Goal: Task Accomplishment & Management: Use online tool/utility

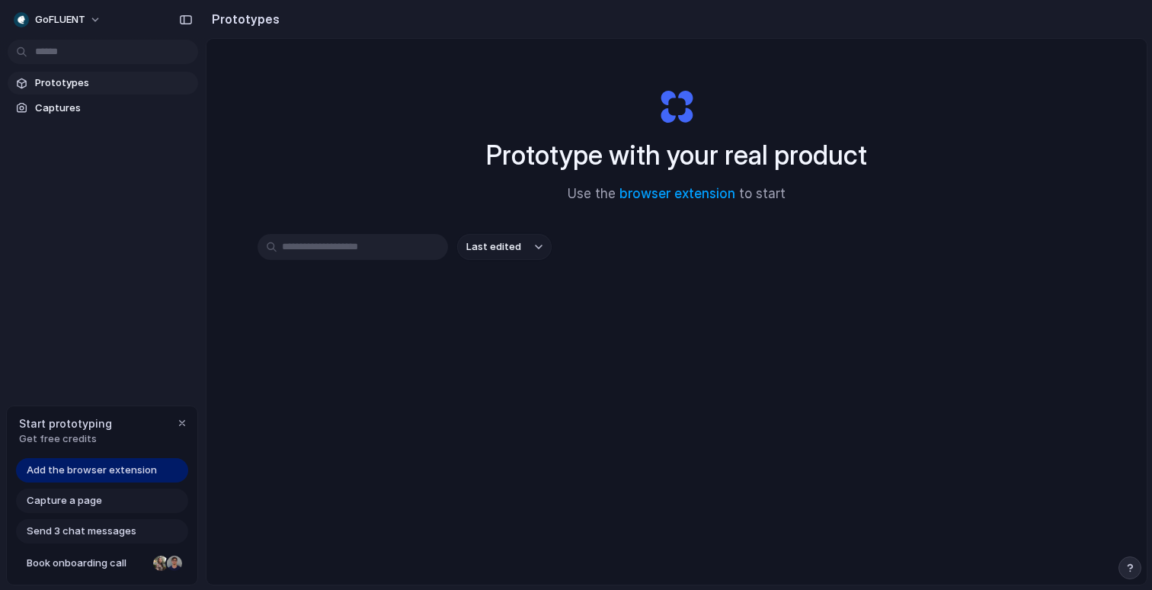
click at [533, 250] on button "Last edited" at bounding box center [504, 247] width 94 height 26
click at [429, 194] on div "Last edited Last created Alphabetical" at bounding box center [576, 295] width 1152 height 590
click at [104, 89] on span "Prototypes" at bounding box center [113, 82] width 157 height 15
click at [534, 242] on button "Last edited" at bounding box center [504, 247] width 94 height 26
click at [408, 178] on div "Last edited Last created Alphabetical" at bounding box center [576, 295] width 1152 height 590
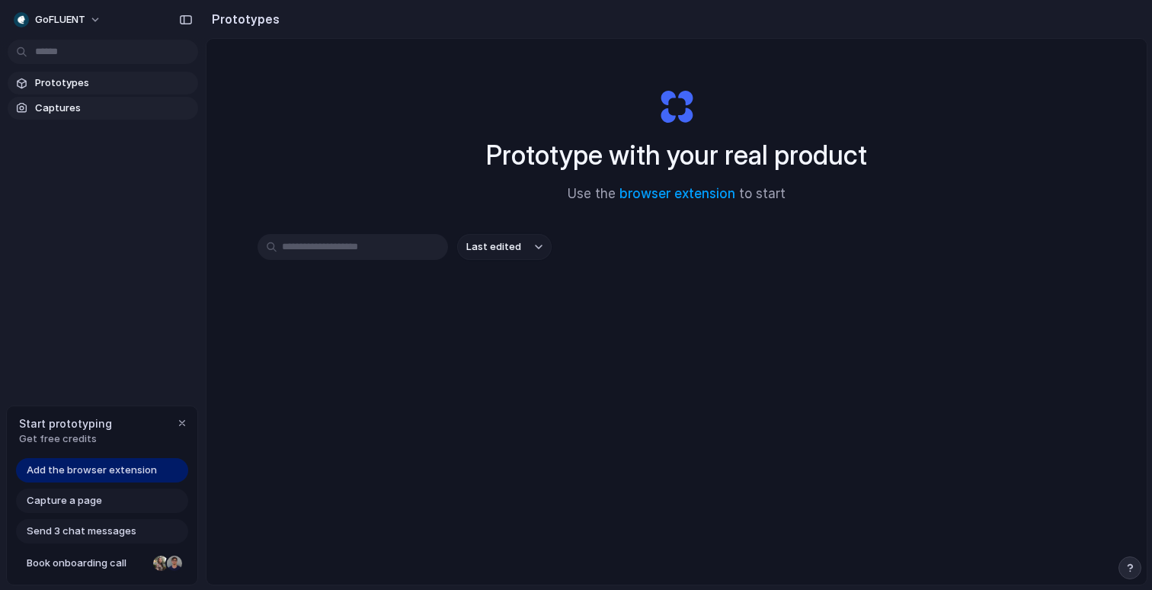
click at [73, 98] on link "Captures" at bounding box center [103, 108] width 191 height 23
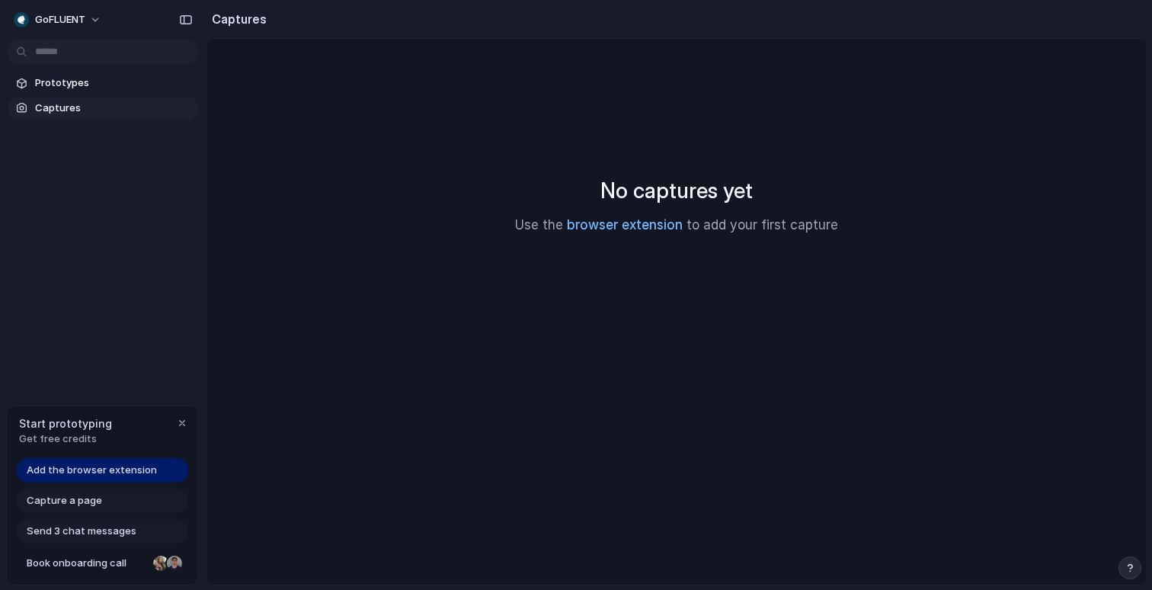
click at [668, 231] on link "browser extension" at bounding box center [625, 224] width 116 height 15
click at [88, 23] on button "goFLUENT" at bounding box center [58, 20] width 101 height 24
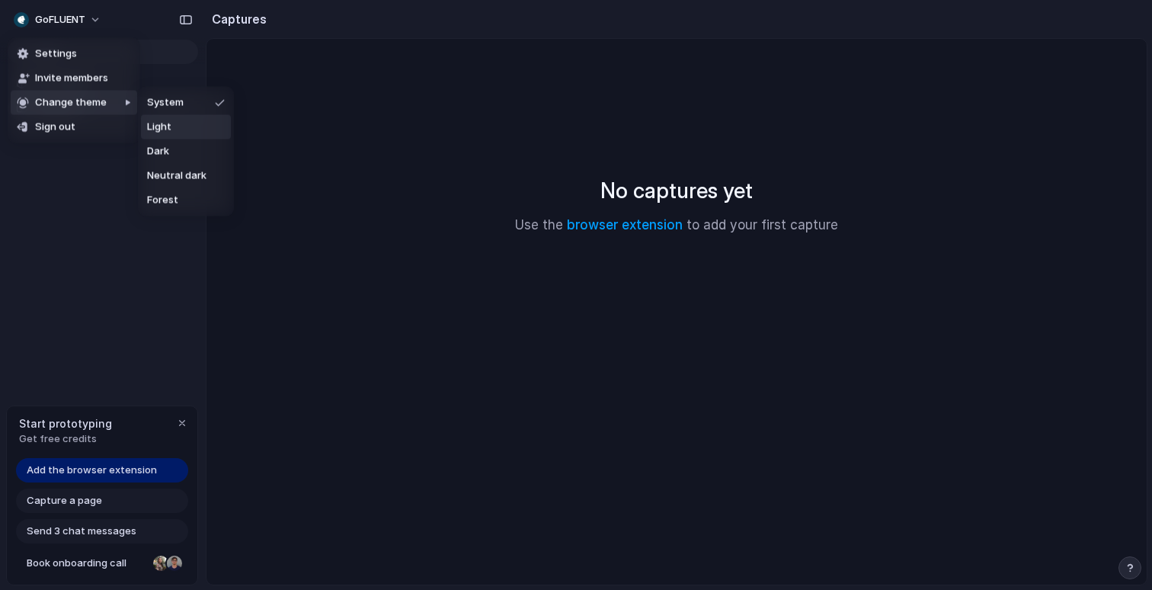
click at [187, 126] on li "Light" at bounding box center [186, 127] width 90 height 24
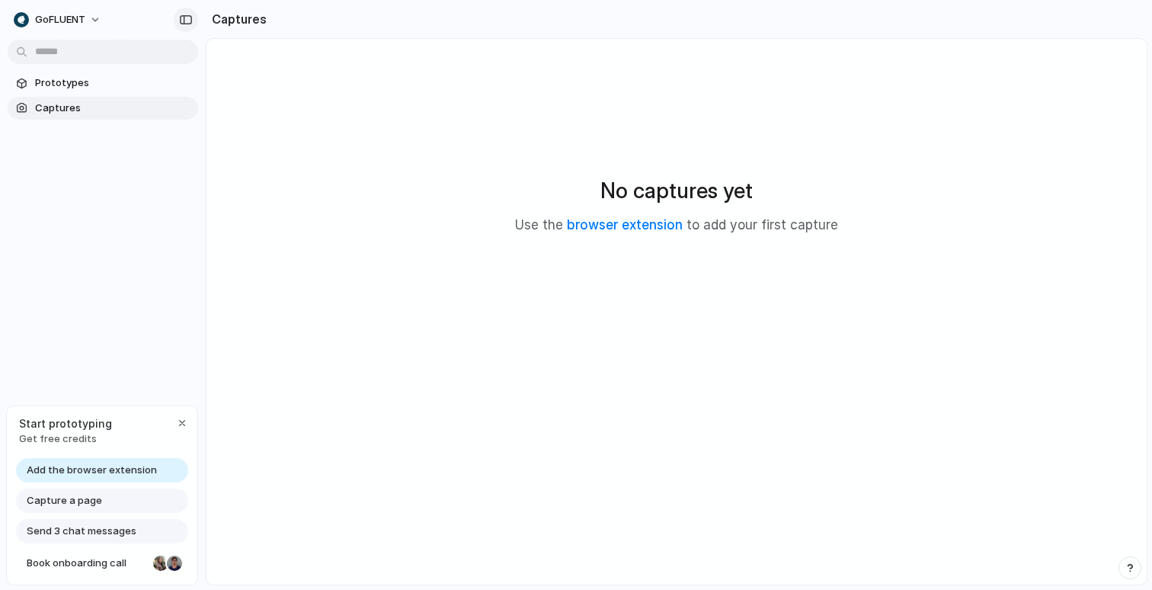
click at [189, 22] on div "button" at bounding box center [186, 19] width 14 height 11
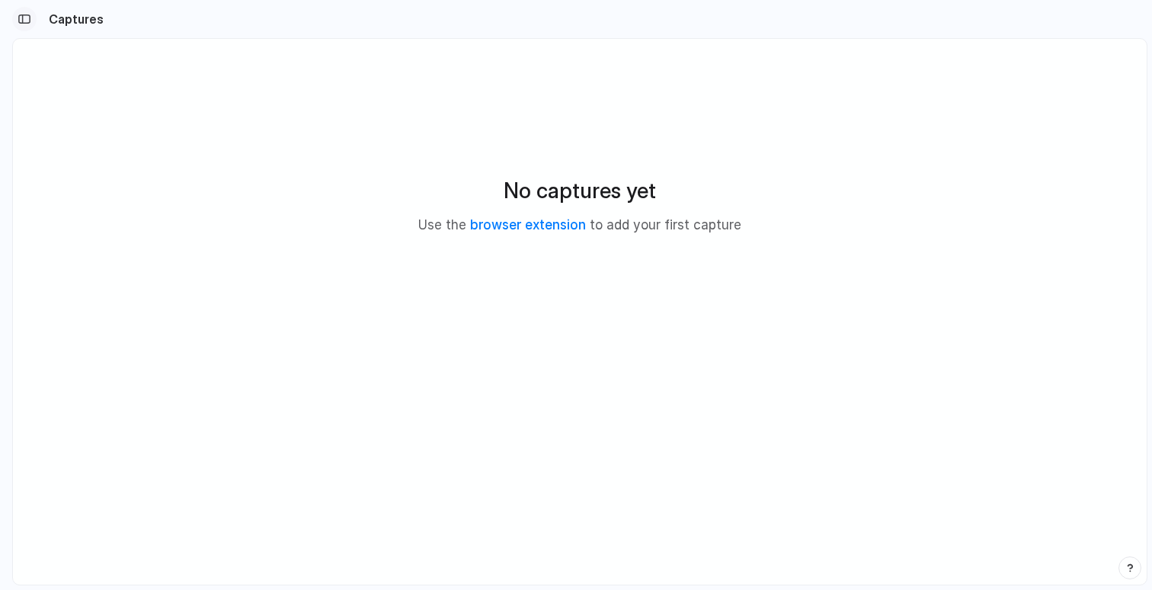
click at [25, 18] on div "button" at bounding box center [25, 19] width 14 height 11
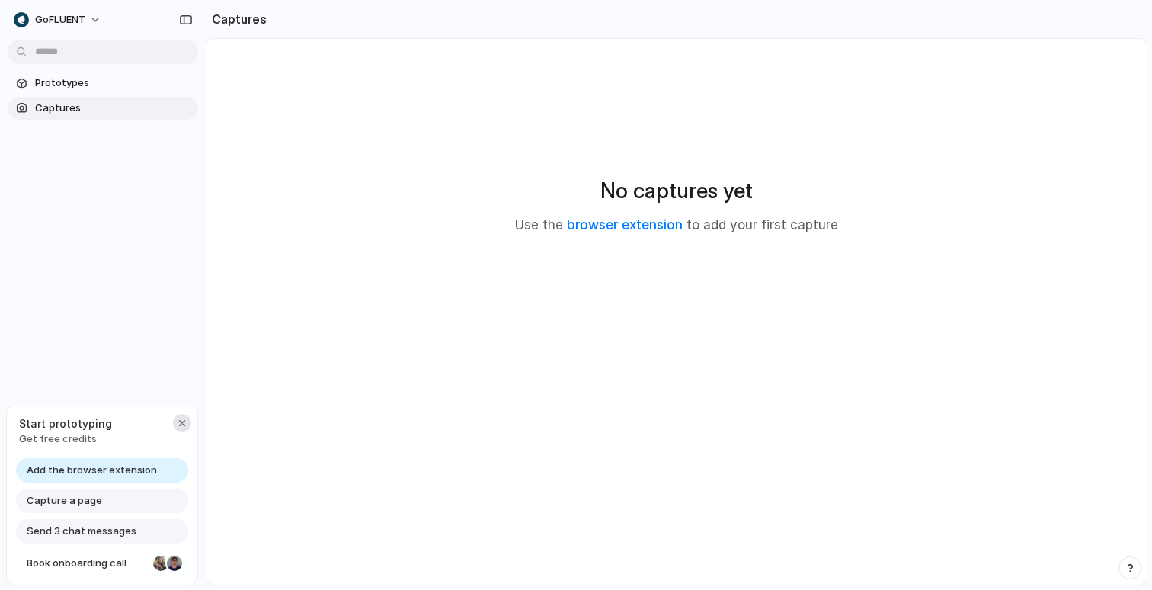
click at [184, 415] on button "button" at bounding box center [182, 423] width 18 height 18
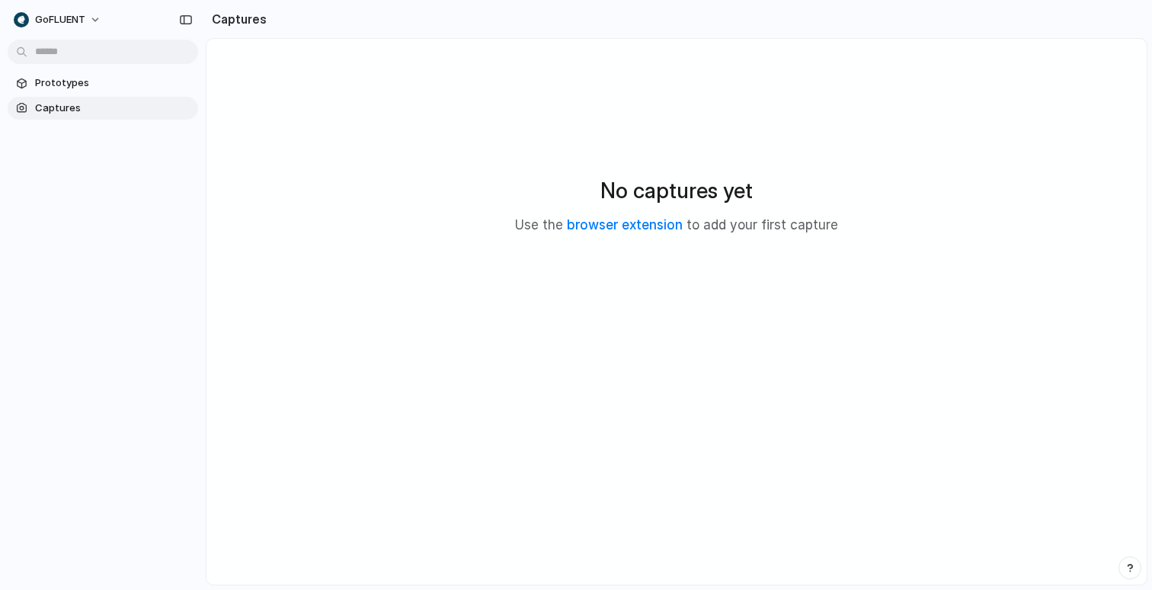
click at [99, 110] on span "Captures" at bounding box center [113, 108] width 157 height 15
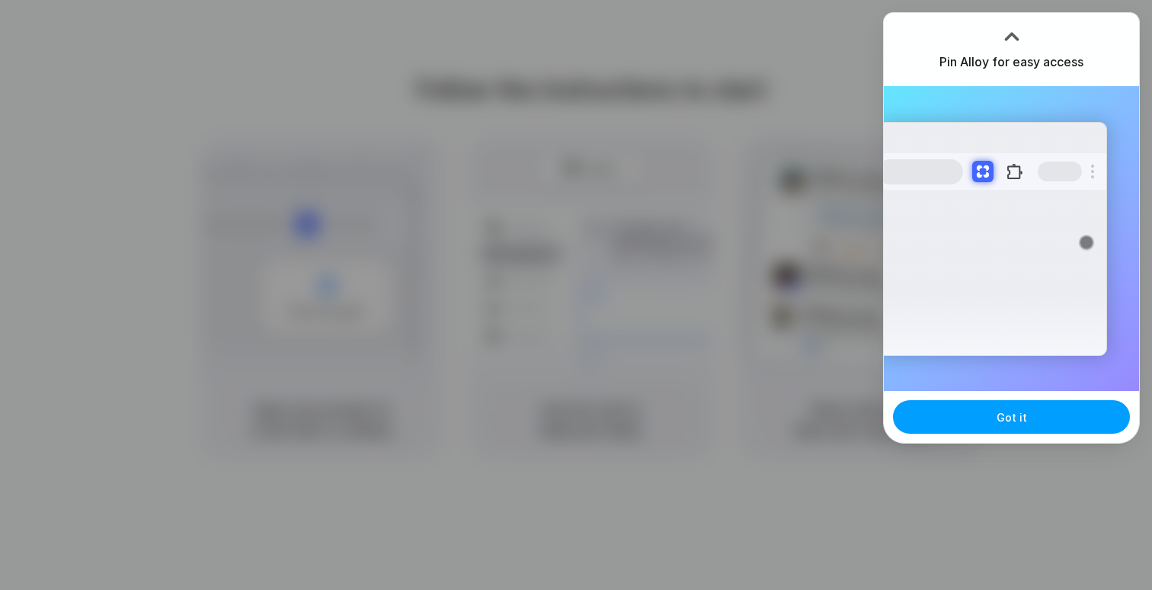
click at [1021, 412] on span "Got it" at bounding box center [1012, 417] width 30 height 16
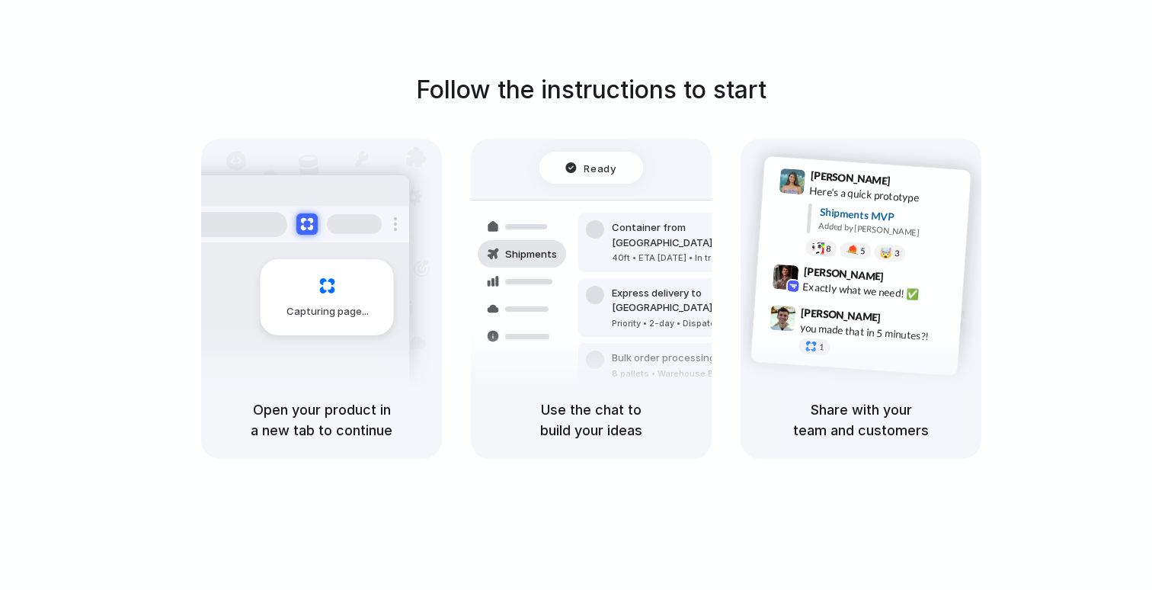
click at [589, 171] on span "Ready" at bounding box center [600, 167] width 32 height 15
click at [586, 402] on h5 "Use the chat to build your ideas" at bounding box center [591, 419] width 204 height 41
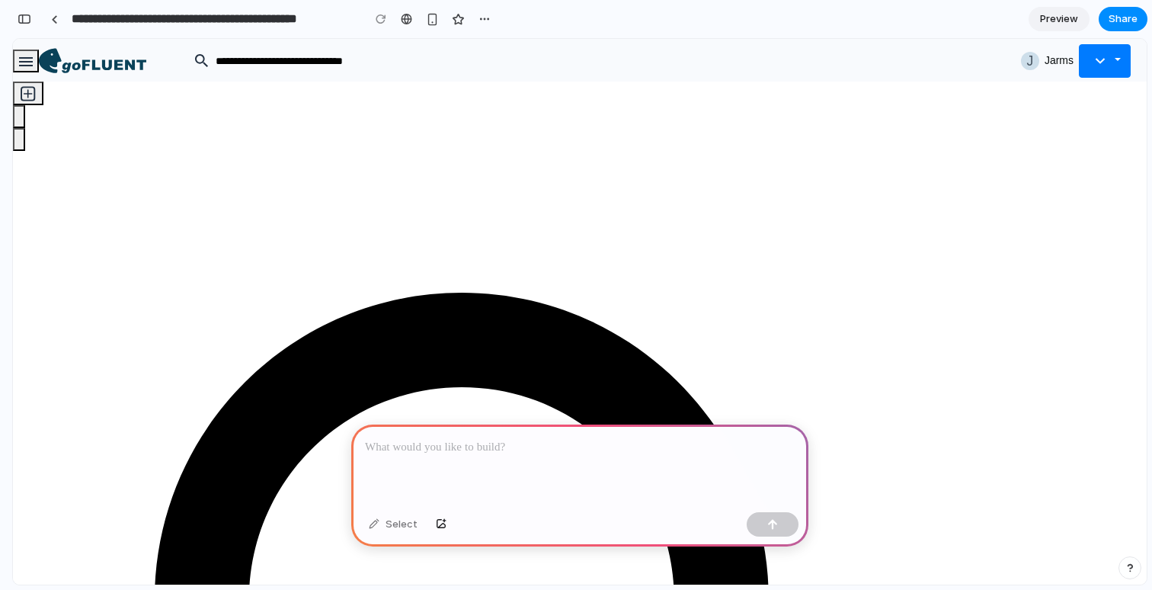
click at [322, 53] on input "Search" at bounding box center [586, 60] width 745 height 15
click at [33, 62] on icon "open drawer" at bounding box center [26, 61] width 14 height 9
click at [33, 59] on icon "open drawer" at bounding box center [26, 61] width 14 height 9
click at [34, 100] on rect "Quick actions" at bounding box center [27, 93] width 13 height 13
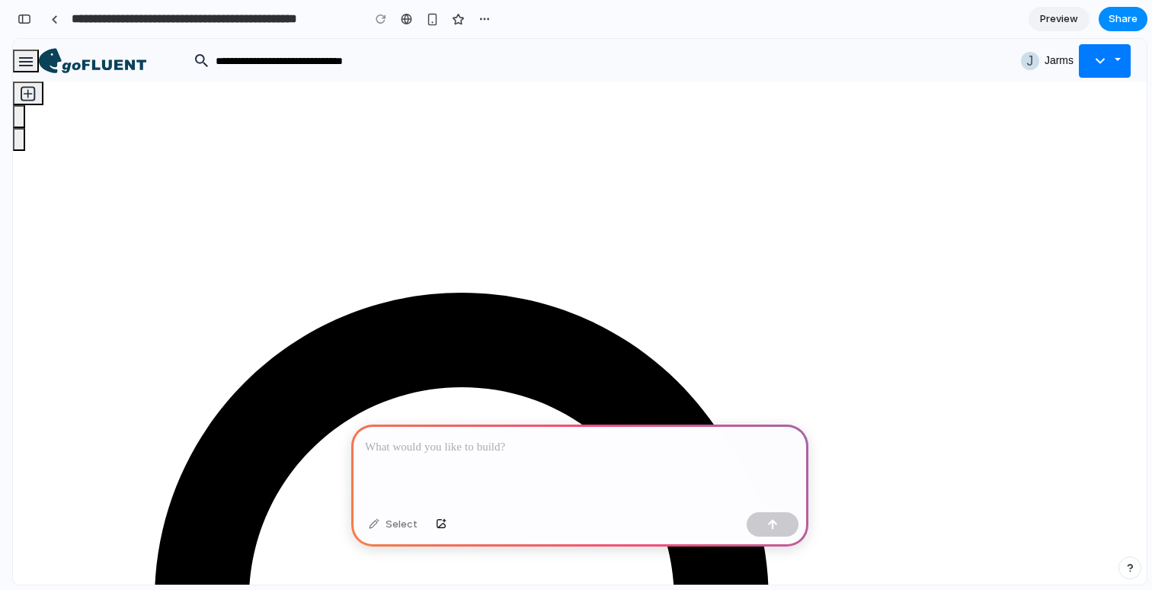
click at [1103, 66] on icon "button" at bounding box center [1100, 61] width 23 height 23
click at [23, 20] on div "button" at bounding box center [25, 19] width 14 height 11
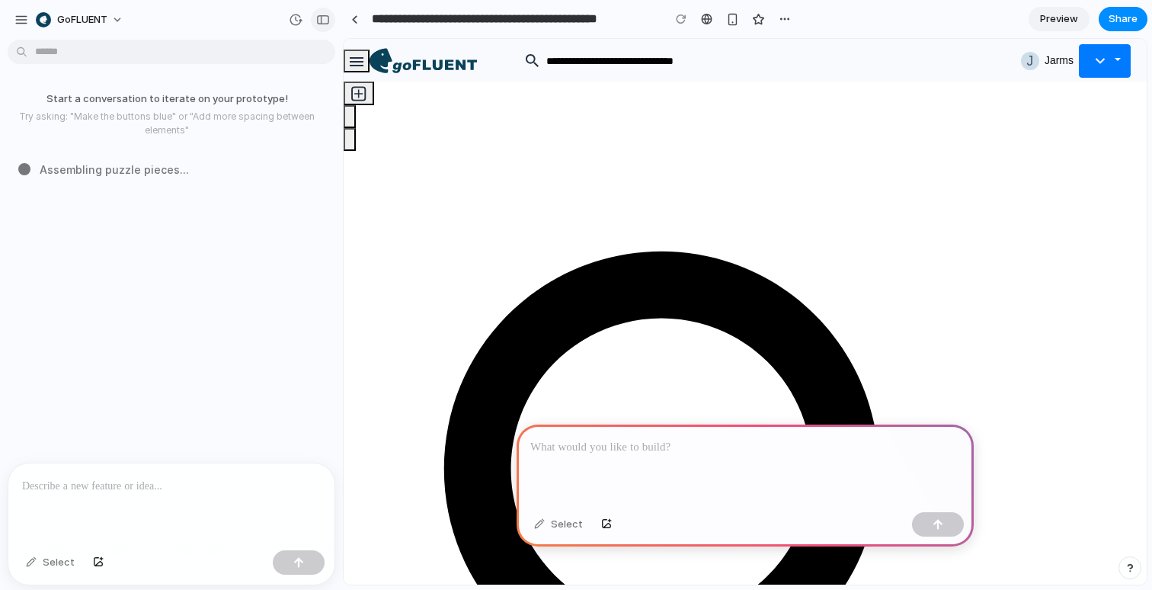
click at [323, 20] on div "button" at bounding box center [323, 19] width 14 height 11
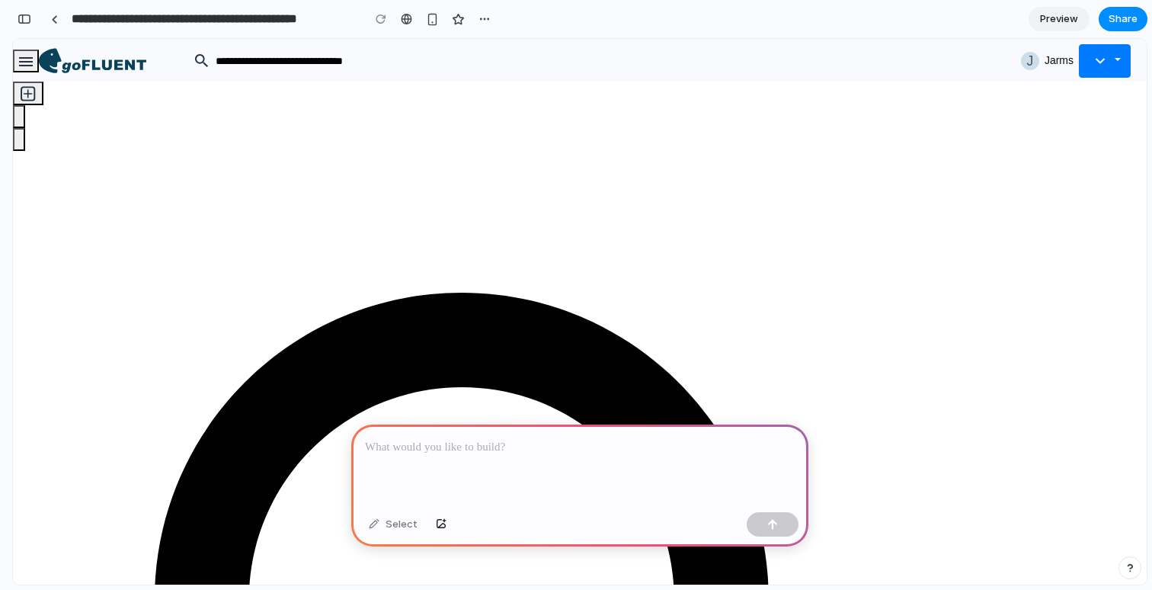
click at [432, 528] on button "button" at bounding box center [441, 524] width 26 height 24
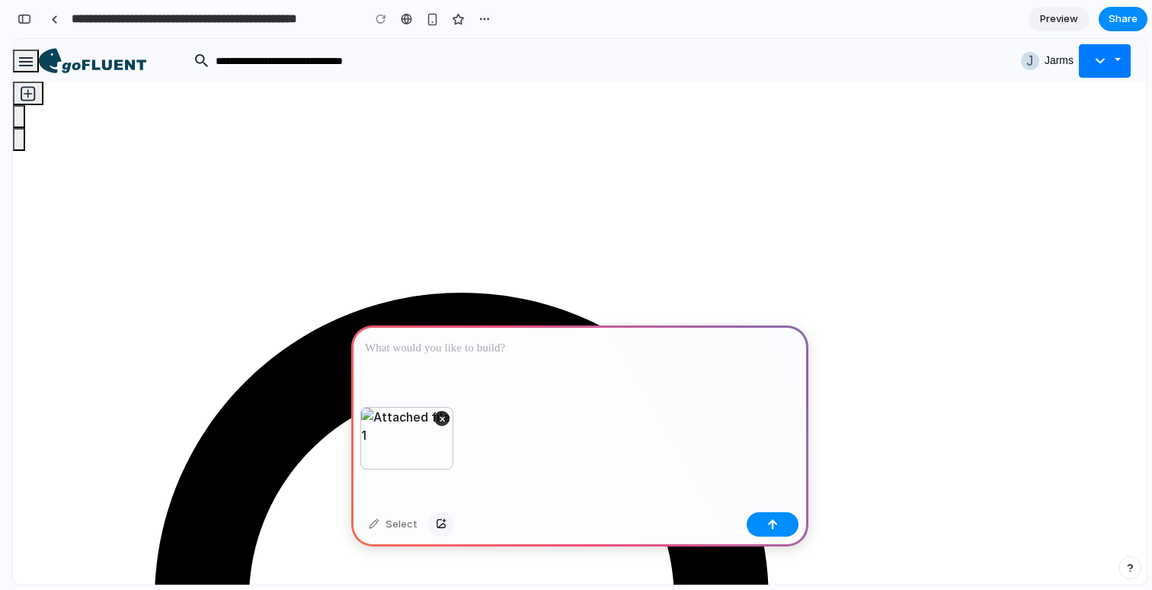
click at [437, 520] on div "button" at bounding box center [441, 524] width 11 height 9
click at [504, 347] on p at bounding box center [580, 348] width 430 height 18
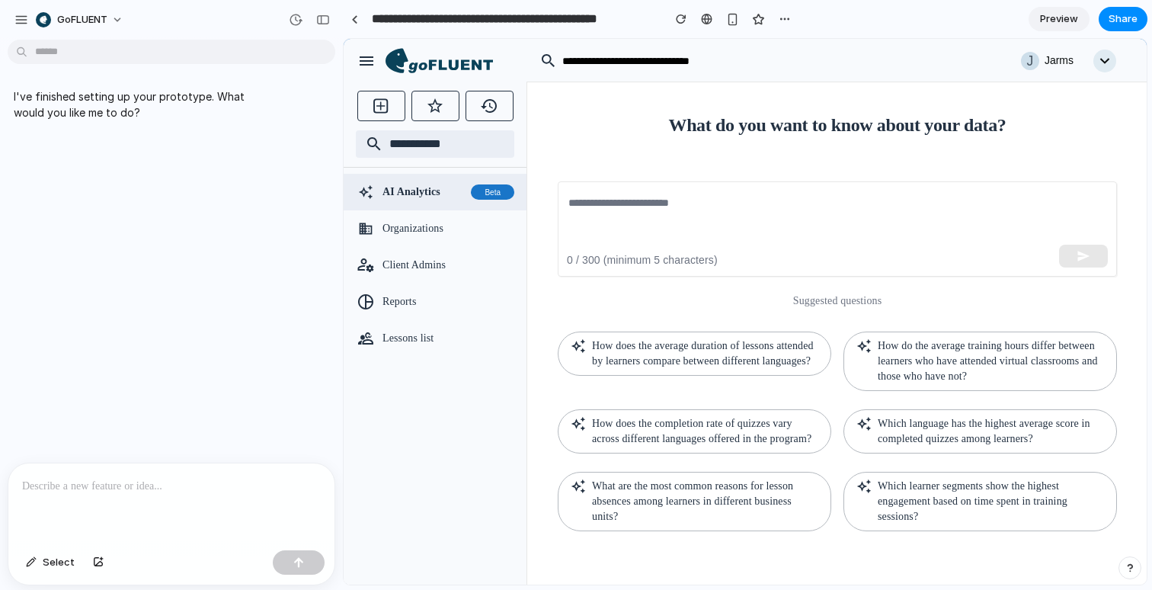
click at [437, 195] on span "AI Analytics" at bounding box center [424, 191] width 82 height 15
click at [70, 507] on div at bounding box center [171, 503] width 326 height 81
click at [98, 565] on div "button" at bounding box center [98, 562] width 11 height 9
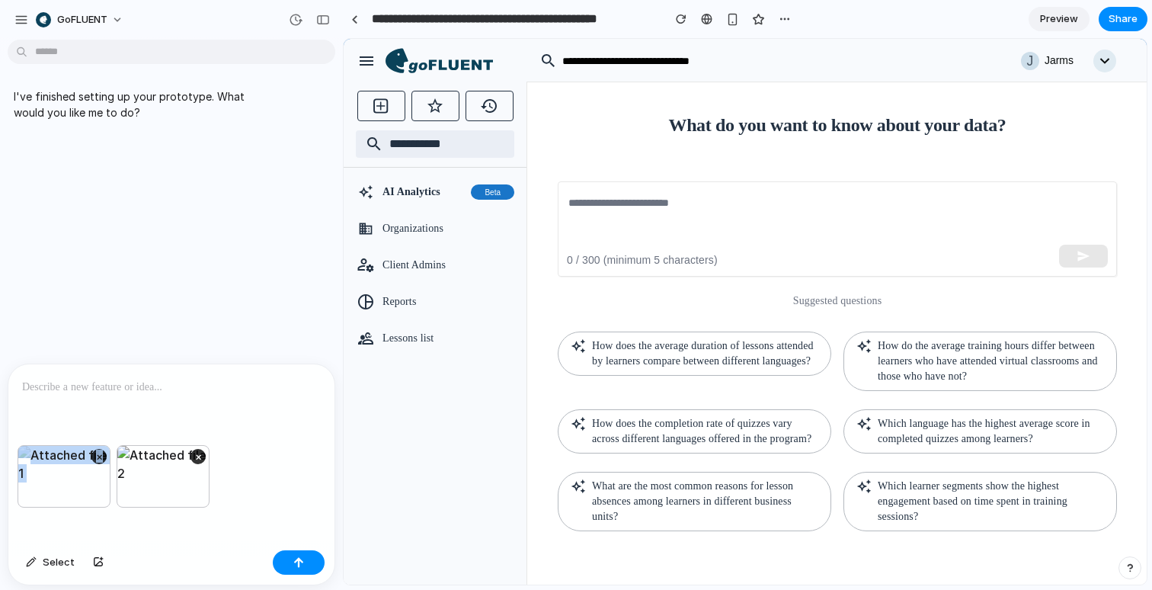
drag, startPoint x: 46, startPoint y: 485, endPoint x: 242, endPoint y: 504, distance: 196.0
click at [242, 504] on div "× ×" at bounding box center [171, 494] width 326 height 99
click at [97, 456] on button "×" at bounding box center [98, 456] width 15 height 15
click at [93, 564] on div "button" at bounding box center [98, 562] width 11 height 9
click at [170, 378] on p at bounding box center [171, 387] width 299 height 18
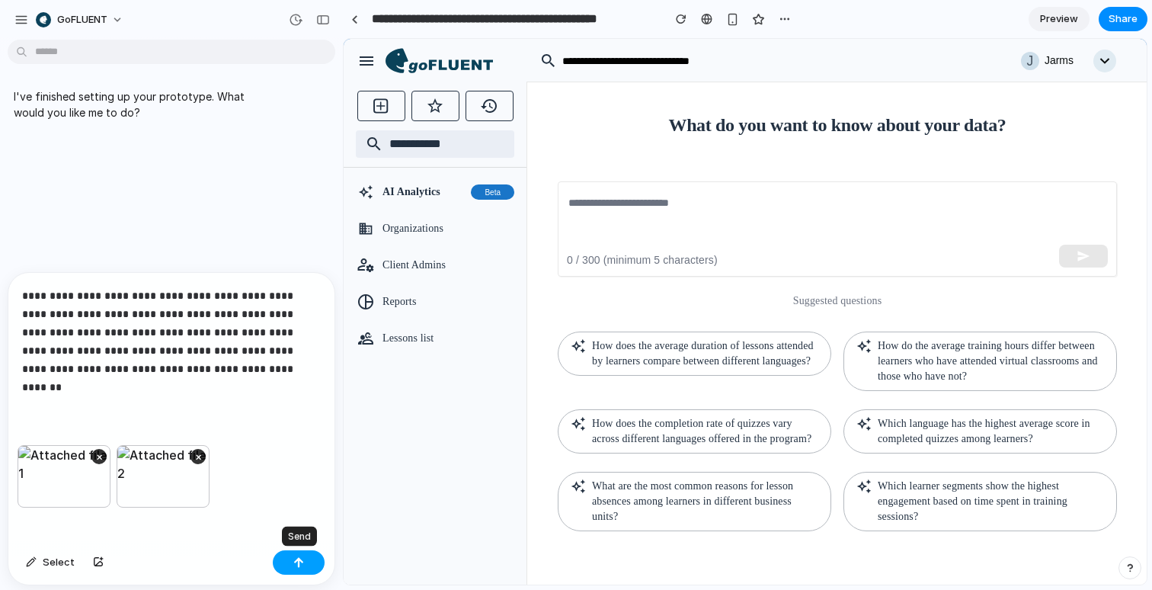
click at [297, 560] on div "button" at bounding box center [298, 562] width 11 height 11
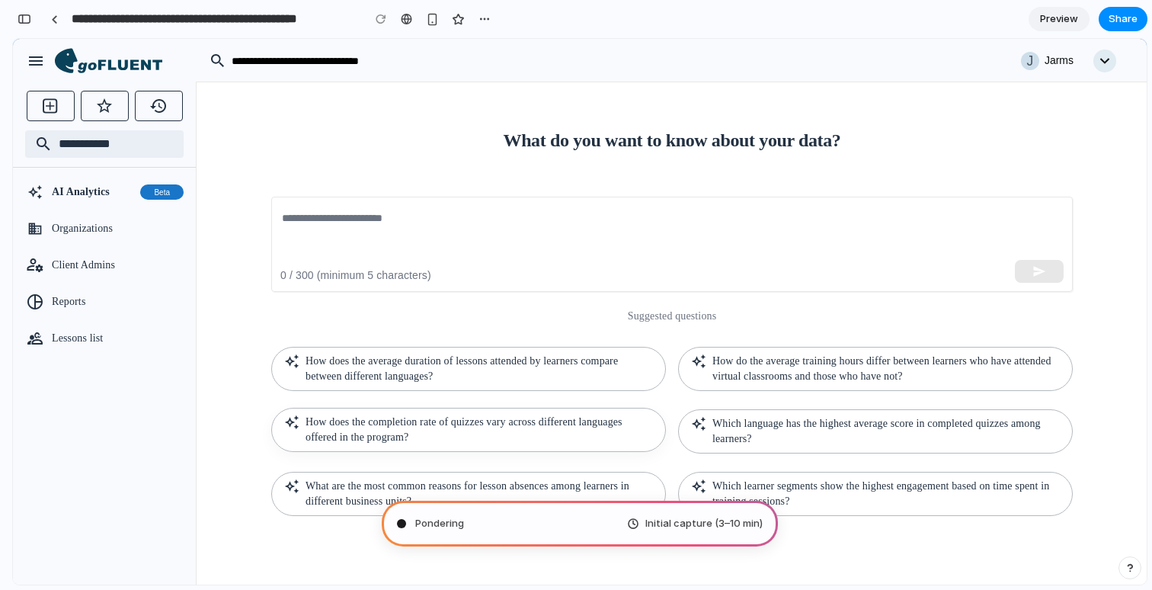
scroll to position [216, 0]
type input "**********"
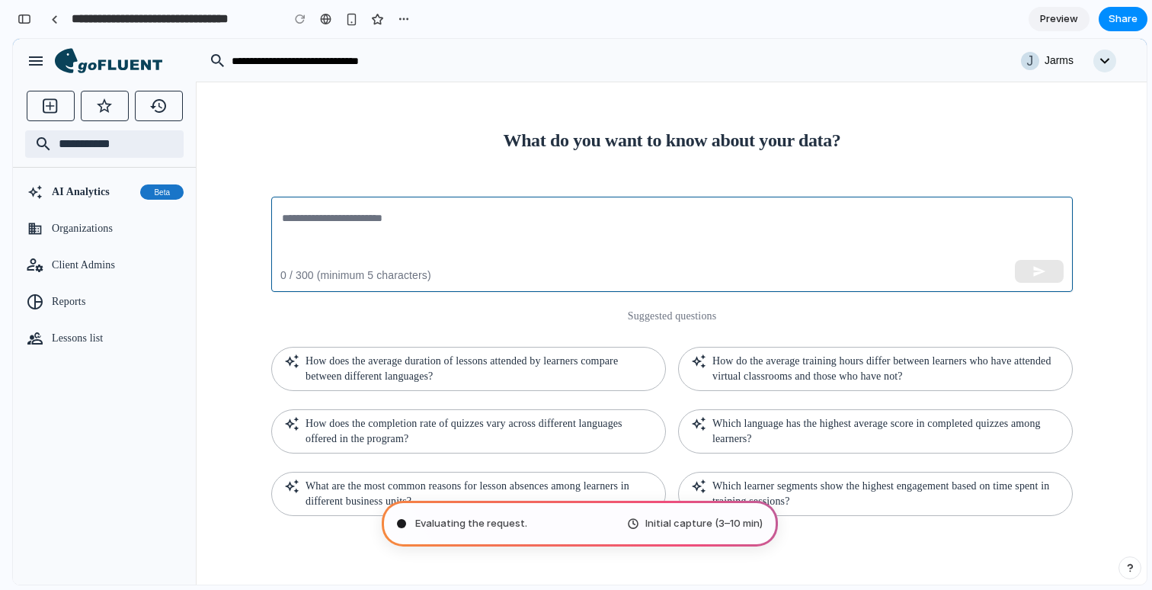
scroll to position [960, 0]
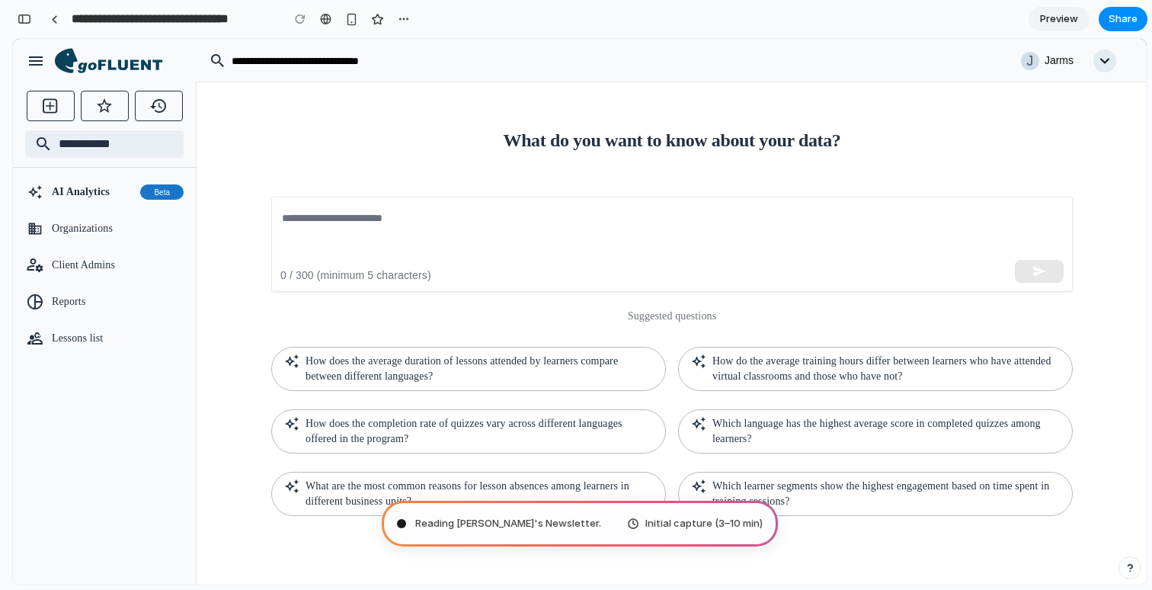
click at [492, 530] on span "Reading Lenny's Newsletter ." at bounding box center [508, 523] width 186 height 15
click at [392, 20] on div at bounding box center [403, 19] width 23 height 23
click at [403, 18] on div "button" at bounding box center [404, 19] width 12 height 12
click at [450, 14] on div "Duplicate Delete" at bounding box center [576, 295] width 1152 height 590
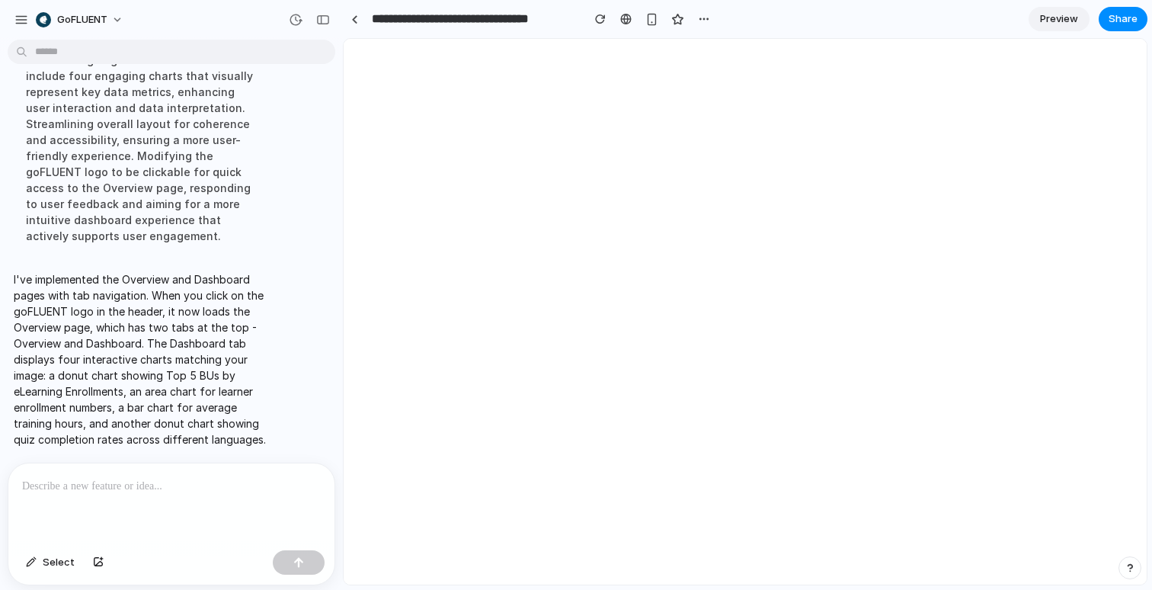
scroll to position [0, 0]
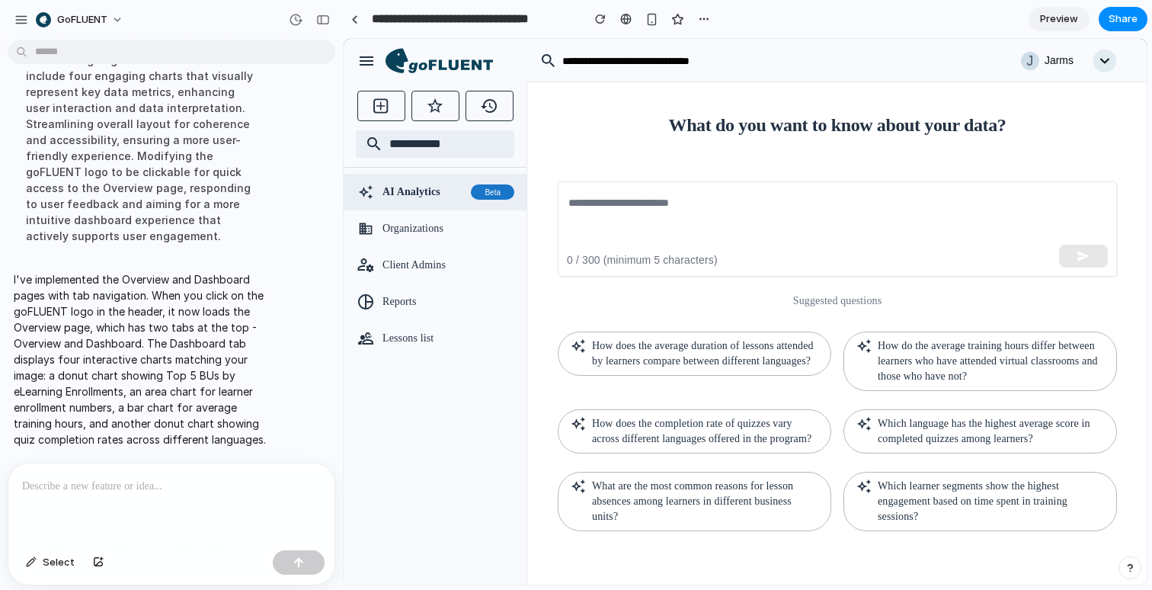
click at [440, 193] on span "AI Analytics" at bounding box center [424, 191] width 82 height 15
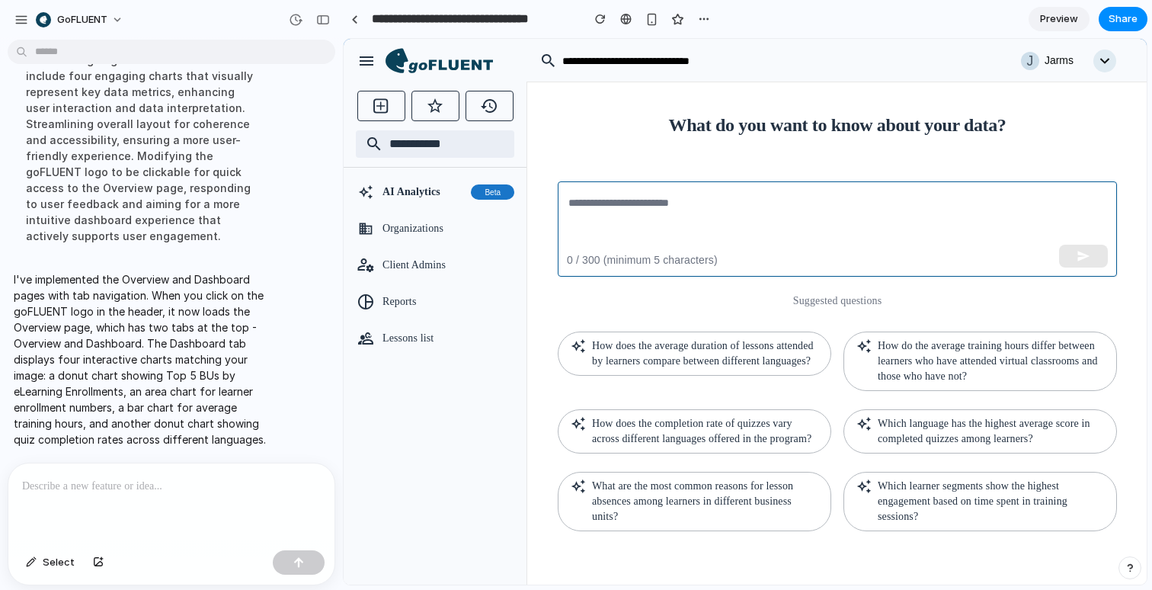
click at [704, 225] on textarea at bounding box center [837, 229] width 538 height 70
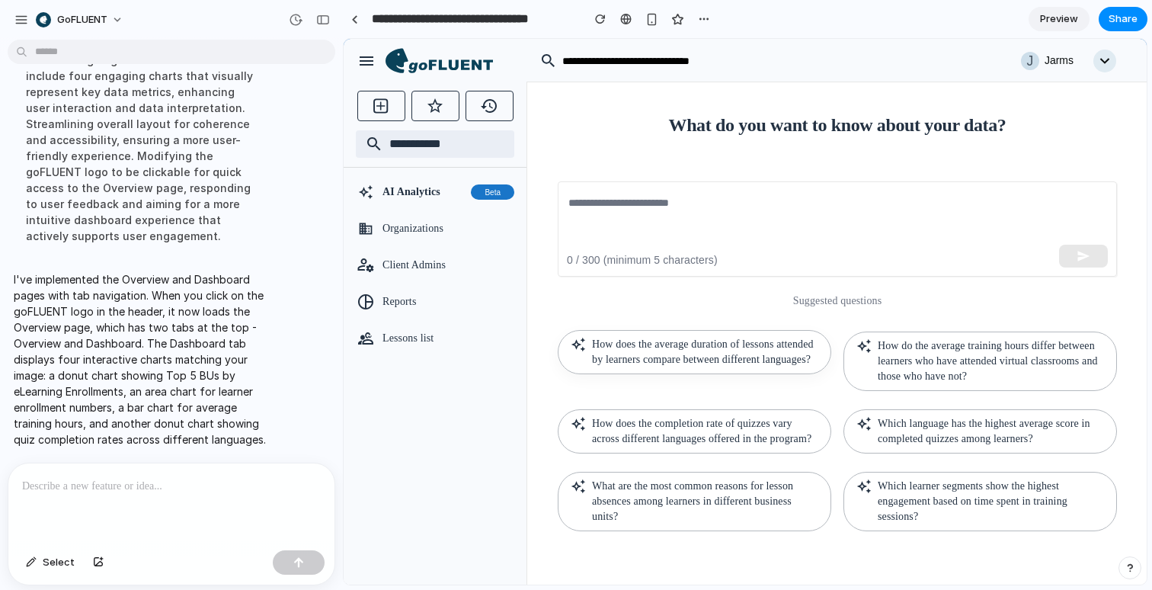
click at [678, 356] on p "How does the average duration of lessons attended by learners compare between d…" at bounding box center [705, 352] width 226 height 30
click at [869, 337] on icon at bounding box center [864, 344] width 15 height 15
click at [869, 453] on div "Which language has the highest average score in completed quizzes among learner…" at bounding box center [974, 422] width 286 height 62
click at [878, 521] on p "Which learner segments show the highest engagement based on time spent in train…" at bounding box center [991, 500] width 226 height 46
click at [361, 66] on div "button" at bounding box center [366, 61] width 18 height 18
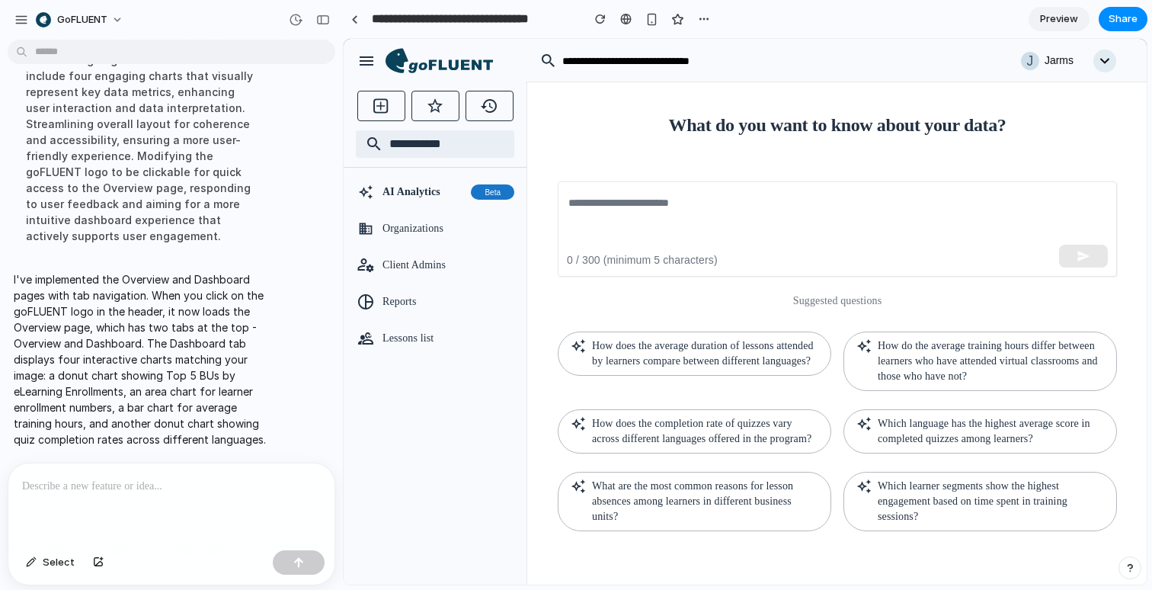
click at [460, 67] on icon at bounding box center [439, 61] width 107 height 26
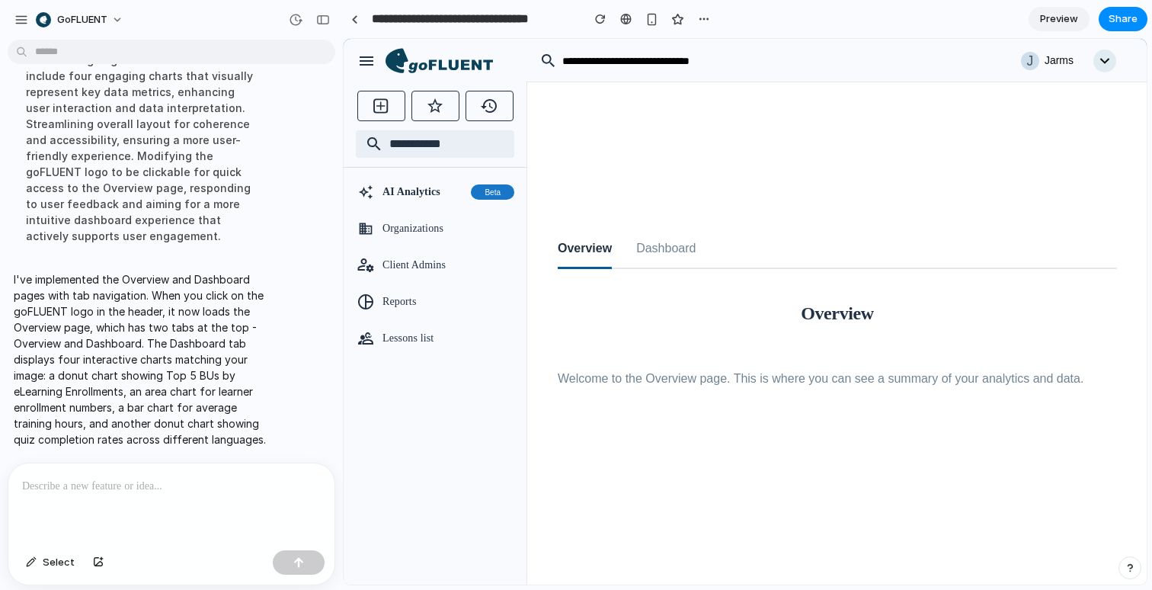
click at [690, 241] on button "Dashboard" at bounding box center [665, 249] width 59 height 39
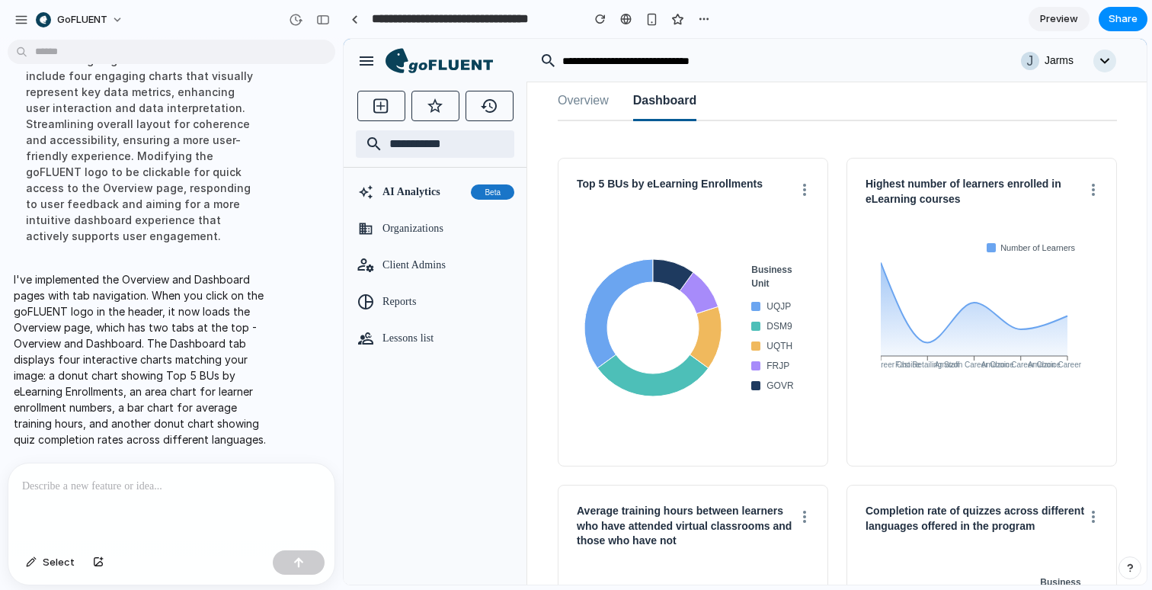
click at [579, 103] on button "Overview" at bounding box center [583, 101] width 51 height 39
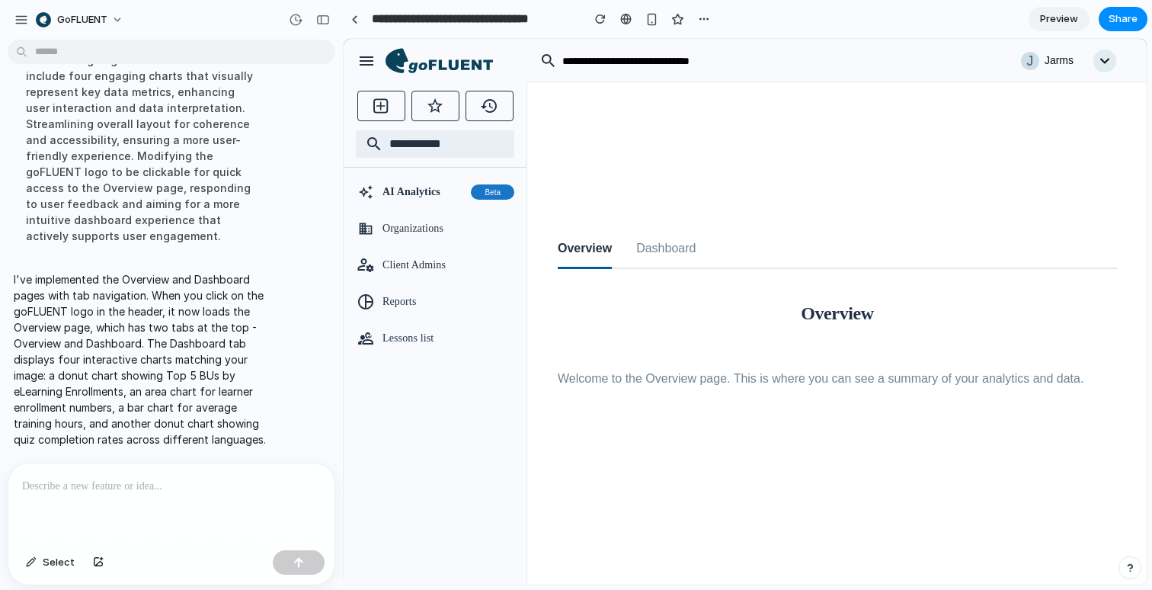
click at [670, 235] on button "Dashboard" at bounding box center [665, 249] width 59 height 39
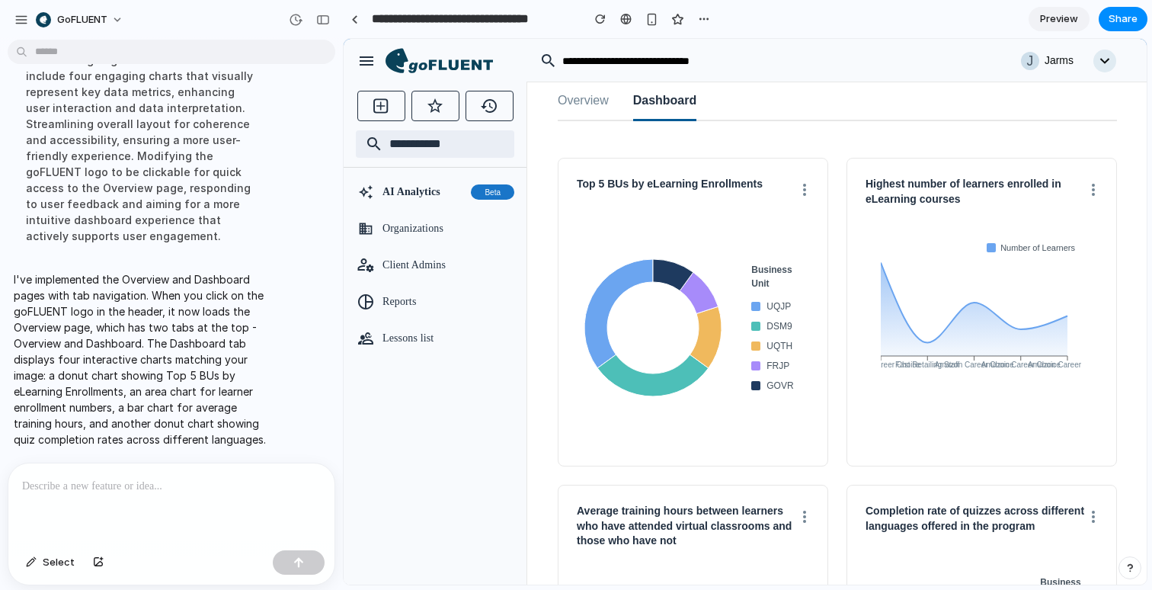
click at [805, 191] on button at bounding box center [804, 189] width 9 height 24
click at [584, 91] on button "Overview" at bounding box center [583, 101] width 51 height 39
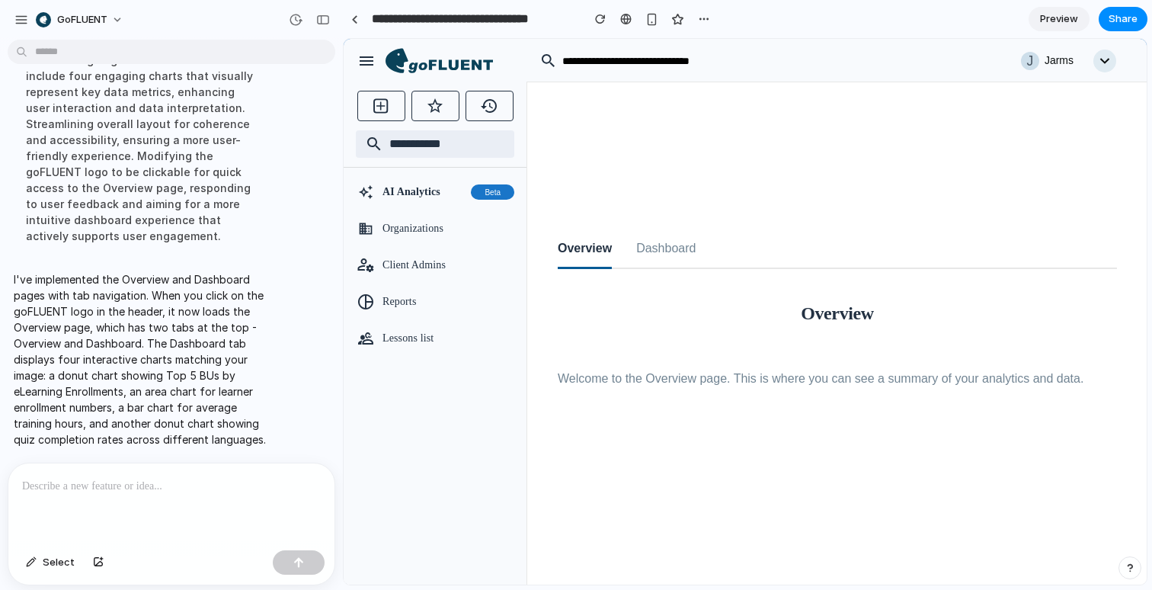
click at [666, 237] on button "Dashboard" at bounding box center [665, 249] width 59 height 39
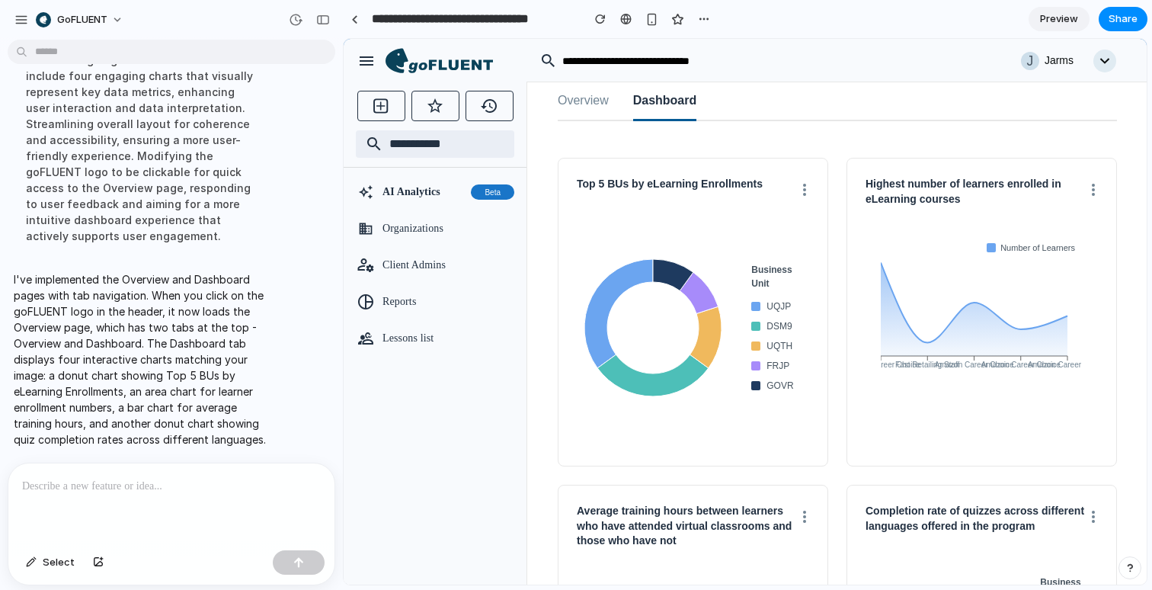
click at [569, 99] on button "Overview" at bounding box center [583, 101] width 51 height 39
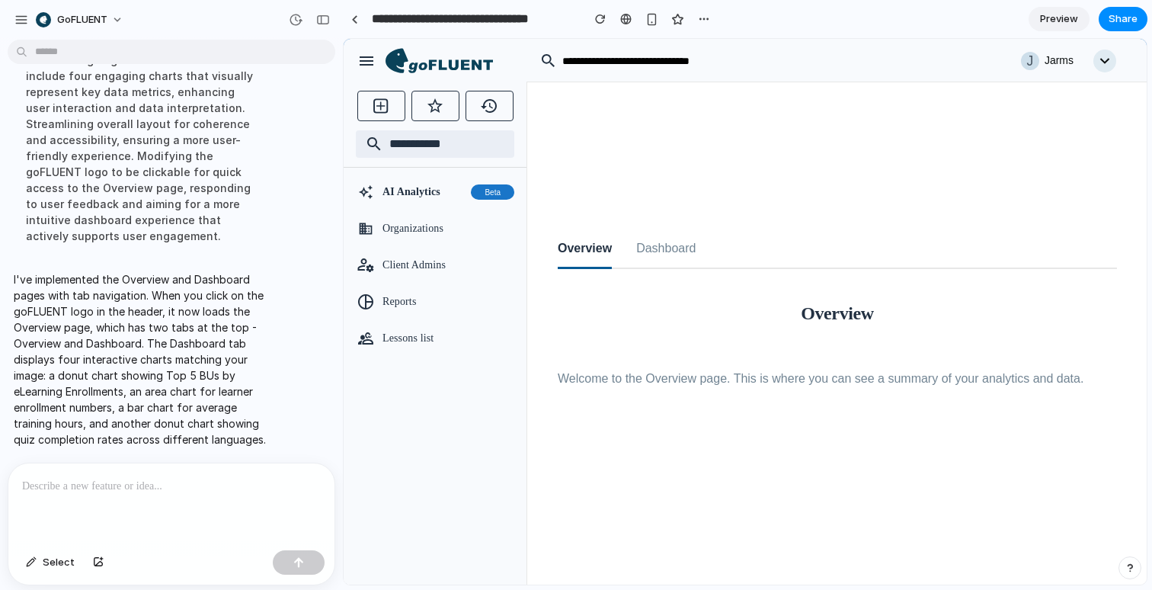
click at [662, 230] on button "Dashboard" at bounding box center [665, 249] width 59 height 39
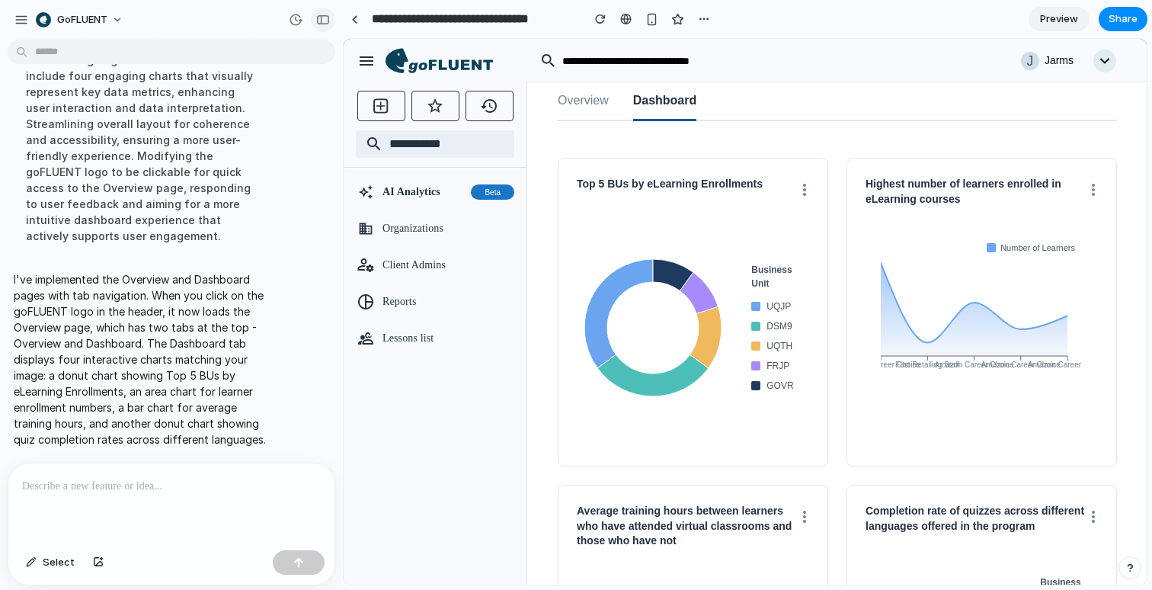
click at [325, 24] on div "button" at bounding box center [323, 19] width 14 height 11
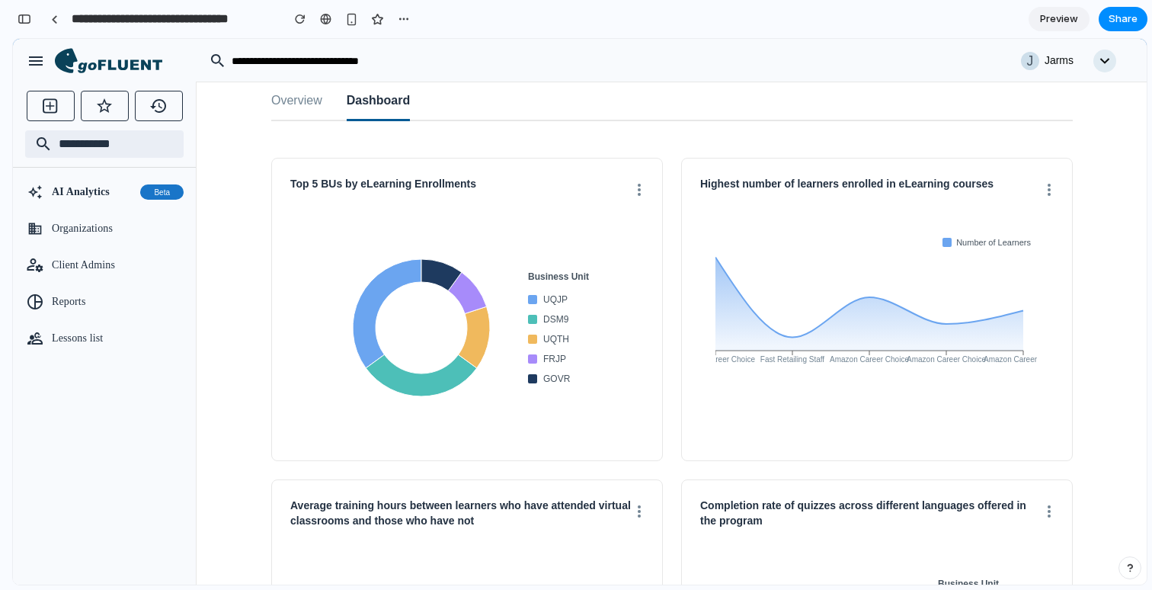
click at [290, 100] on button "Overview" at bounding box center [296, 101] width 51 height 39
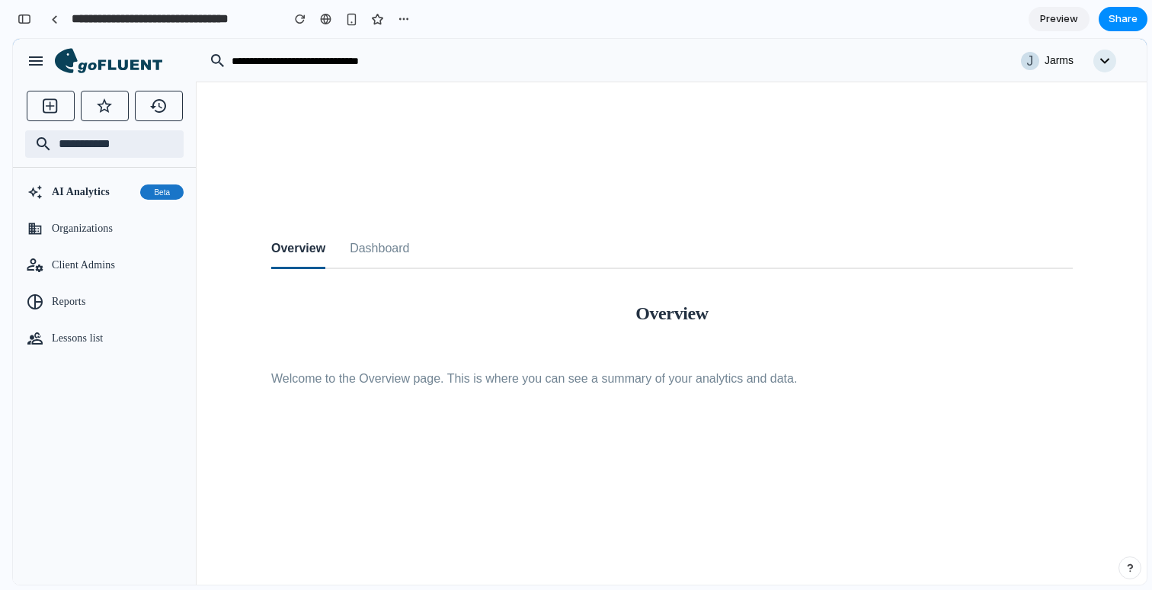
click at [393, 246] on button "Dashboard" at bounding box center [379, 249] width 59 height 39
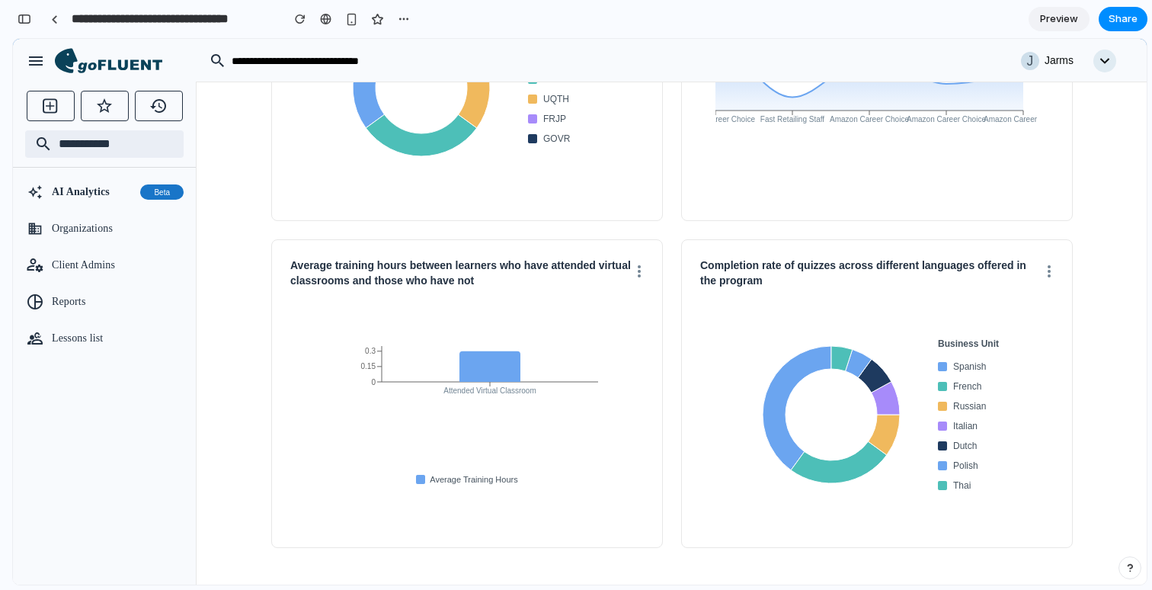
scroll to position [0, 0]
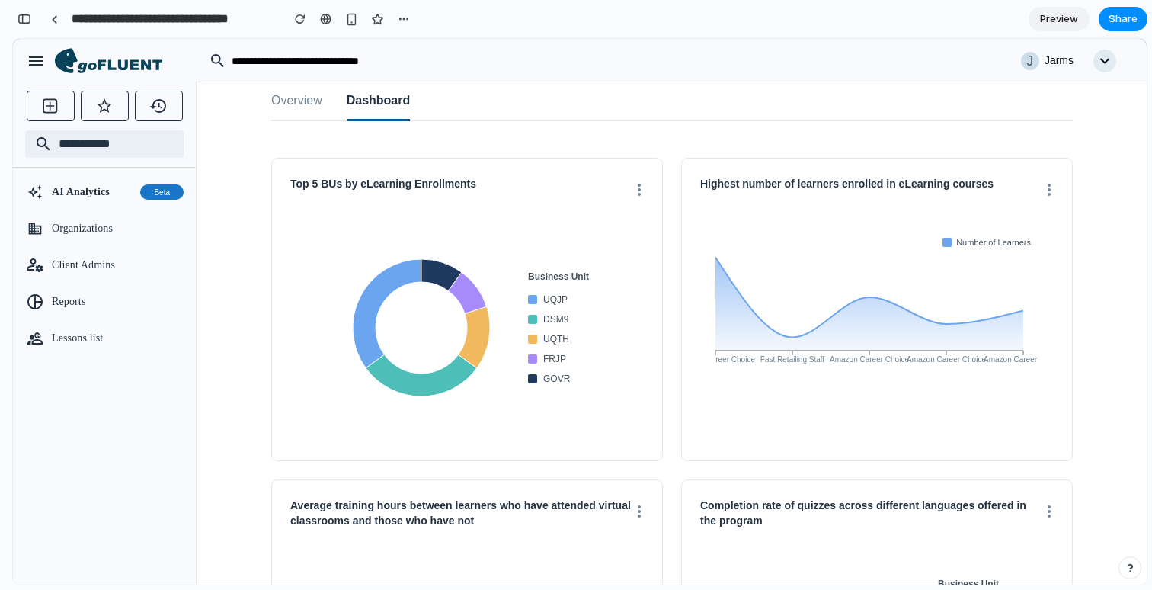
click at [642, 190] on button at bounding box center [639, 189] width 9 height 24
click at [101, 195] on span "AI Analytics" at bounding box center [93, 191] width 82 height 15
click at [97, 211] on div "Organizations" at bounding box center [104, 228] width 183 height 37
click at [96, 197] on span "AI Analytics" at bounding box center [93, 191] width 82 height 15
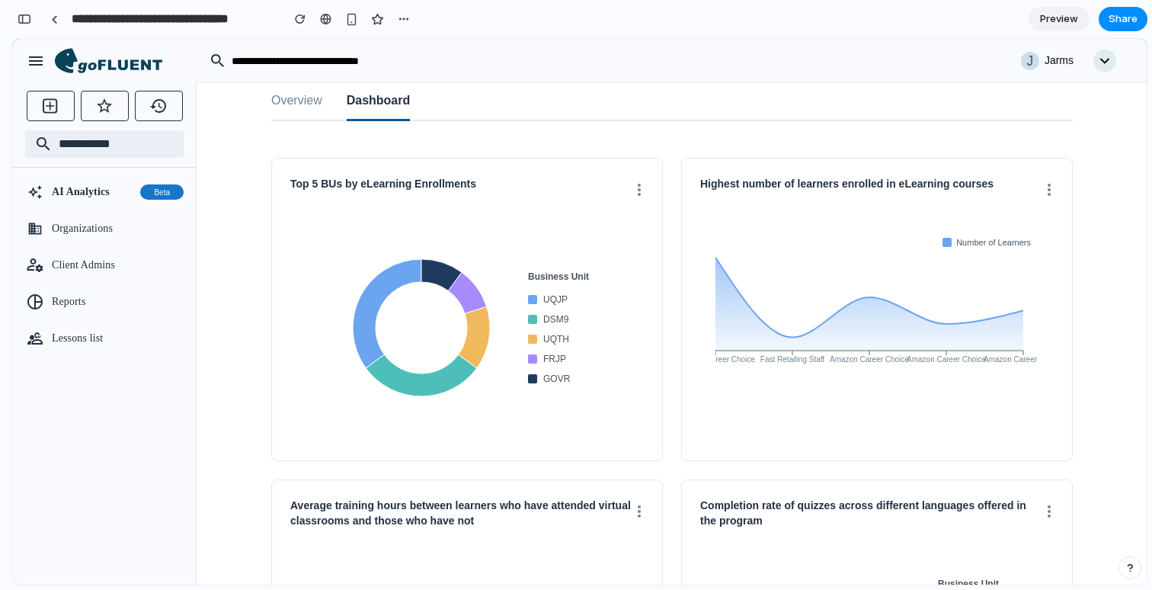
click at [299, 109] on button "Overview" at bounding box center [296, 101] width 51 height 39
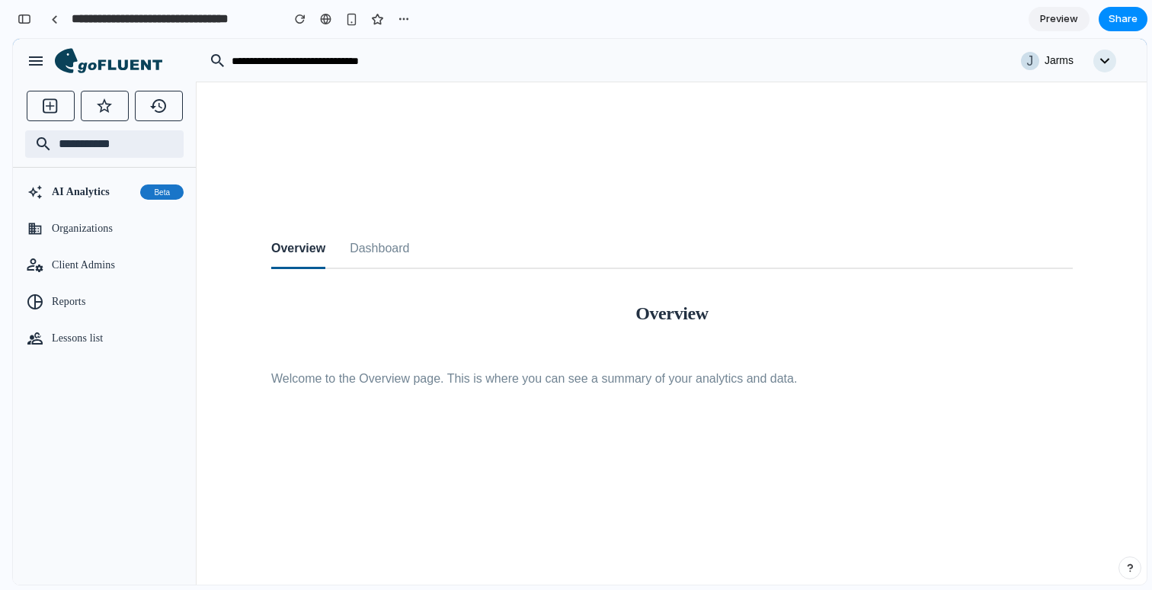
click at [380, 245] on button "Dashboard" at bounding box center [379, 249] width 59 height 39
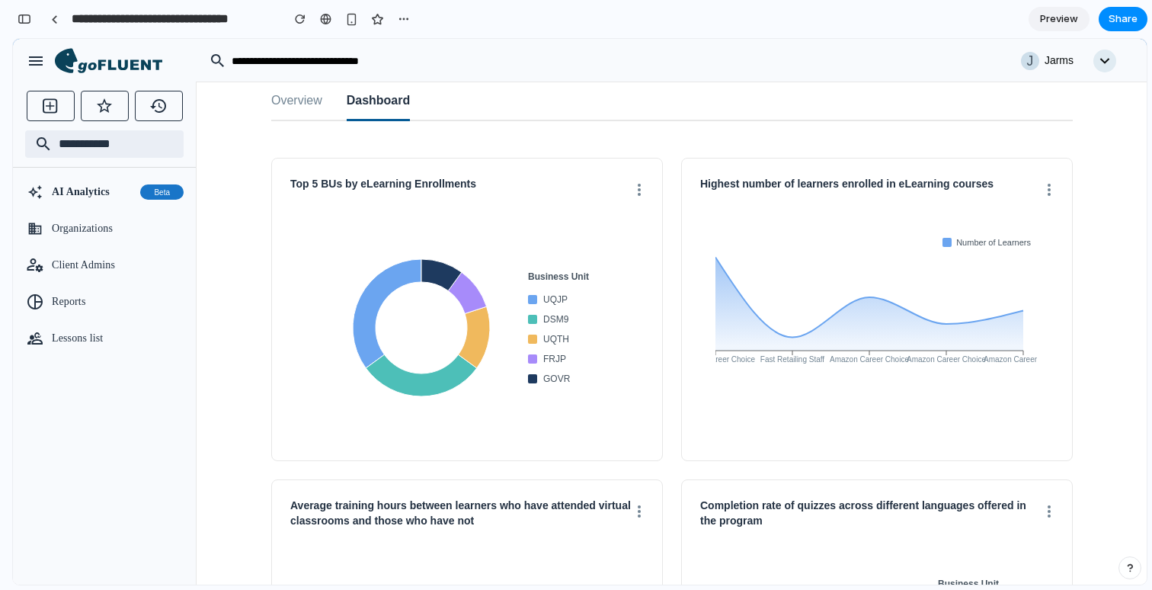
click at [126, 71] on icon at bounding box center [108, 61] width 107 height 26
click at [106, 228] on span "Organizations" at bounding box center [118, 228] width 132 height 15
click at [90, 181] on div "AI Analytics Beta" at bounding box center [118, 191] width 132 height 21
click at [24, 24] on div "button" at bounding box center [25, 19] width 14 height 11
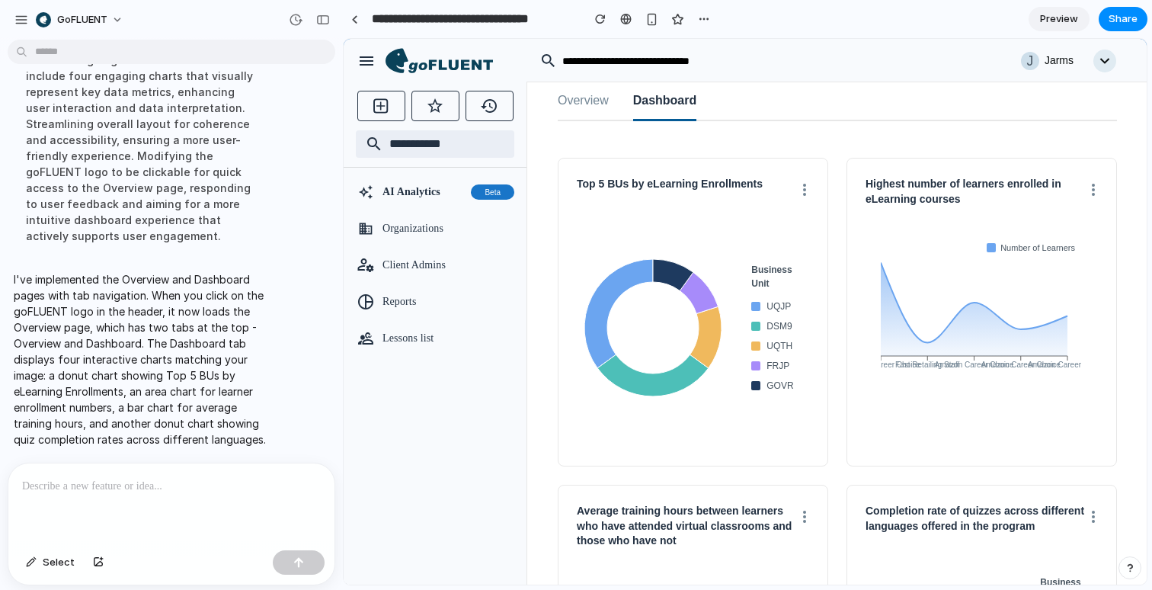
click at [605, 109] on button "Overview" at bounding box center [583, 101] width 51 height 39
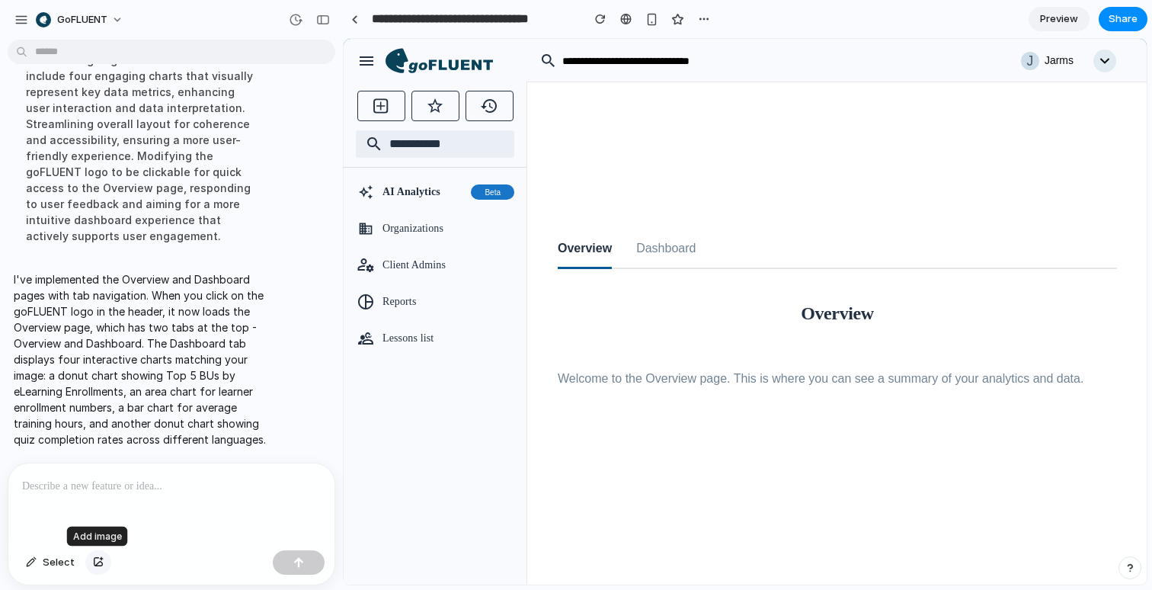
click at [100, 565] on div "button" at bounding box center [98, 562] width 11 height 9
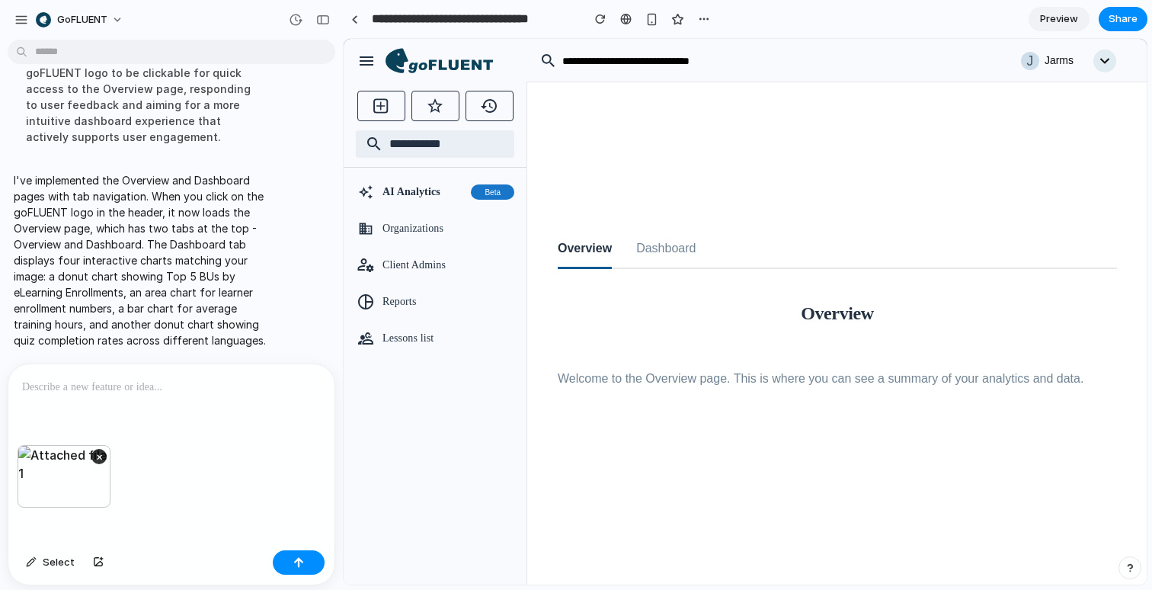
click at [155, 402] on div at bounding box center [171, 404] width 326 height 81
drag, startPoint x: 139, startPoint y: 388, endPoint x: 94, endPoint y: 385, distance: 45.1
click at [94, 385] on p "**********" at bounding box center [171, 387] width 299 height 18
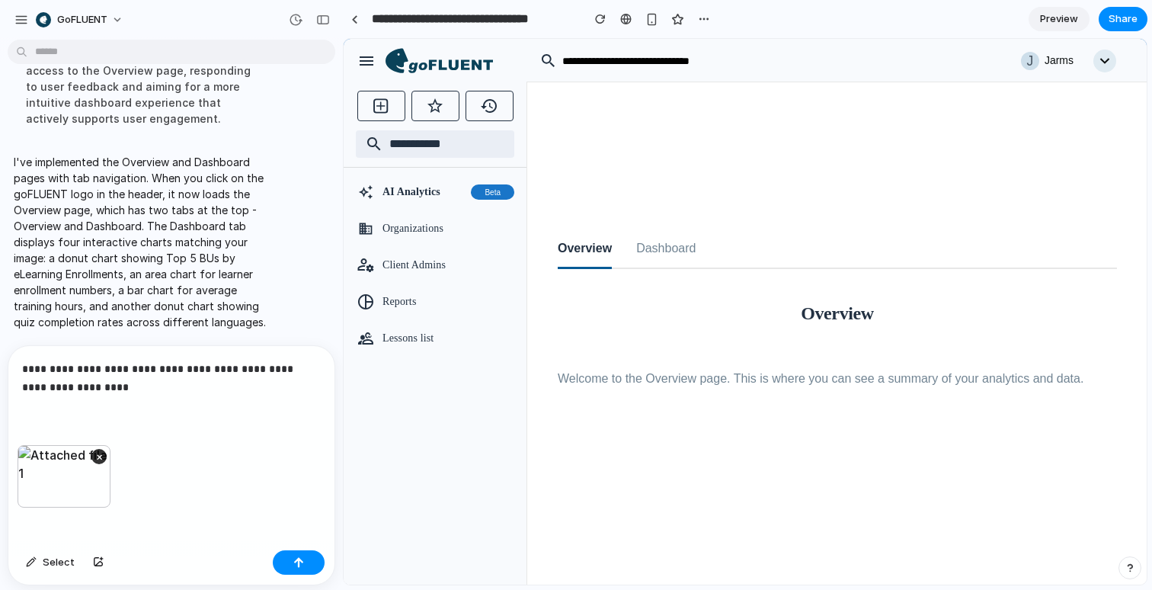
click at [136, 389] on p "**********" at bounding box center [171, 378] width 299 height 37
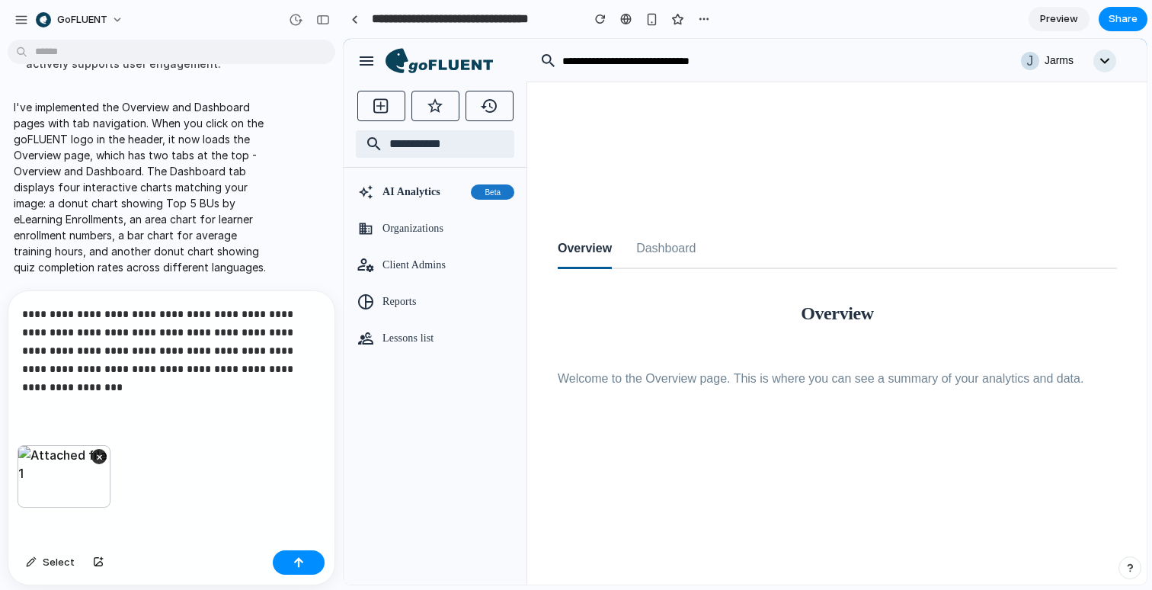
scroll to position [874, 0]
click at [301, 560] on div "button" at bounding box center [298, 562] width 11 height 11
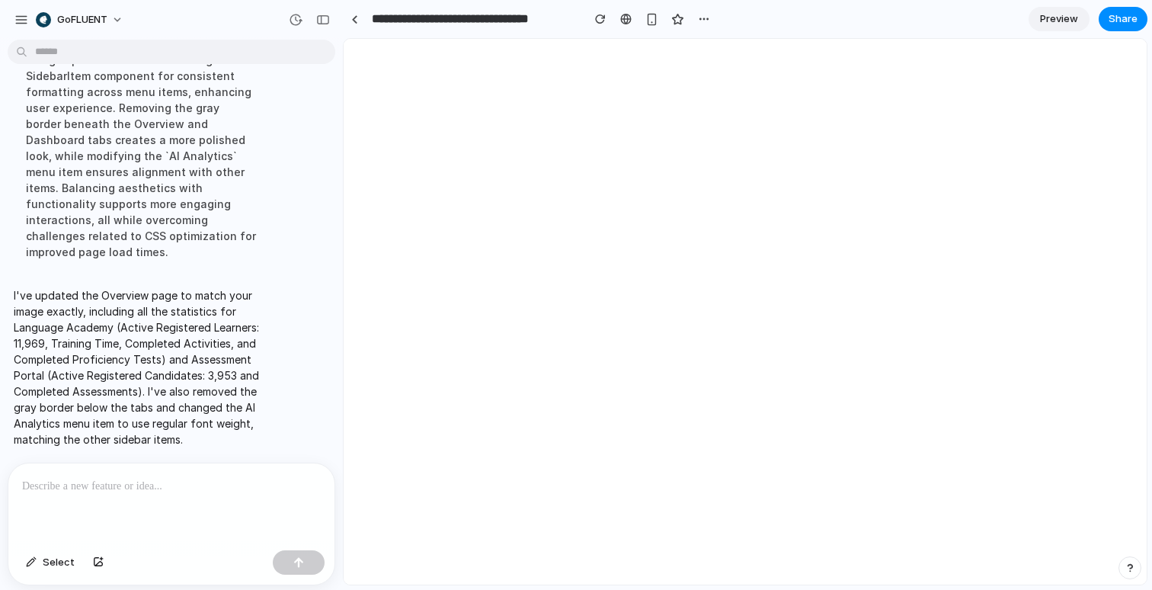
scroll to position [0, 0]
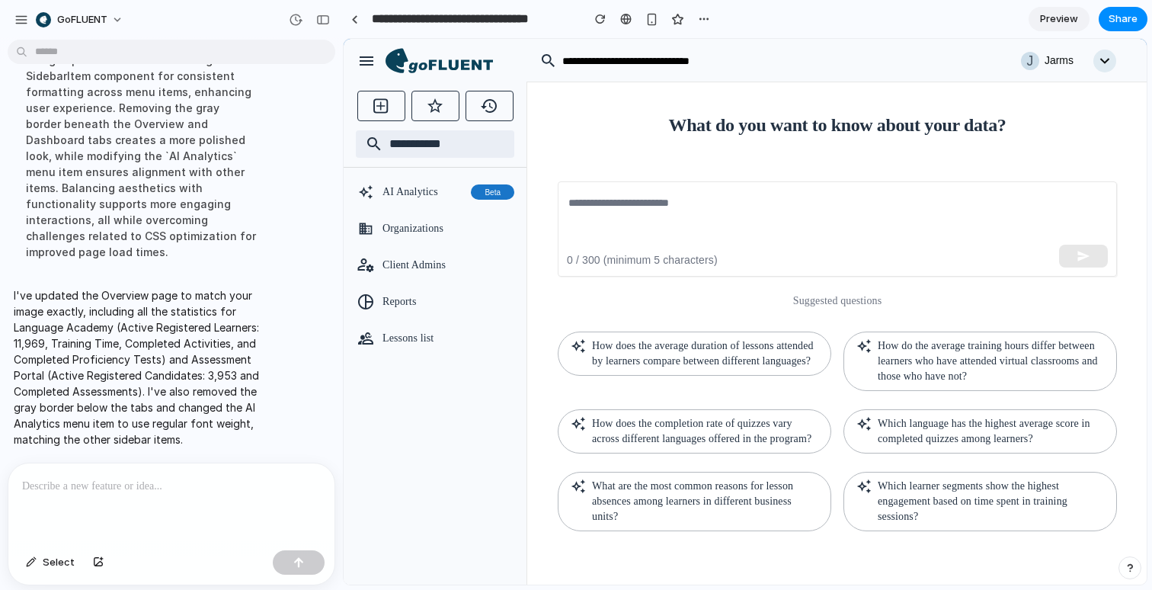
click at [456, 69] on icon at bounding box center [450, 65] width 85 height 13
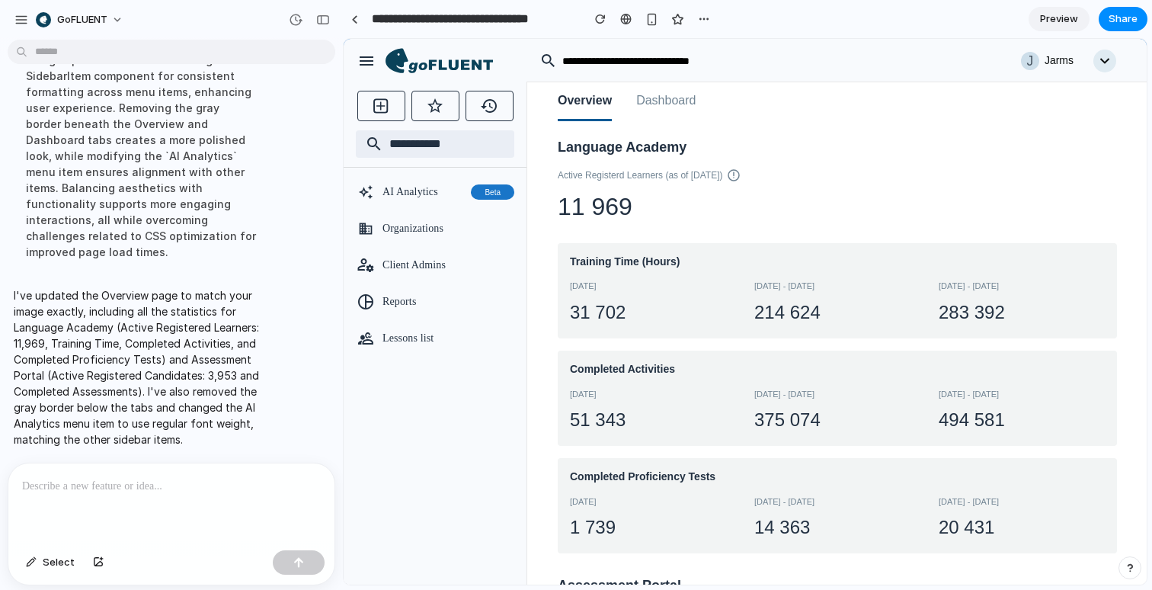
click at [679, 111] on button "Dashboard" at bounding box center [665, 101] width 59 height 39
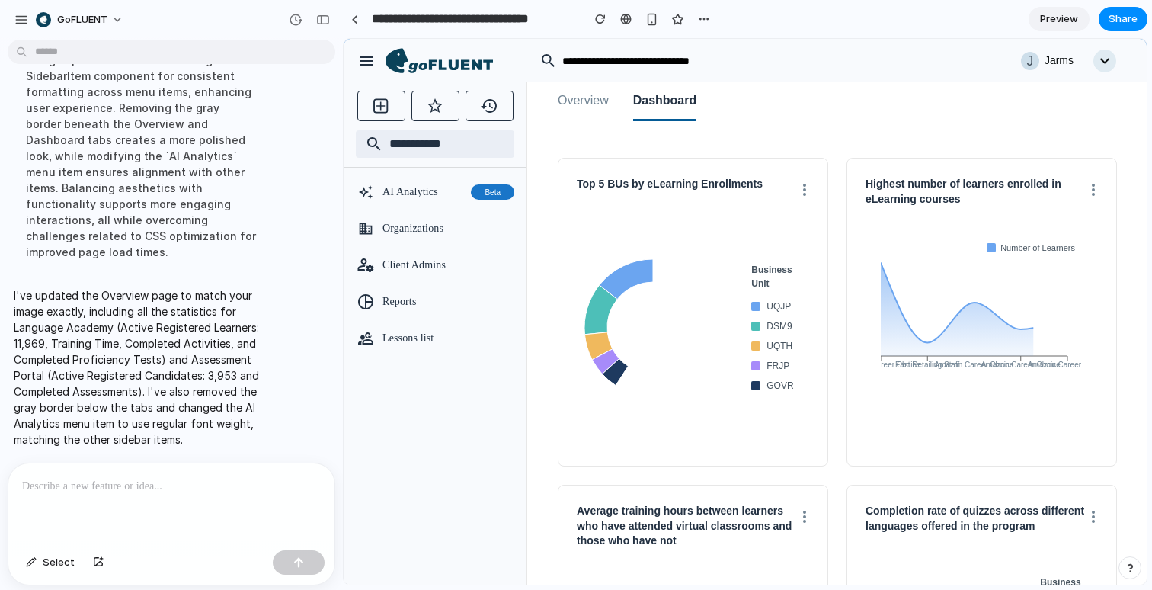
click at [588, 109] on button "Overview" at bounding box center [583, 101] width 51 height 39
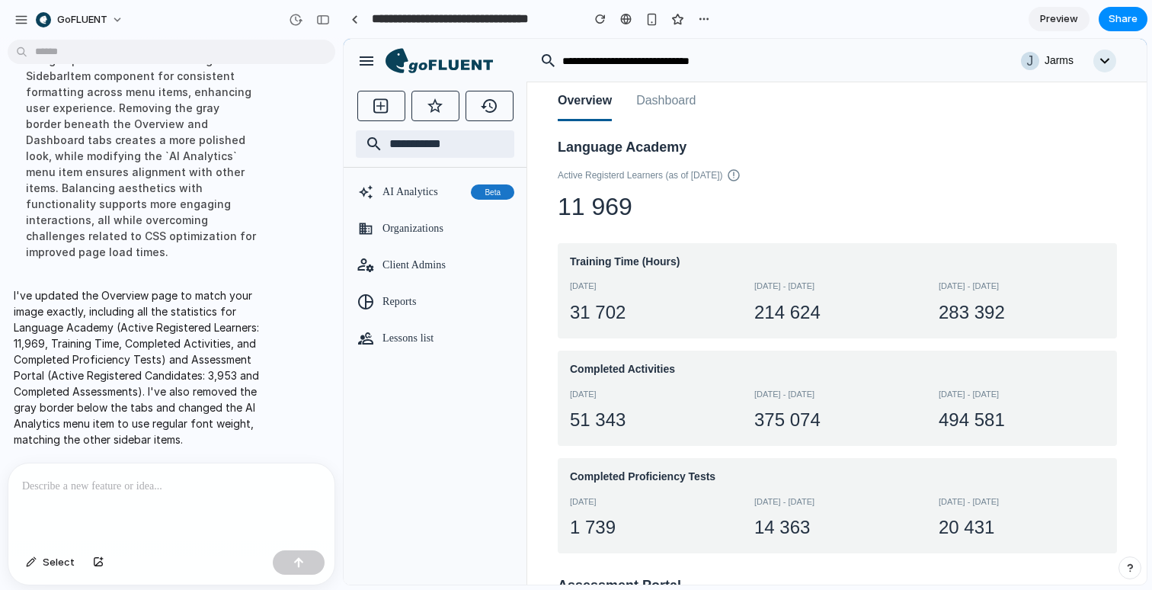
click at [143, 476] on div at bounding box center [171, 503] width 326 height 81
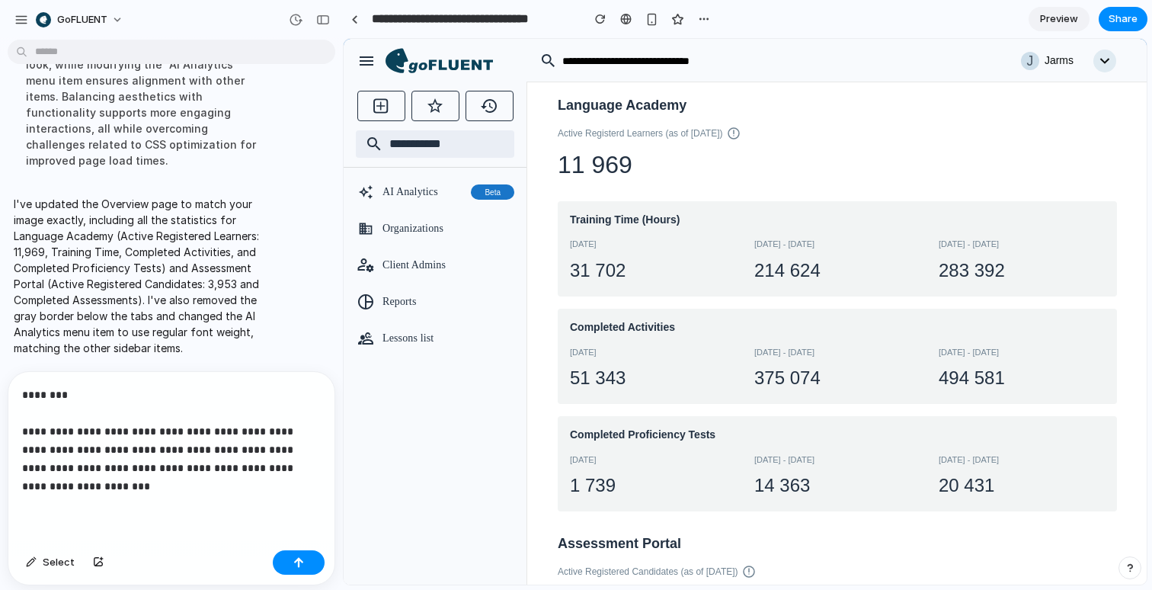
scroll to position [41, 0]
click at [133, 429] on p "**********" at bounding box center [171, 441] width 299 height 110
click at [194, 487] on p "**********" at bounding box center [171, 441] width 299 height 110
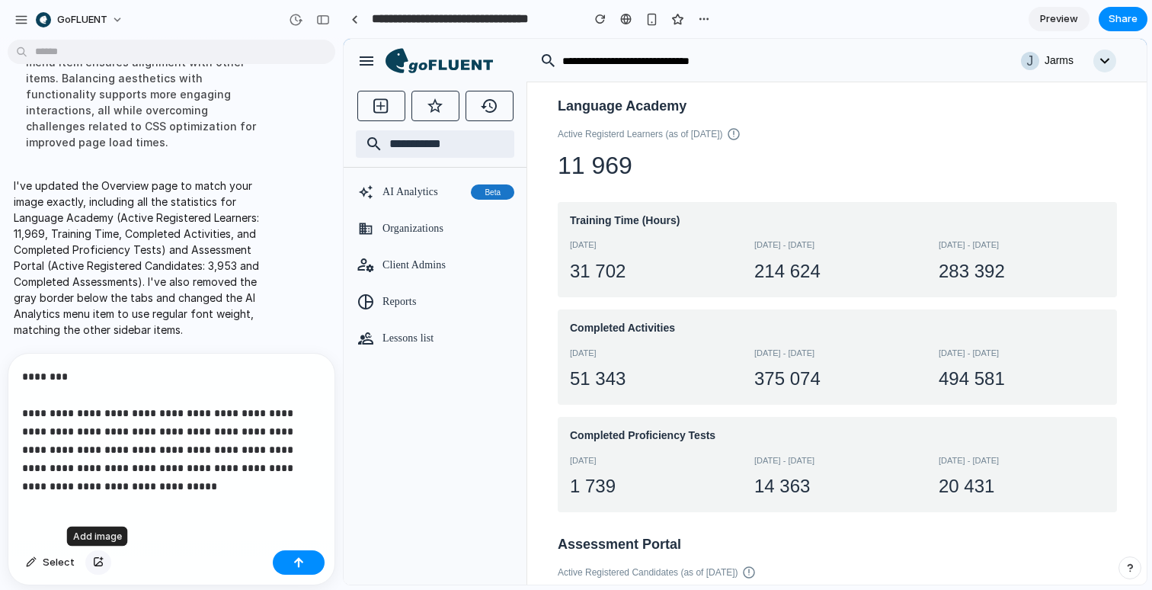
click at [100, 552] on button "button" at bounding box center [98, 562] width 26 height 24
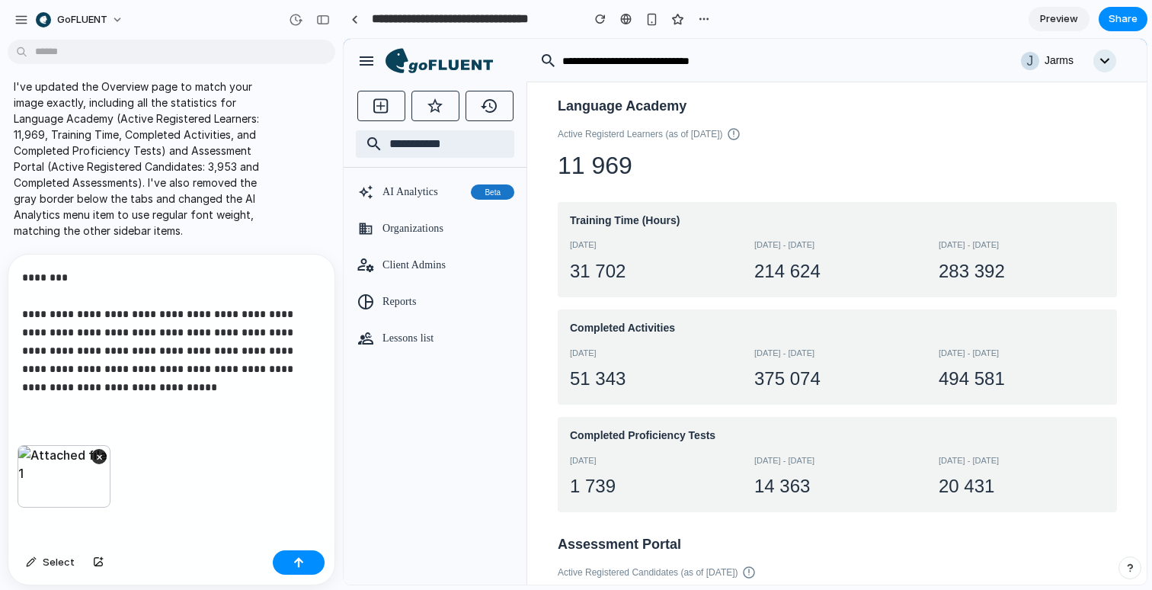
click at [168, 386] on p "**********" at bounding box center [171, 332] width 299 height 128
click at [173, 385] on p "**********" at bounding box center [171, 340] width 299 height 146
click at [24, 460] on p "**********" at bounding box center [171, 367] width 299 height 201
click at [204, 460] on p "**********" at bounding box center [171, 367] width 299 height 201
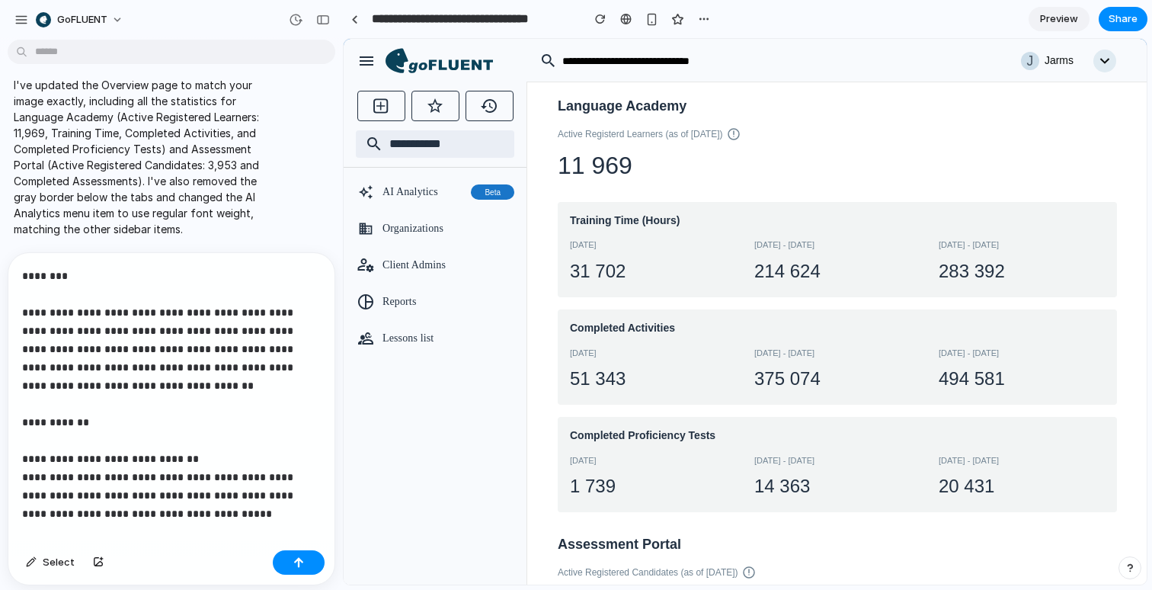
scroll to position [27, 0]
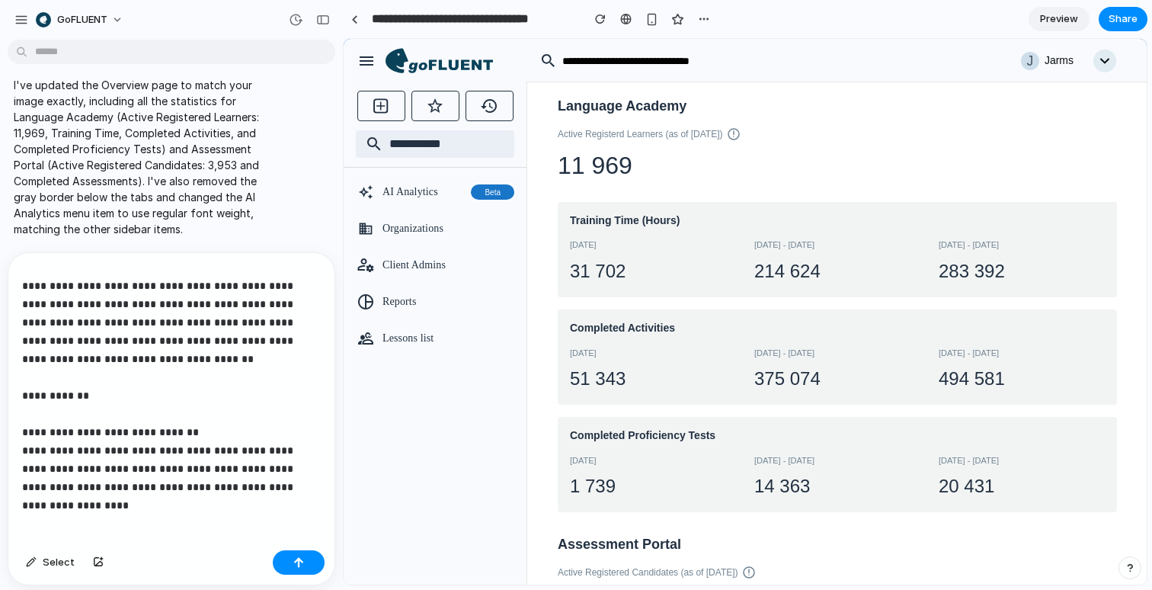
click at [272, 450] on p "**********" at bounding box center [171, 368] width 299 height 256
click at [801, 127] on div "Active Registerd Learners (as of Sep 8, 2024)" at bounding box center [837, 134] width 559 height 14
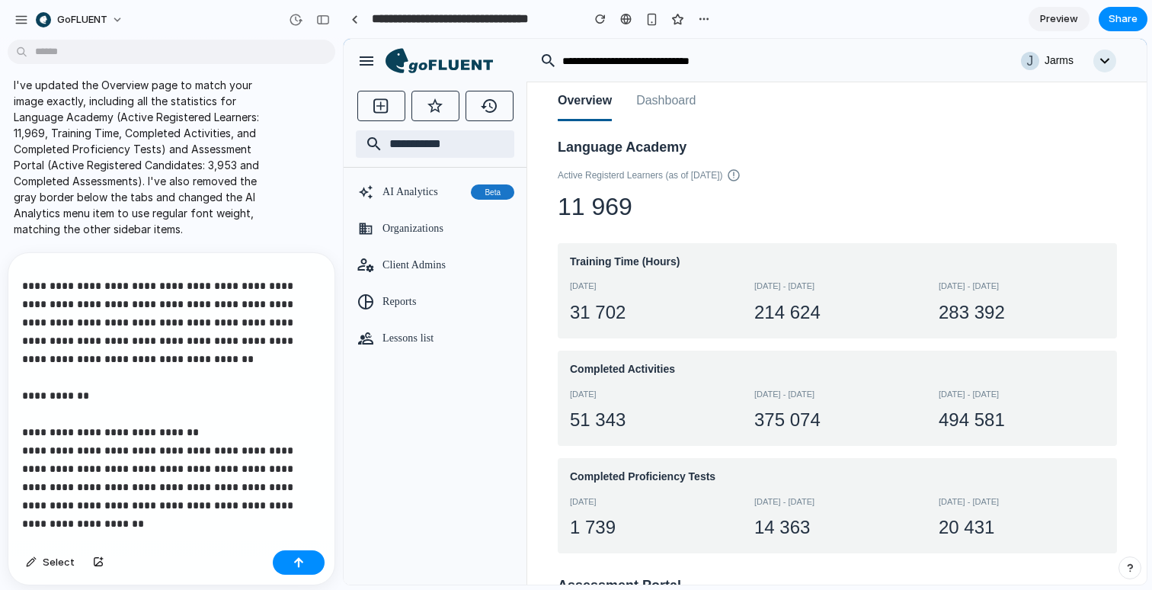
click at [668, 104] on button "Dashboard" at bounding box center [665, 101] width 59 height 39
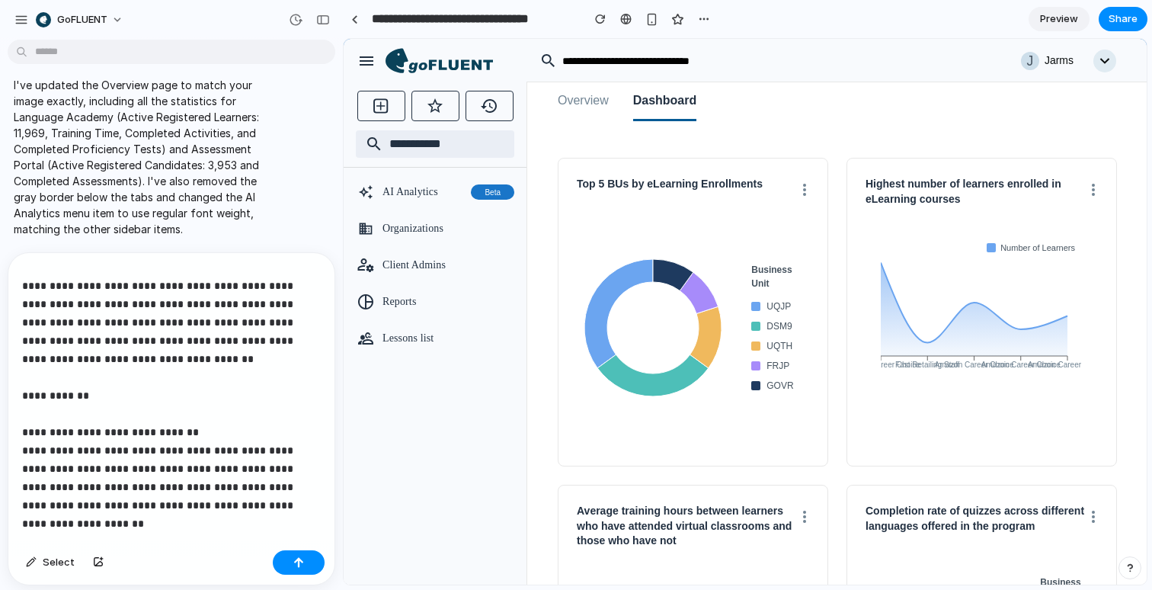
click at [582, 104] on button "Overview" at bounding box center [583, 101] width 51 height 39
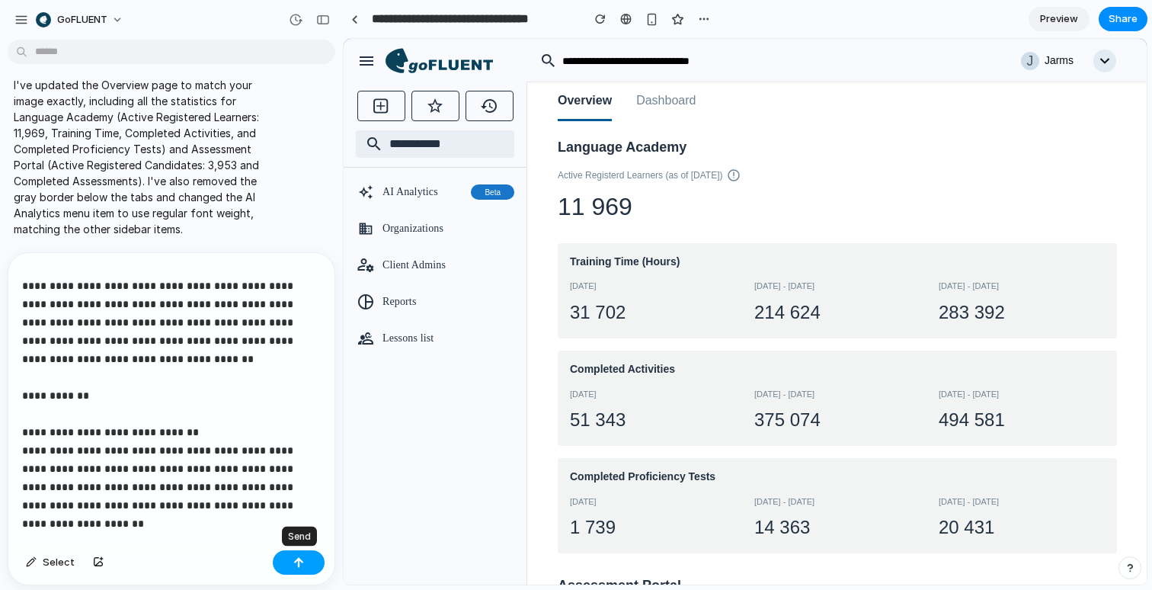
click at [293, 568] on button "button" at bounding box center [299, 562] width 52 height 24
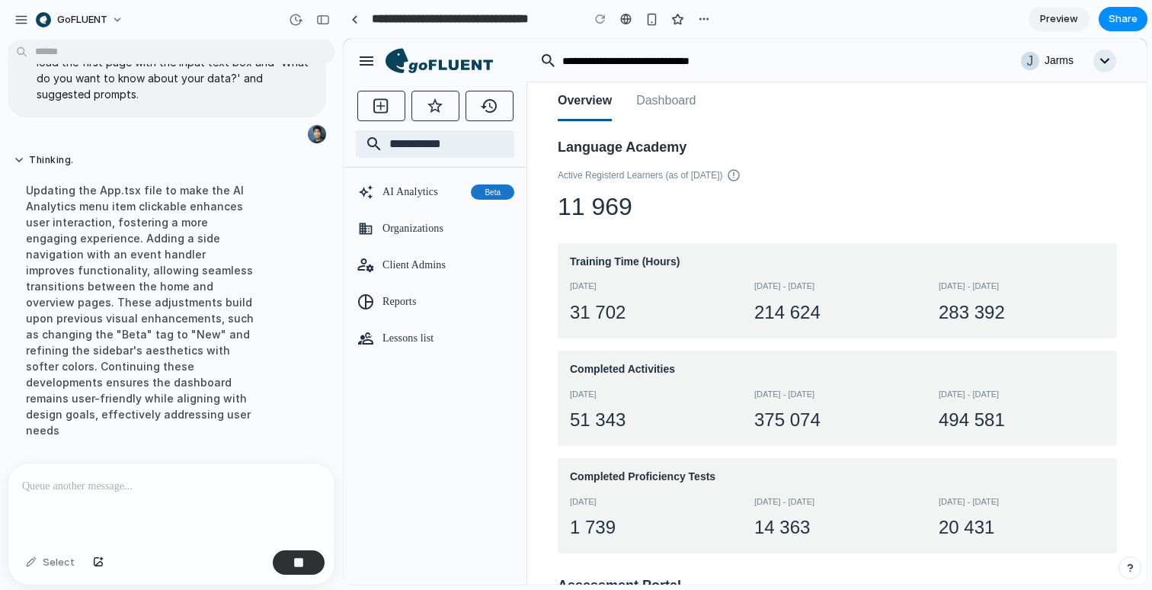
scroll to position [1797, 0]
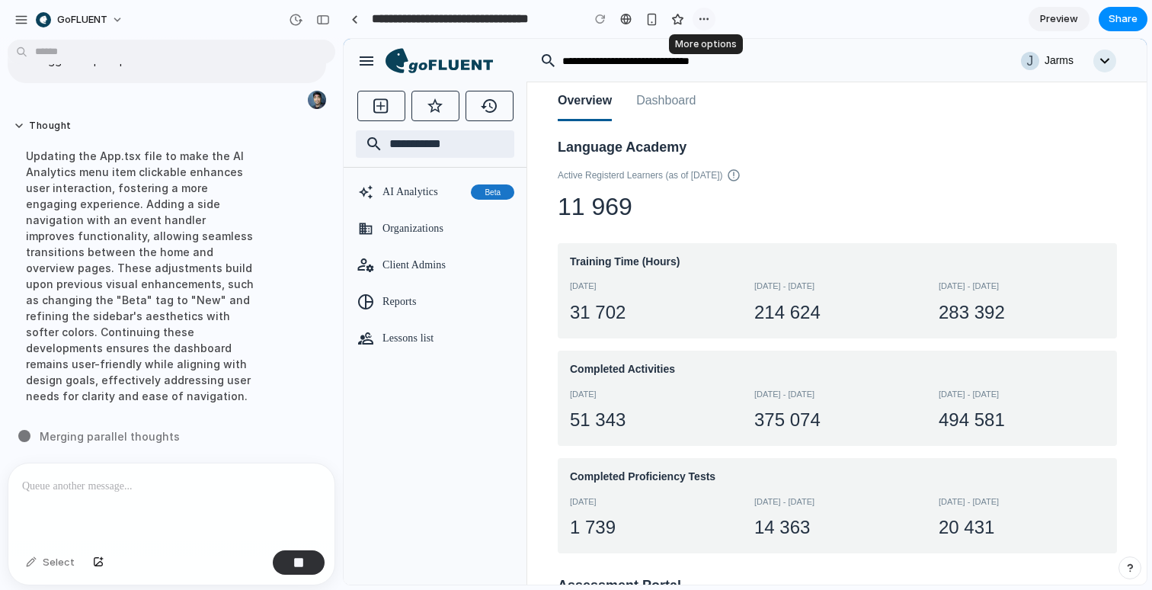
click at [700, 23] on div "button" at bounding box center [704, 19] width 12 height 12
click at [837, 33] on div "Duplicate Delete" at bounding box center [576, 295] width 1152 height 590
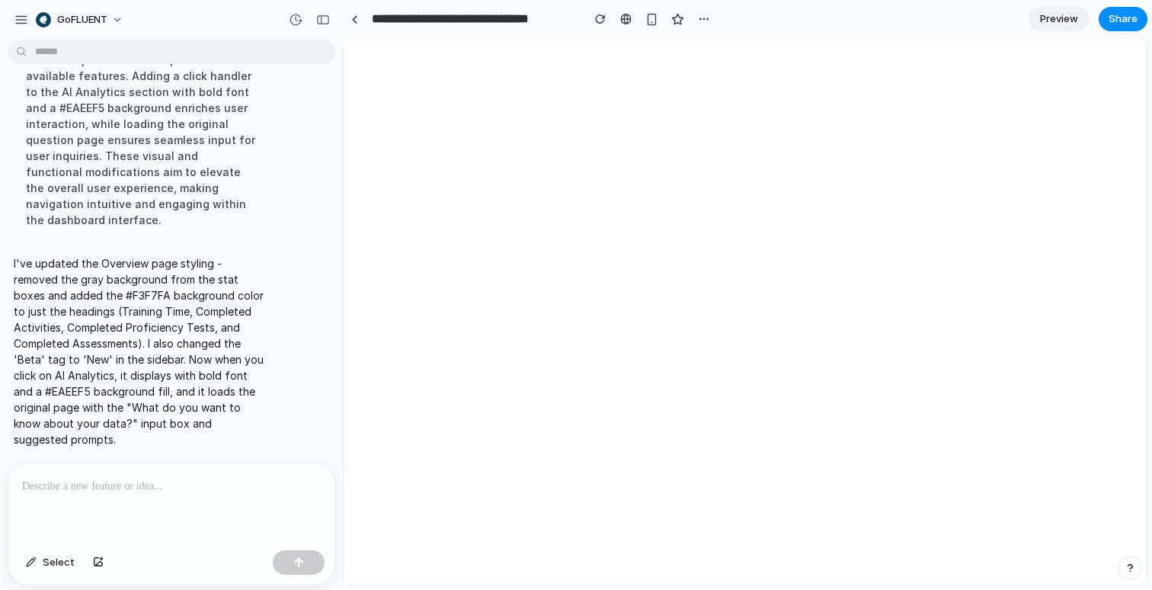
scroll to position [0, 0]
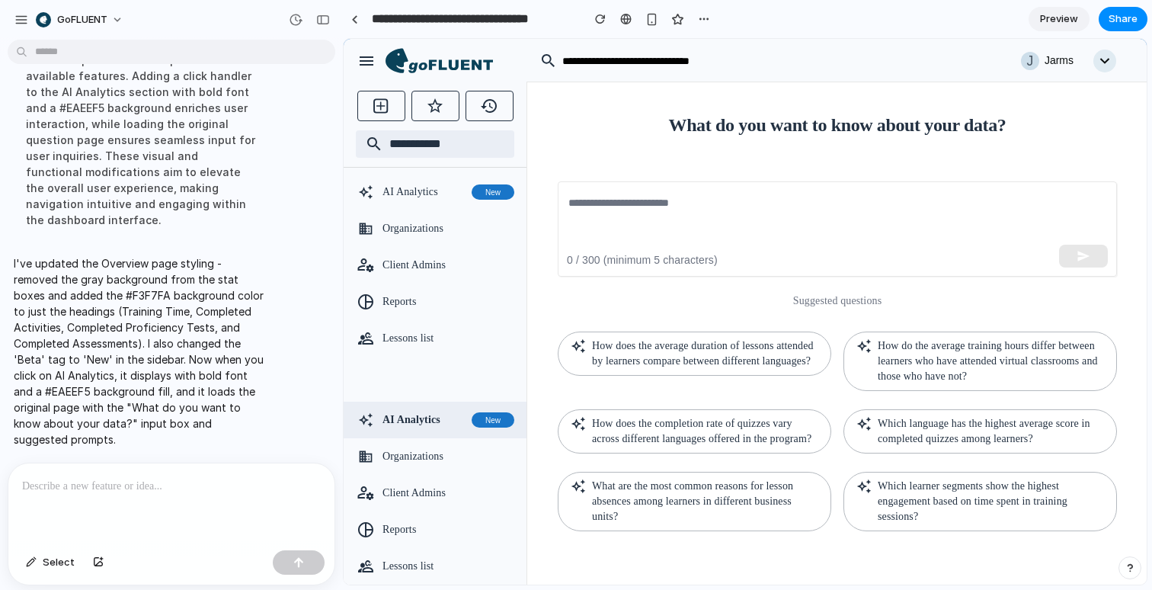
click at [453, 61] on icon at bounding box center [439, 61] width 107 height 26
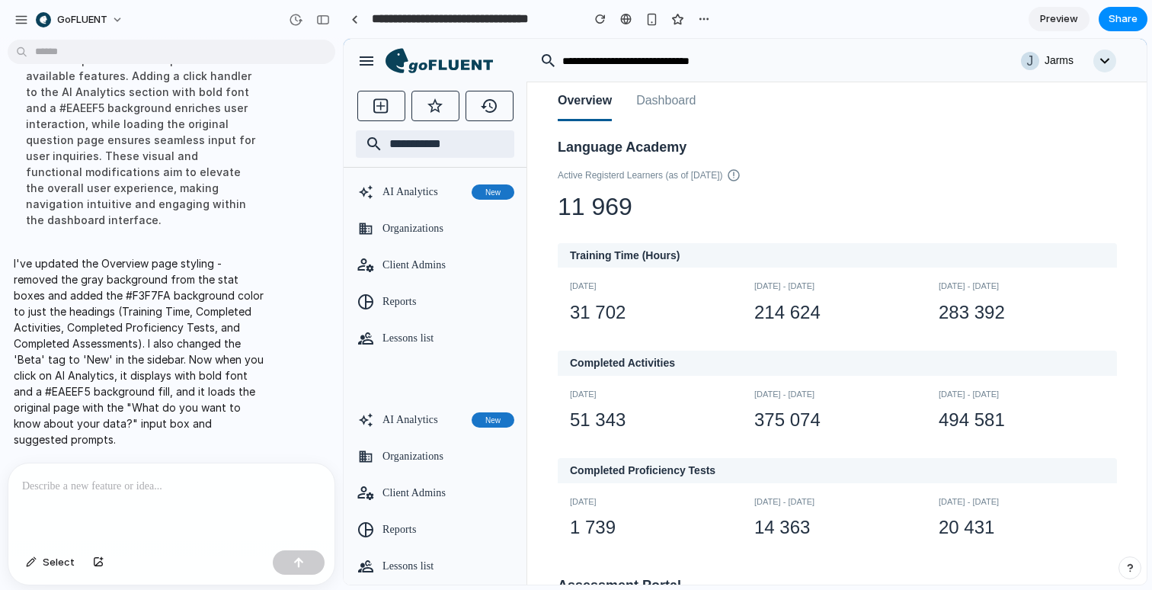
click at [680, 98] on button "Dashboard" at bounding box center [665, 101] width 59 height 39
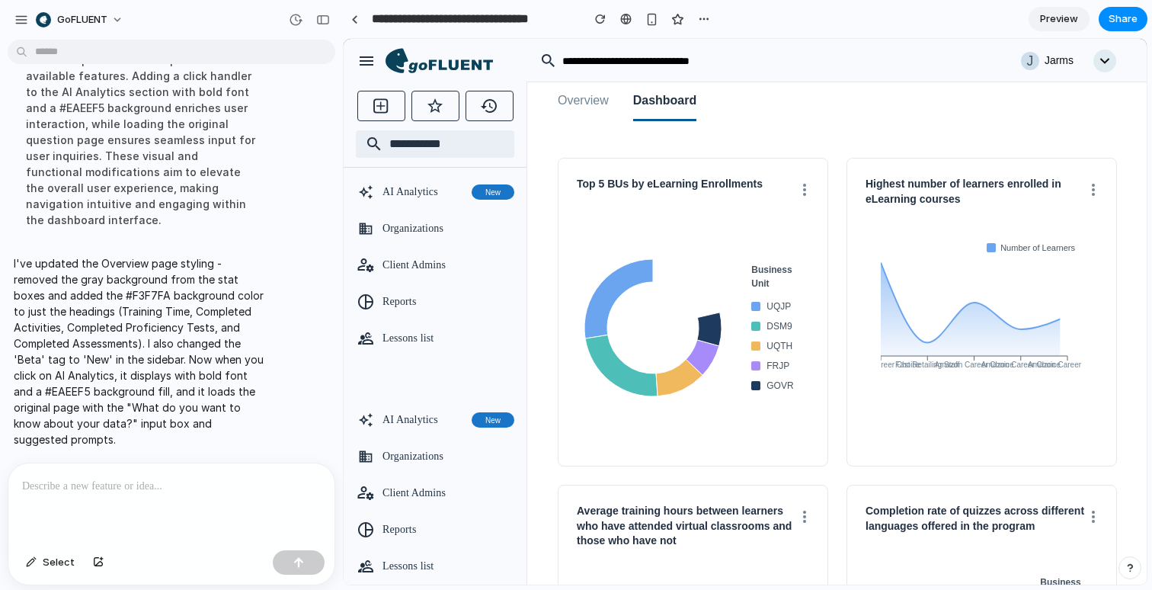
click at [577, 101] on button "Overview" at bounding box center [583, 101] width 51 height 39
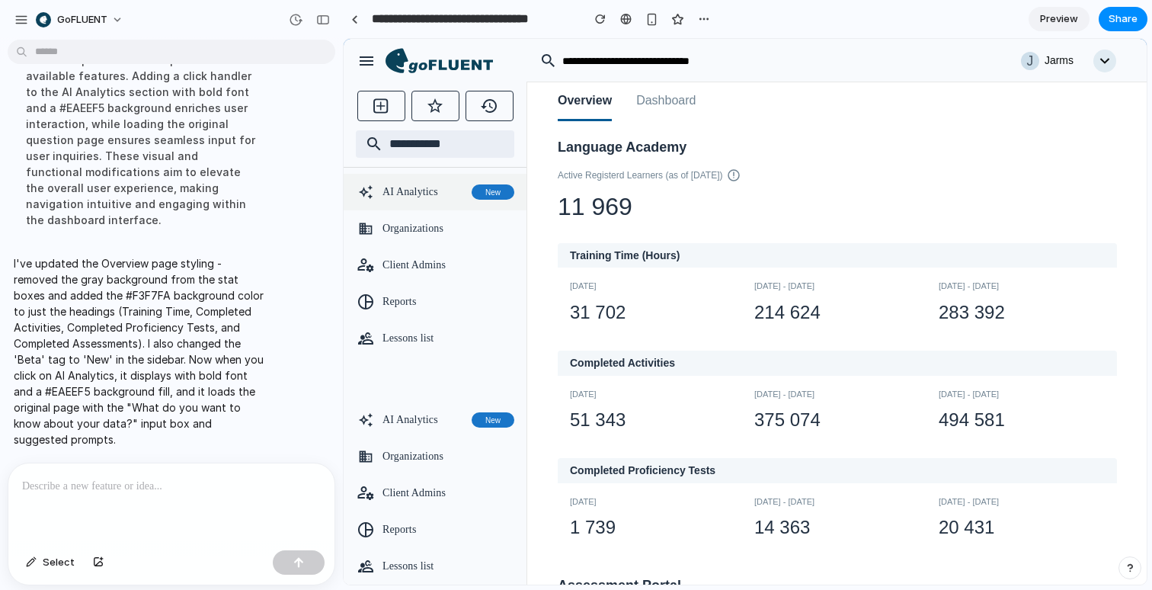
click at [440, 195] on span "AI Analytics" at bounding box center [424, 191] width 83 height 15
click at [424, 424] on span "AI Analytics" at bounding box center [424, 419] width 83 height 15
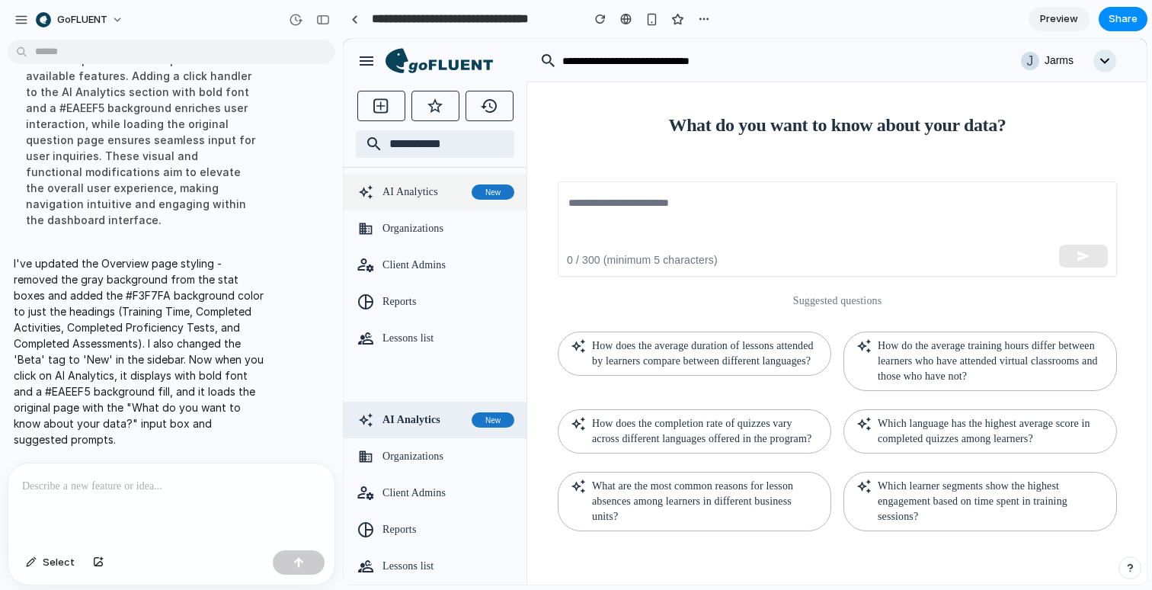
click at [424, 202] on div "AI Analytics New" at bounding box center [449, 191] width 132 height 21
click at [444, 62] on icon at bounding box center [439, 61] width 107 height 26
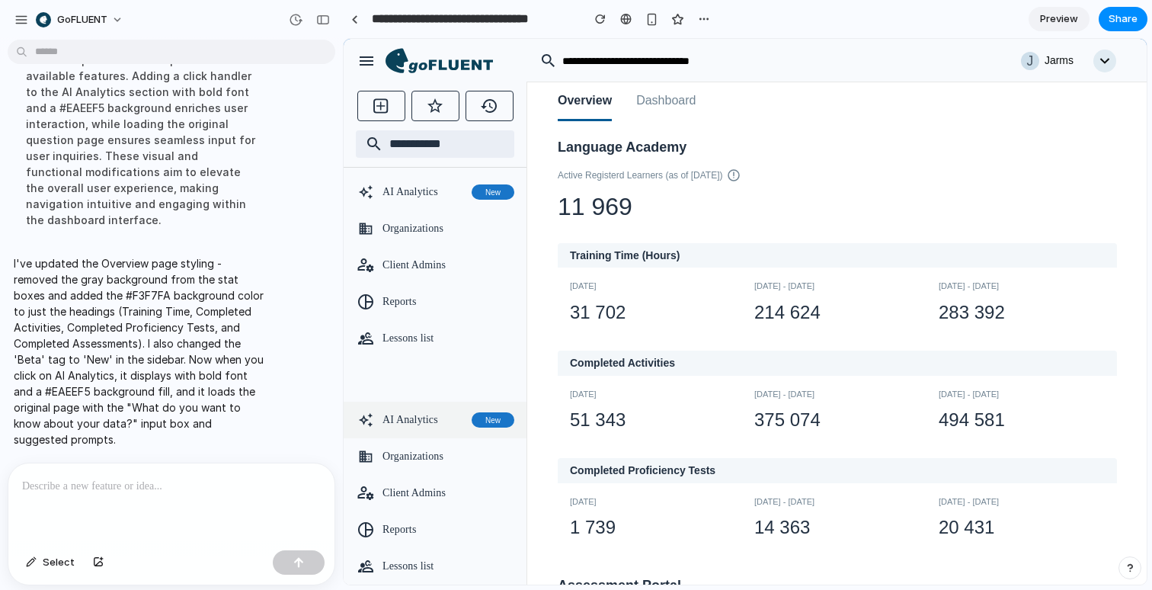
click at [434, 419] on span "AI Analytics" at bounding box center [424, 419] width 83 height 15
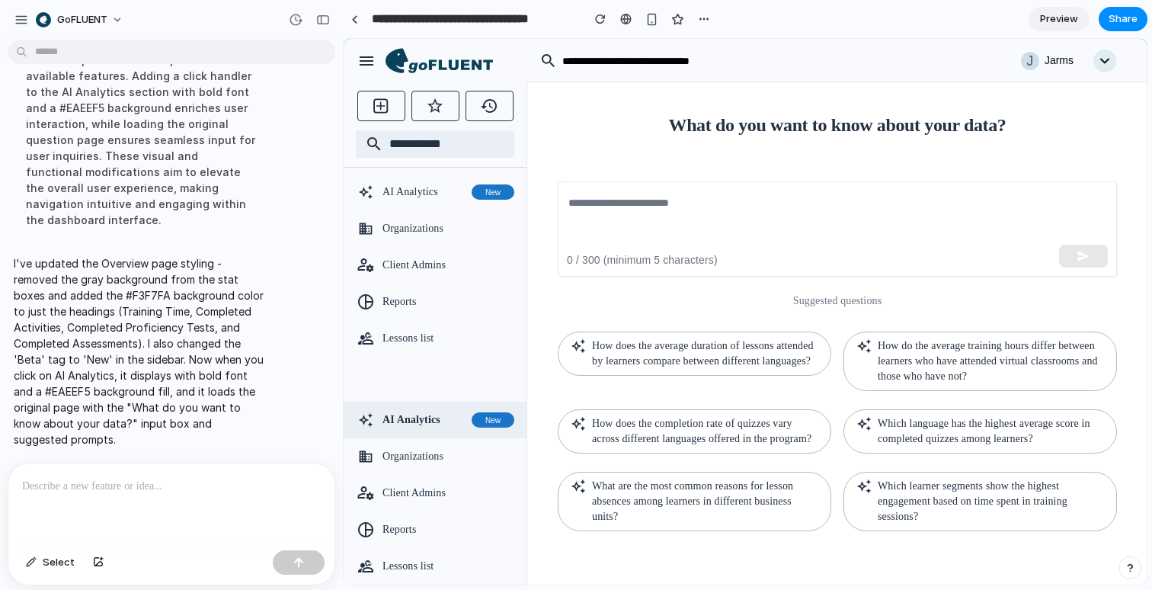
click at [450, 59] on icon at bounding box center [439, 61] width 107 height 26
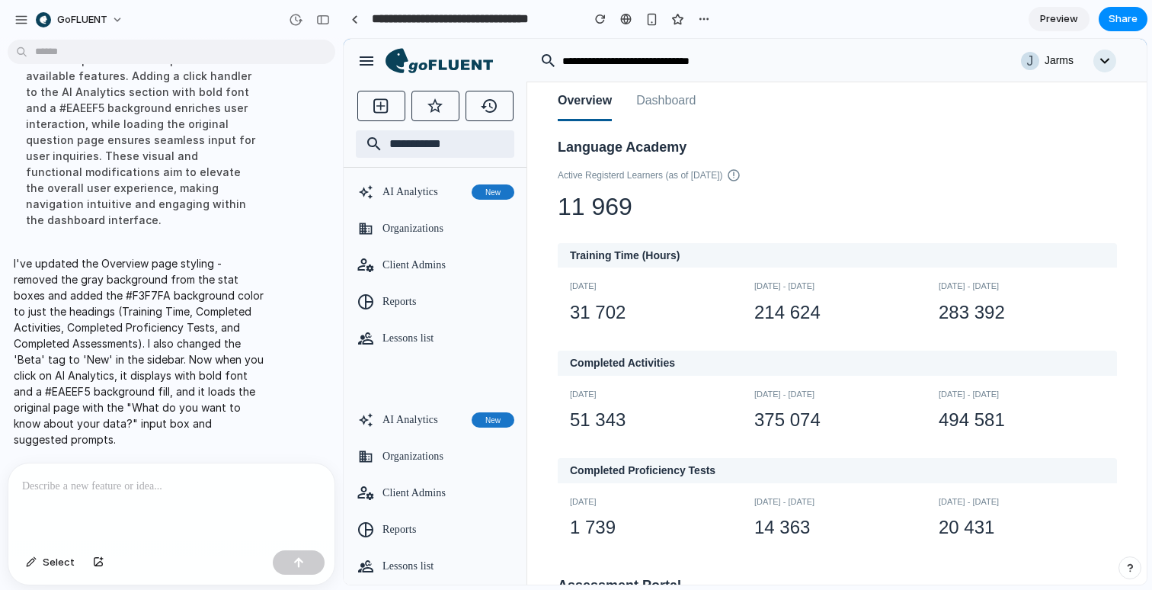
click at [667, 110] on button "Dashboard" at bounding box center [665, 101] width 59 height 39
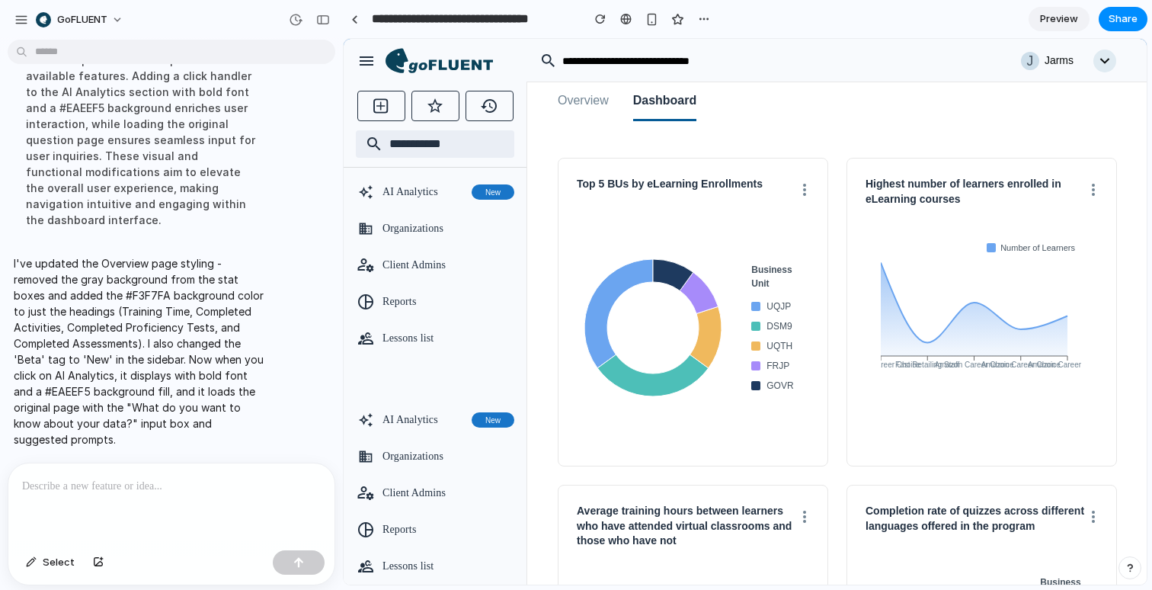
click at [184, 514] on div at bounding box center [171, 503] width 326 height 81
click at [422, 415] on span "AI Analytics" at bounding box center [424, 419] width 83 height 15
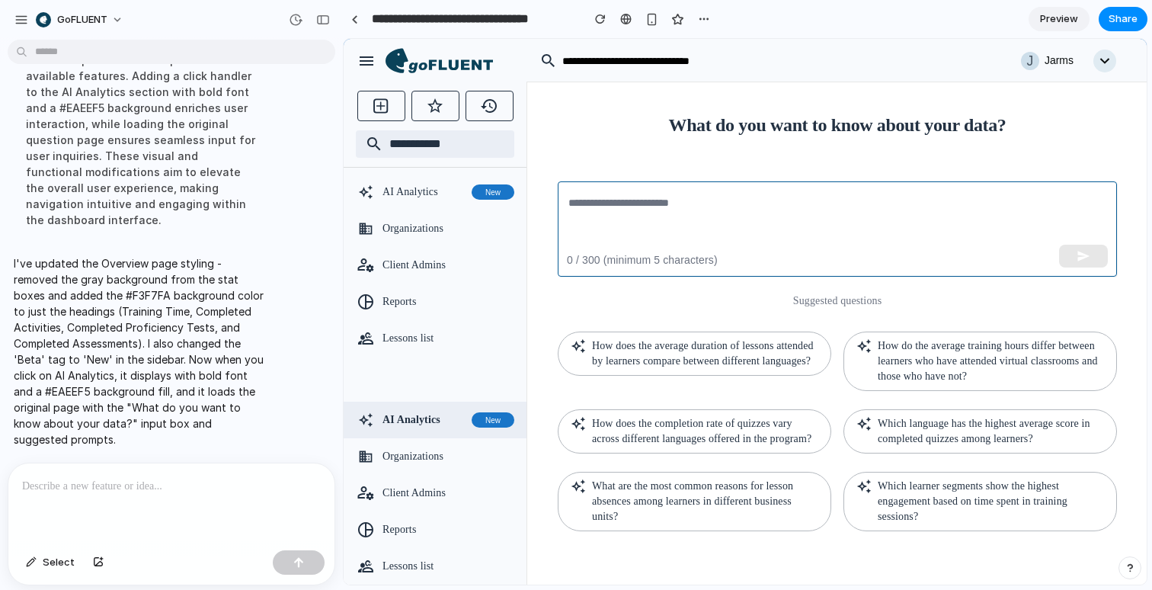
click at [706, 219] on textarea at bounding box center [837, 229] width 538 height 70
click at [863, 208] on textarea at bounding box center [837, 229] width 538 height 70
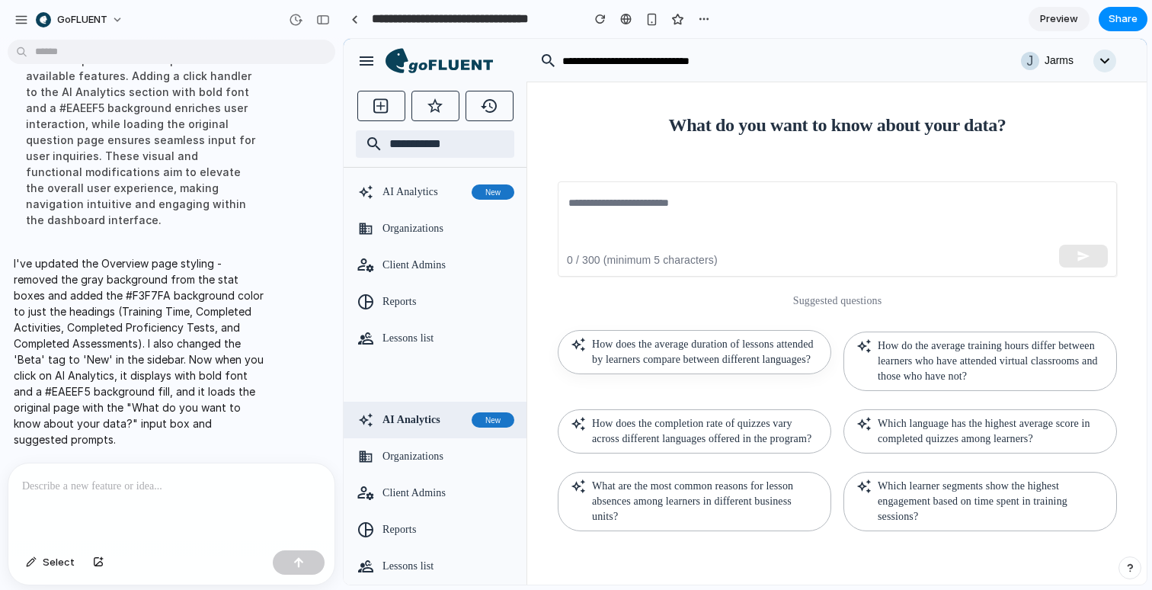
click at [738, 366] on p "How does the average duration of lessons attended by learners compare between d…" at bounding box center [705, 352] width 226 height 30
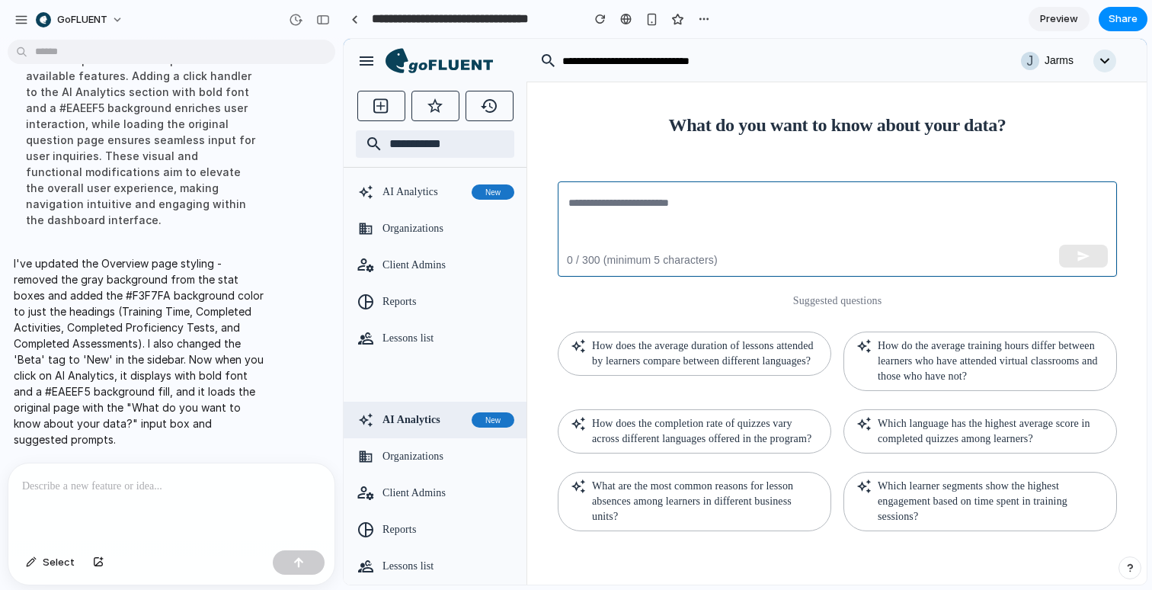
click at [731, 194] on textarea at bounding box center [837, 229] width 538 height 70
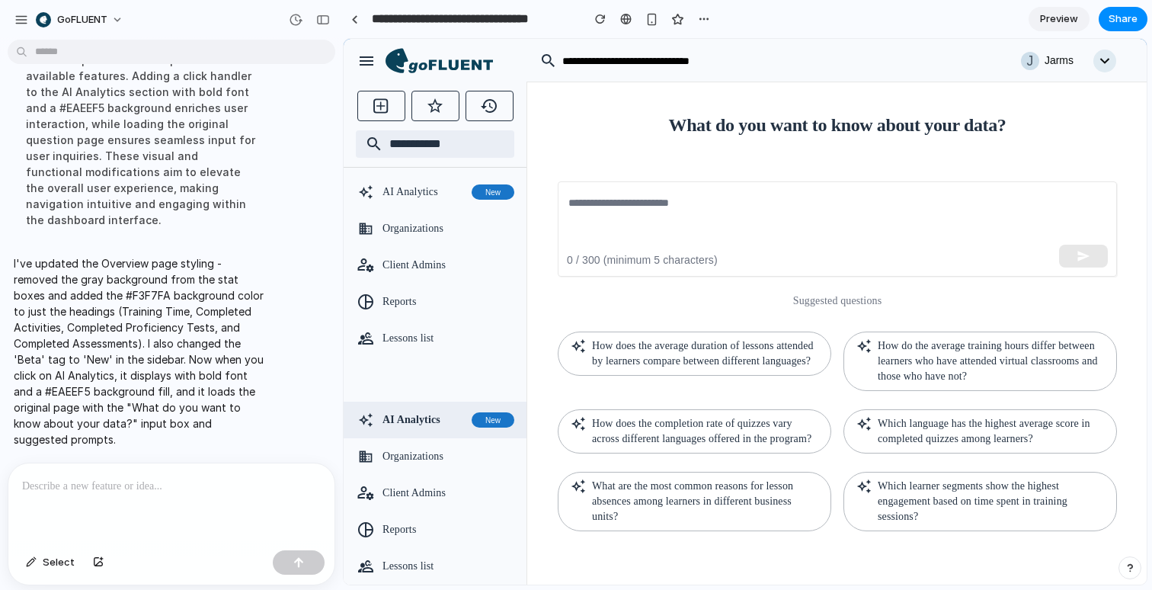
click at [211, 500] on div at bounding box center [171, 503] width 326 height 81
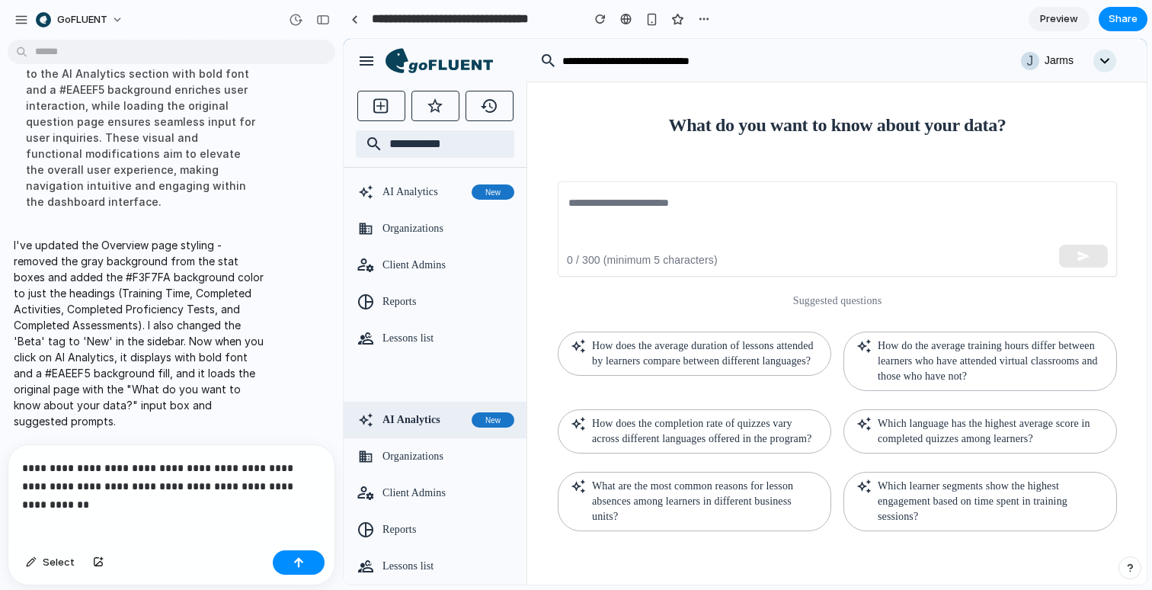
scroll to position [1991, 0]
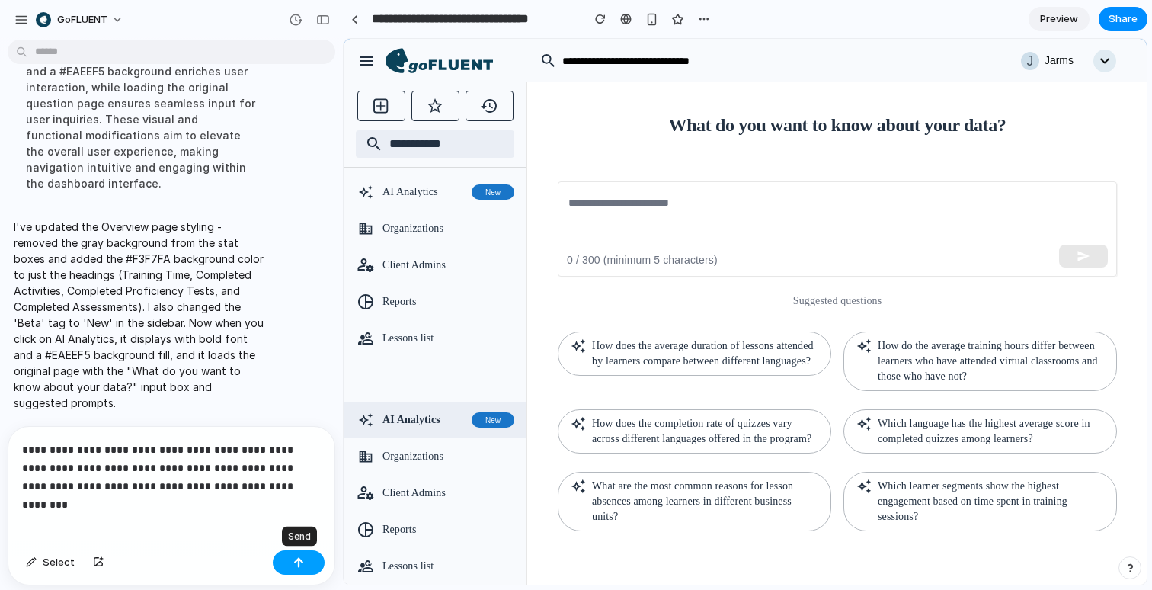
click at [304, 559] on button "button" at bounding box center [299, 562] width 52 height 24
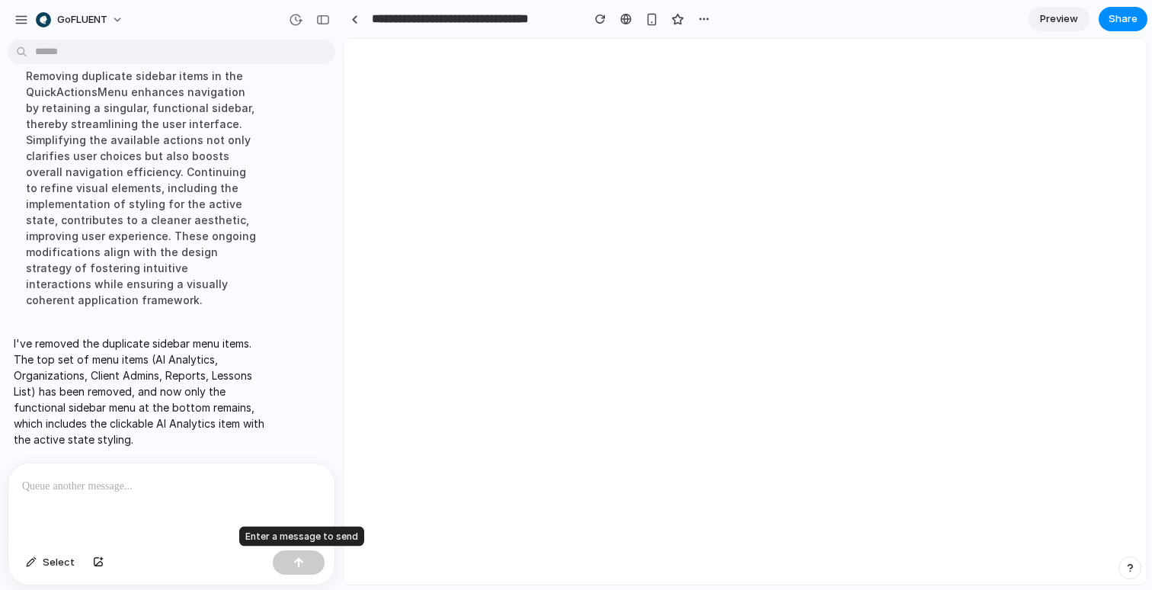
scroll to position [0, 0]
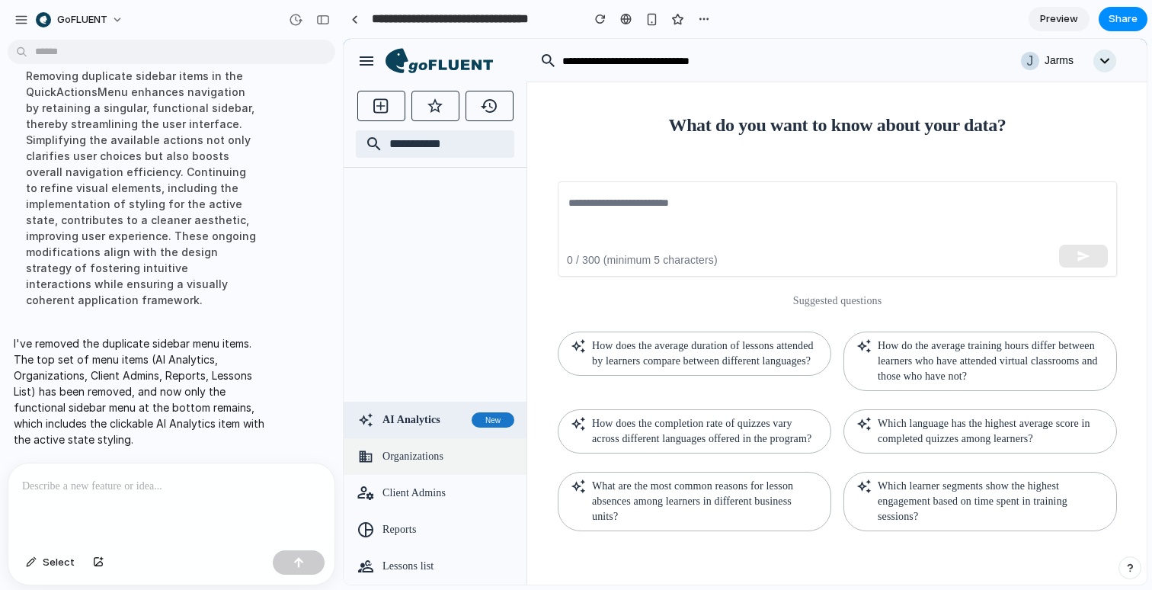
click at [444, 449] on span "Organizations" at bounding box center [449, 456] width 132 height 15
click at [432, 488] on span "Client Admins" at bounding box center [449, 492] width 132 height 15
click at [437, 68] on icon at bounding box center [439, 61] width 107 height 26
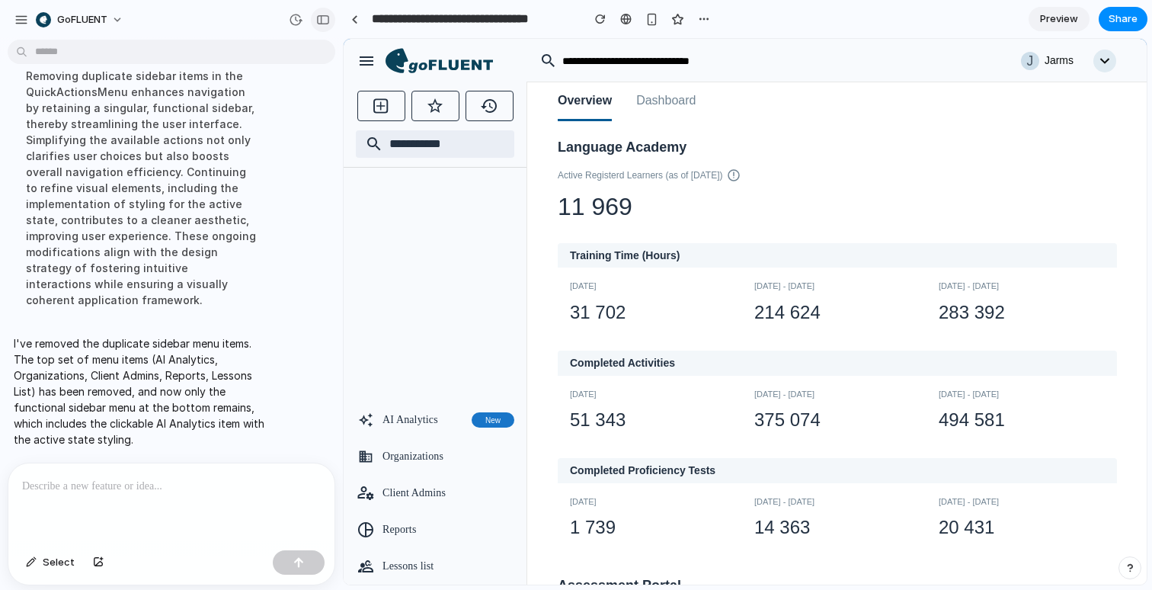
click at [330, 23] on button "button" at bounding box center [323, 20] width 24 height 24
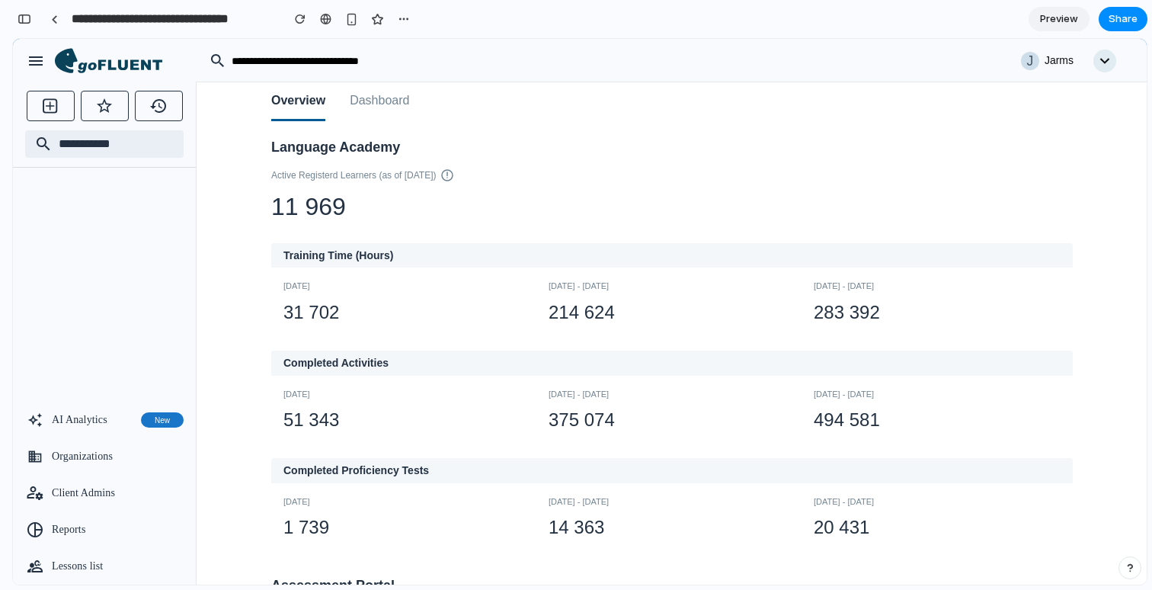
click at [393, 107] on button "Dashboard" at bounding box center [379, 101] width 59 height 39
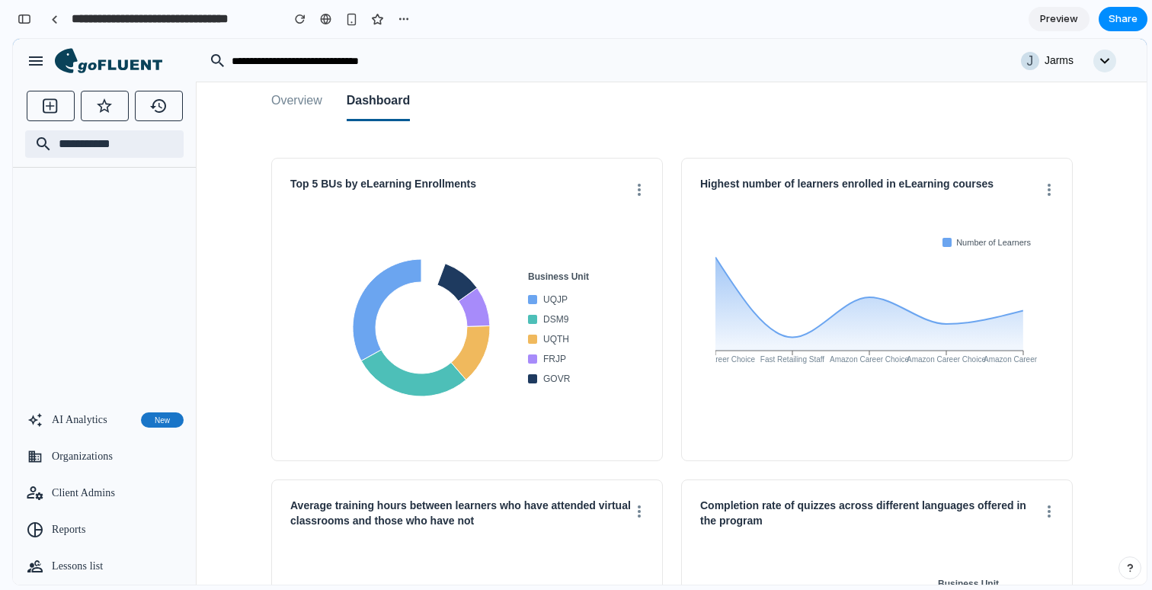
scroll to position [241, 0]
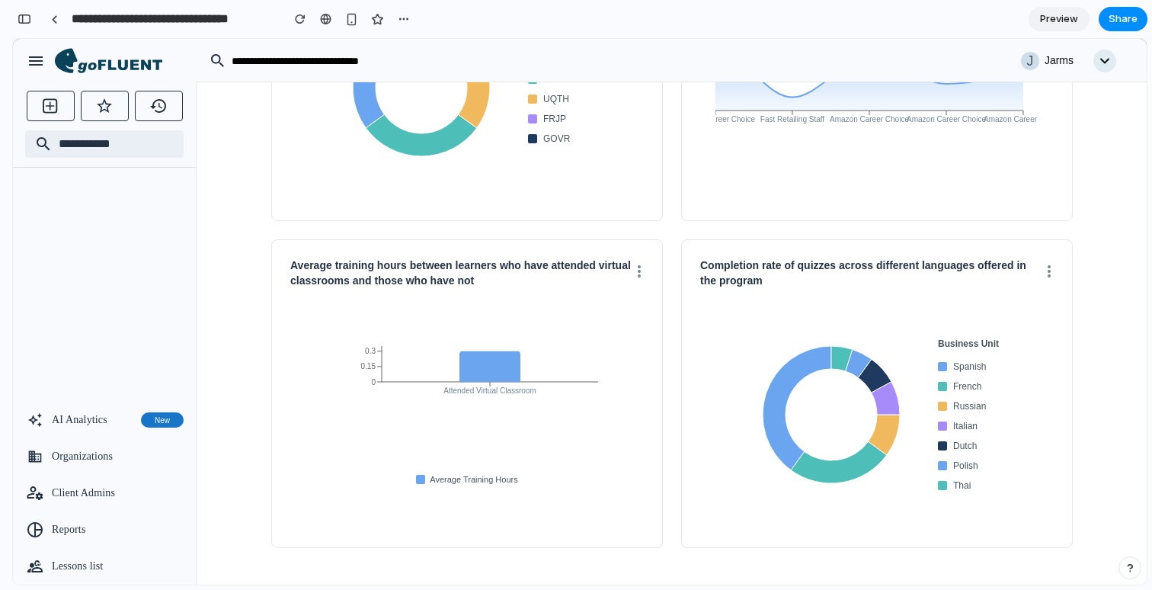
click at [638, 275] on circle at bounding box center [639, 275] width 3 height 3
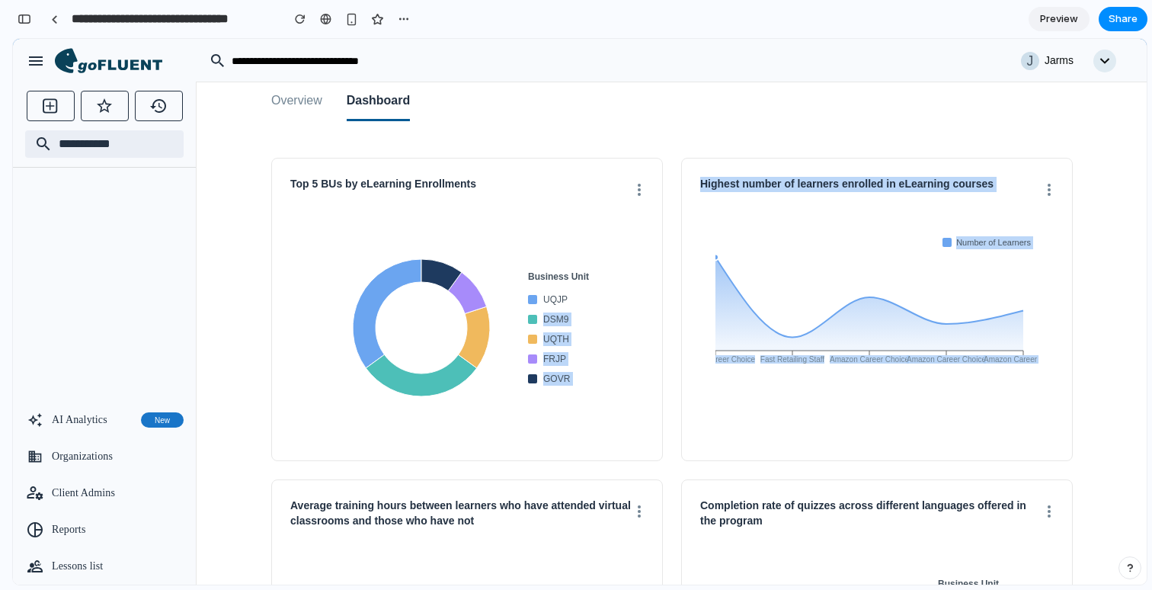
drag, startPoint x: 566, startPoint y: 295, endPoint x: 750, endPoint y: 311, distance: 184.3
click at [750, 311] on div "Top 5 BUs by eLearning Enrollments Business Unit UQJP DSM9 UQTH FRJP GOVR Highe…" at bounding box center [672, 309] width 802 height 303
click at [674, 294] on div "Top 5 BUs by eLearning Enrollments Business Unit UQJP DSM9 UQTH FRJP GOVR Highe…" at bounding box center [672, 309] width 802 height 303
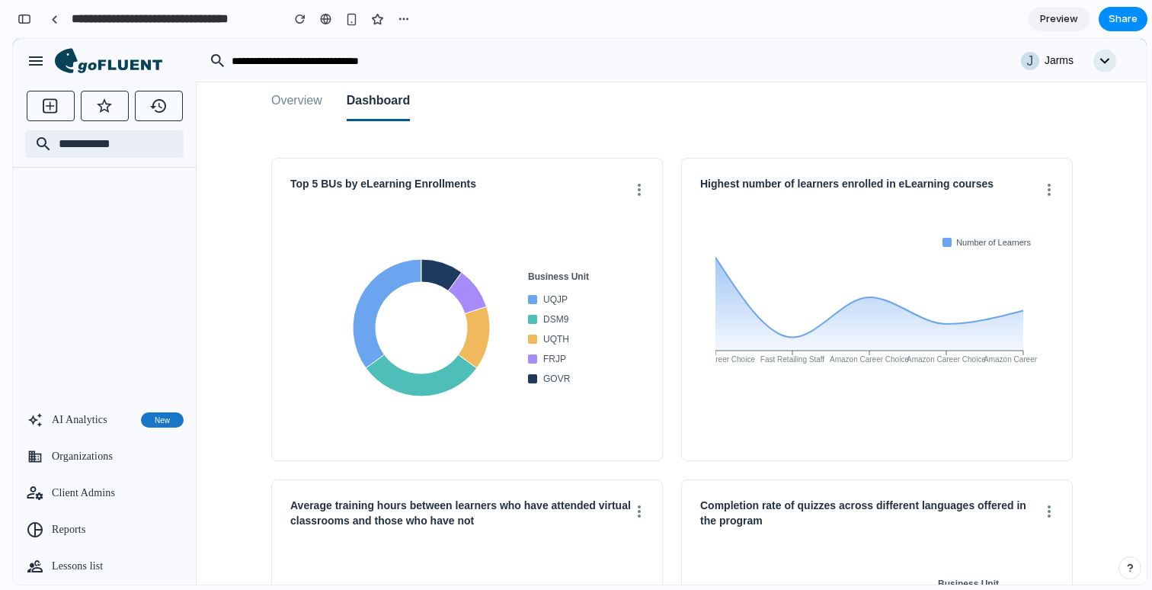
click at [297, 117] on button "Overview" at bounding box center [296, 101] width 51 height 39
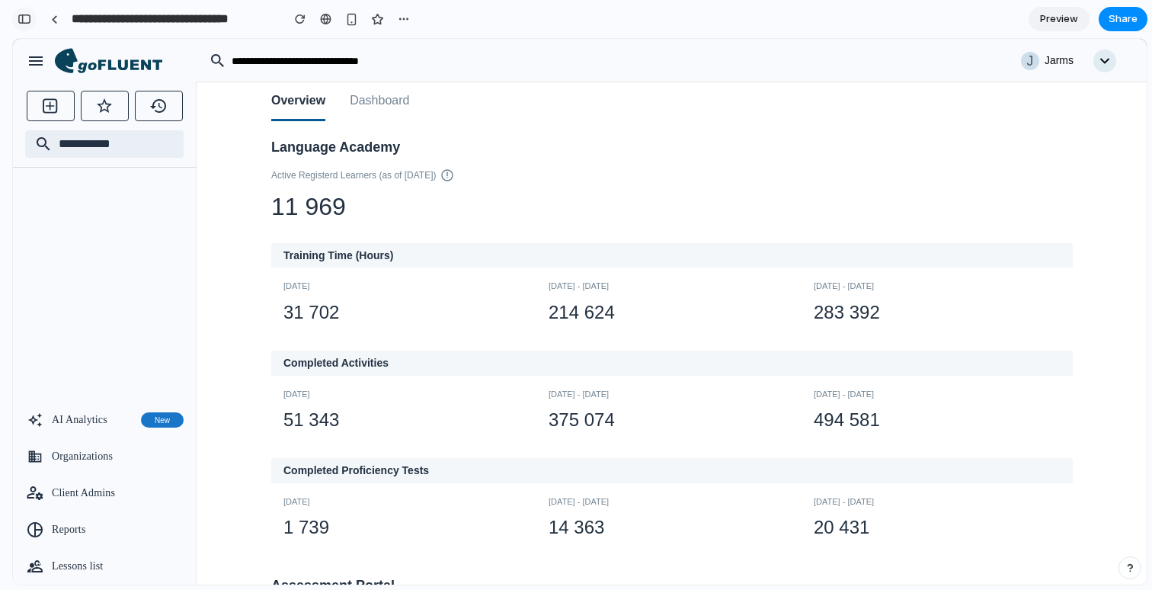
click at [24, 17] on div "button" at bounding box center [25, 19] width 14 height 11
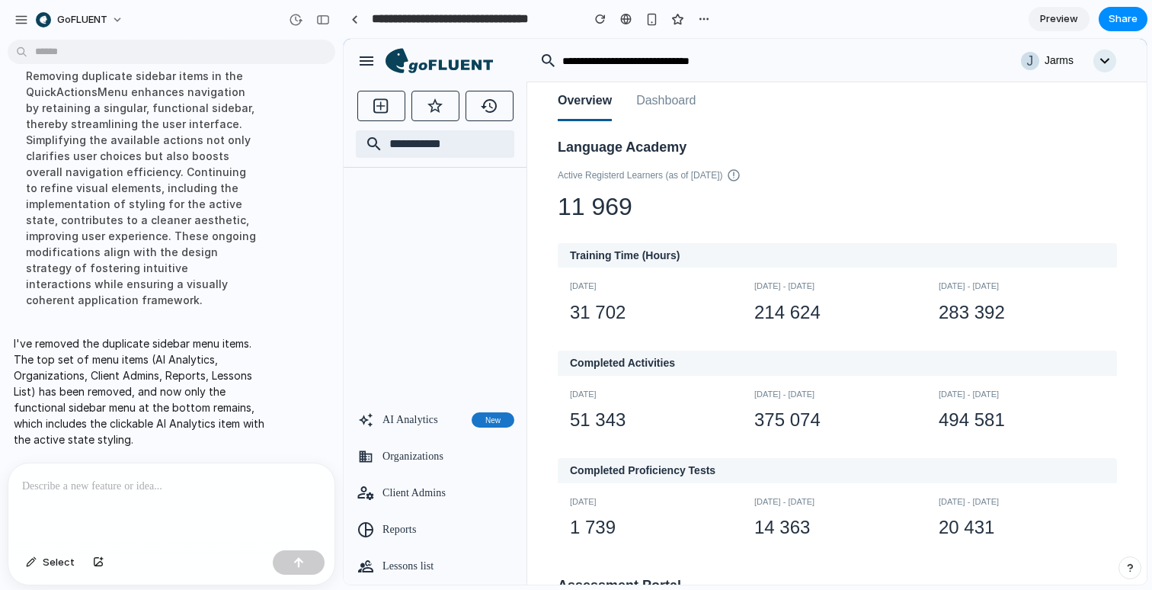
click at [188, 479] on p at bounding box center [171, 486] width 299 height 18
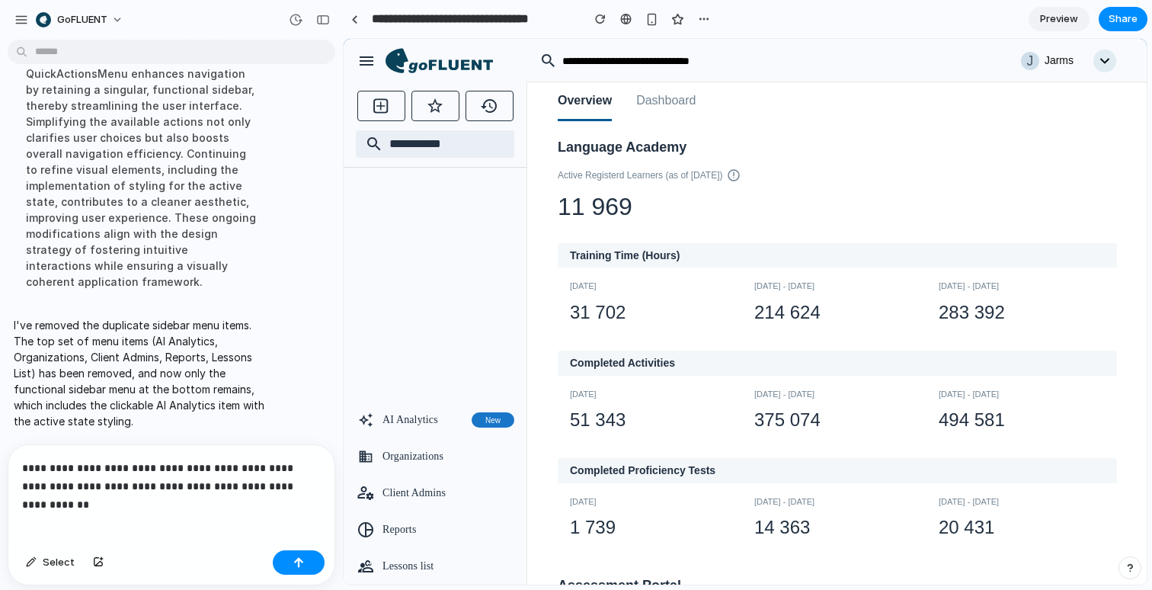
scroll to position [2258, 0]
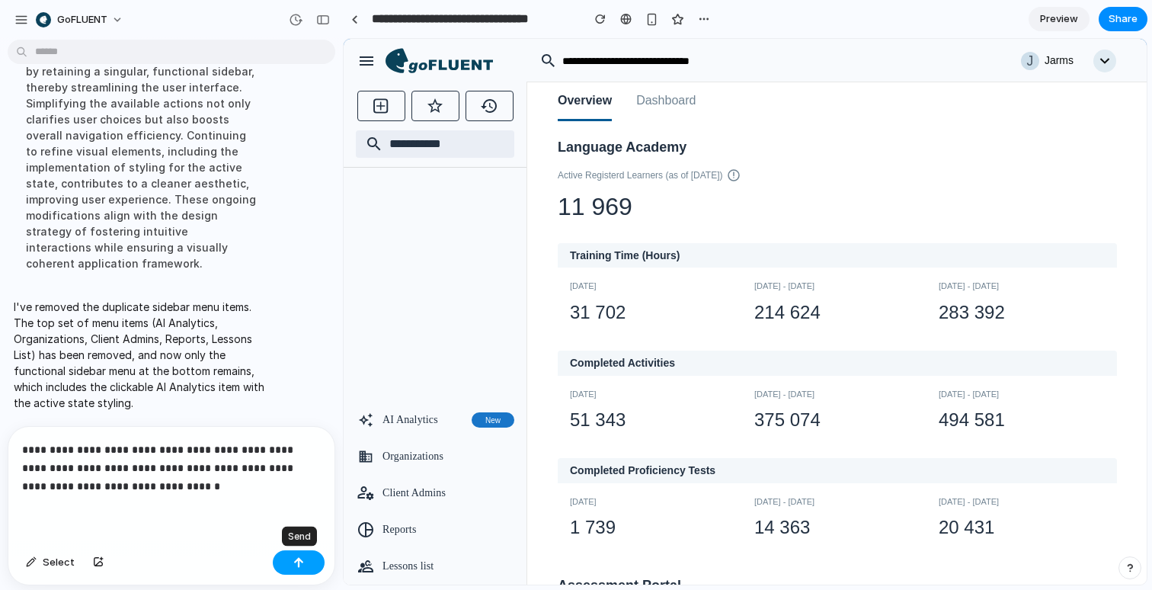
click at [303, 570] on button "button" at bounding box center [299, 562] width 52 height 24
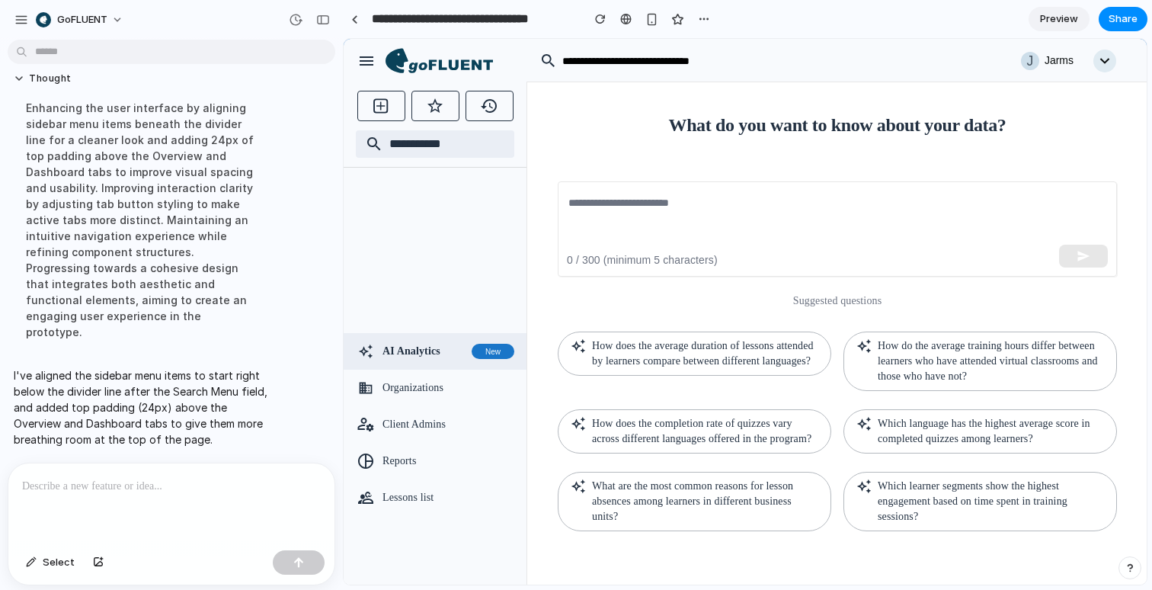
scroll to position [2427, 0]
click at [395, 109] on button "button" at bounding box center [381, 106] width 48 height 30
click at [436, 64] on icon at bounding box center [450, 65] width 85 height 13
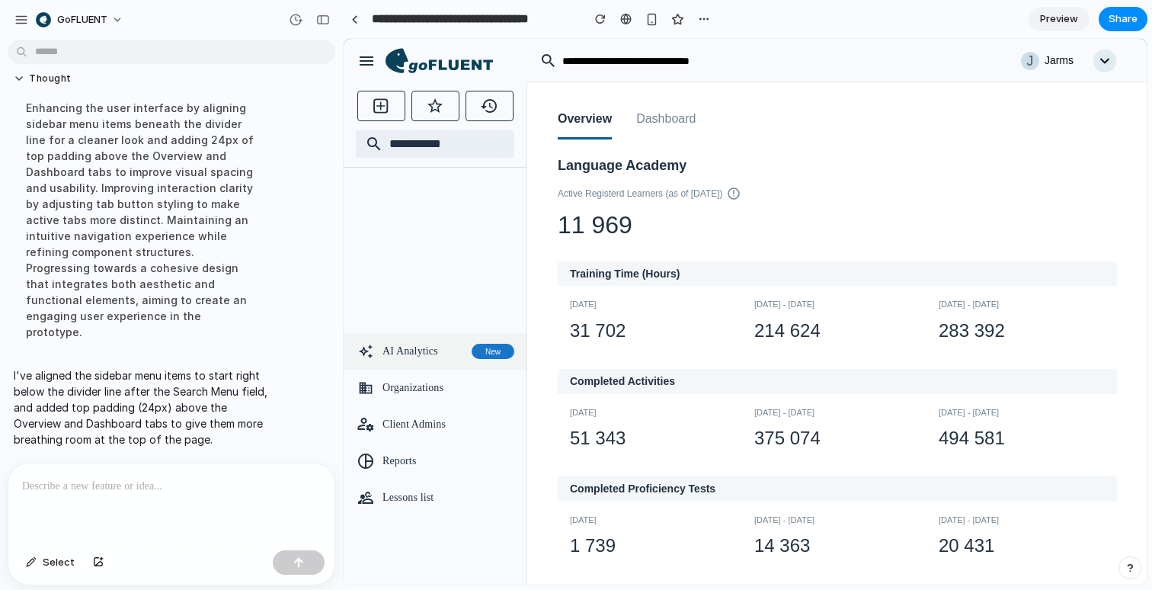
click at [432, 338] on div "AI Analytics New" at bounding box center [435, 351] width 183 height 37
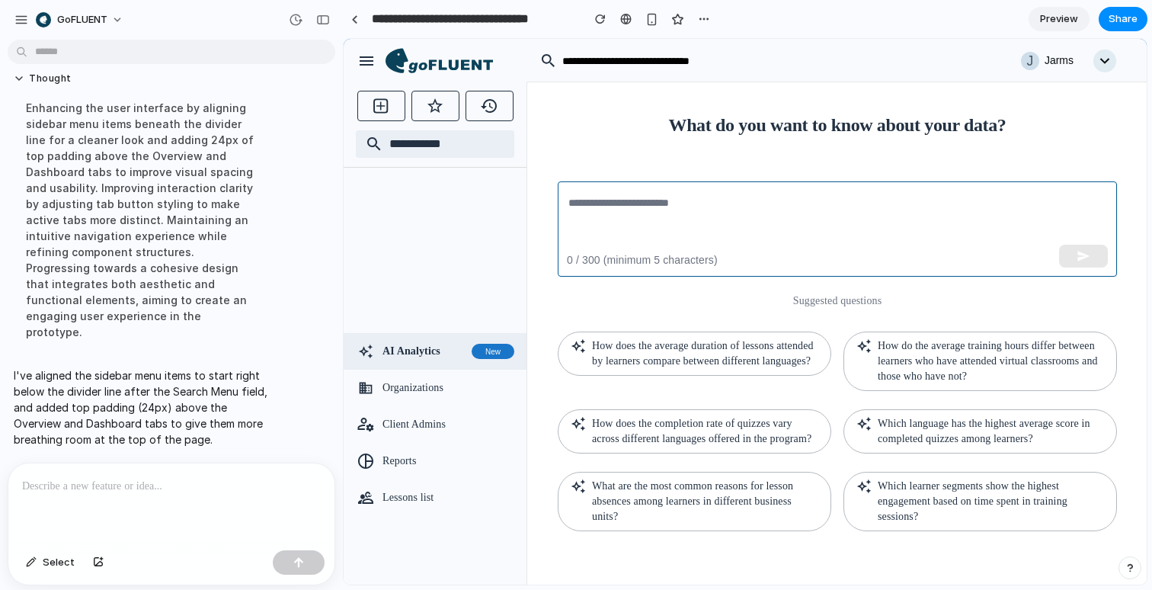
click at [716, 220] on textarea at bounding box center [837, 229] width 538 height 70
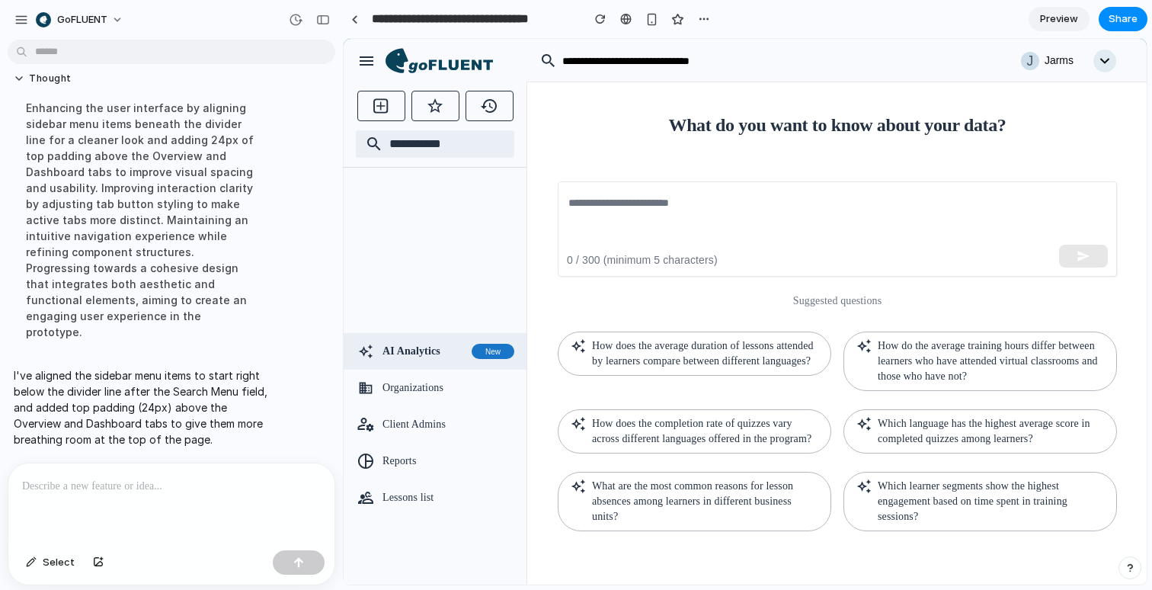
click at [1047, 9] on link "Preview" at bounding box center [1059, 19] width 61 height 24
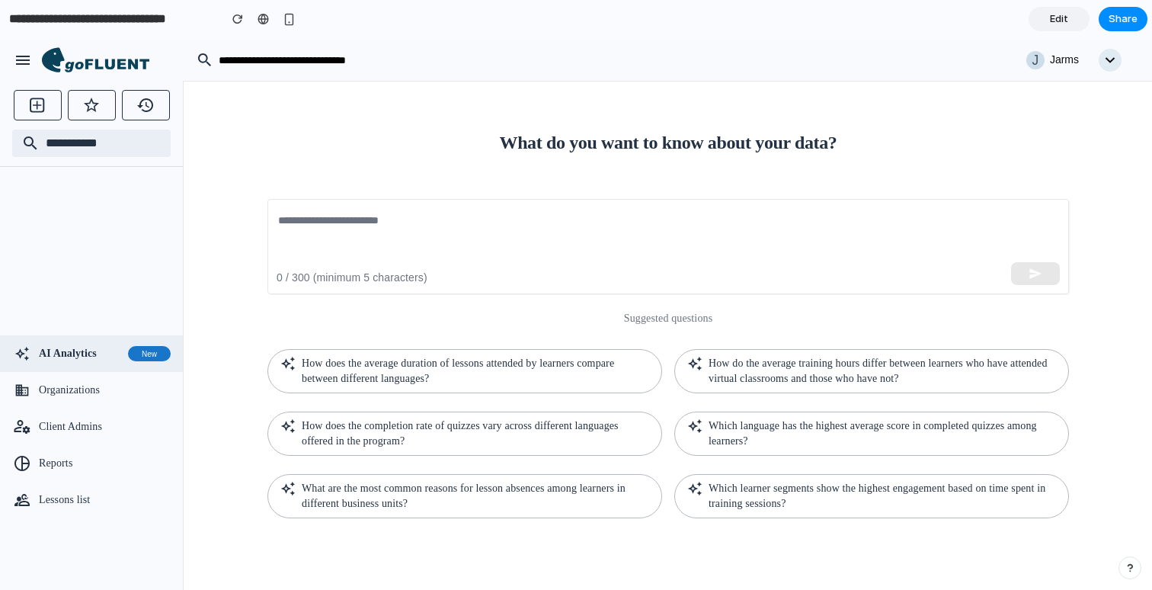
click at [1053, 15] on span "Edit" at bounding box center [1059, 18] width 18 height 15
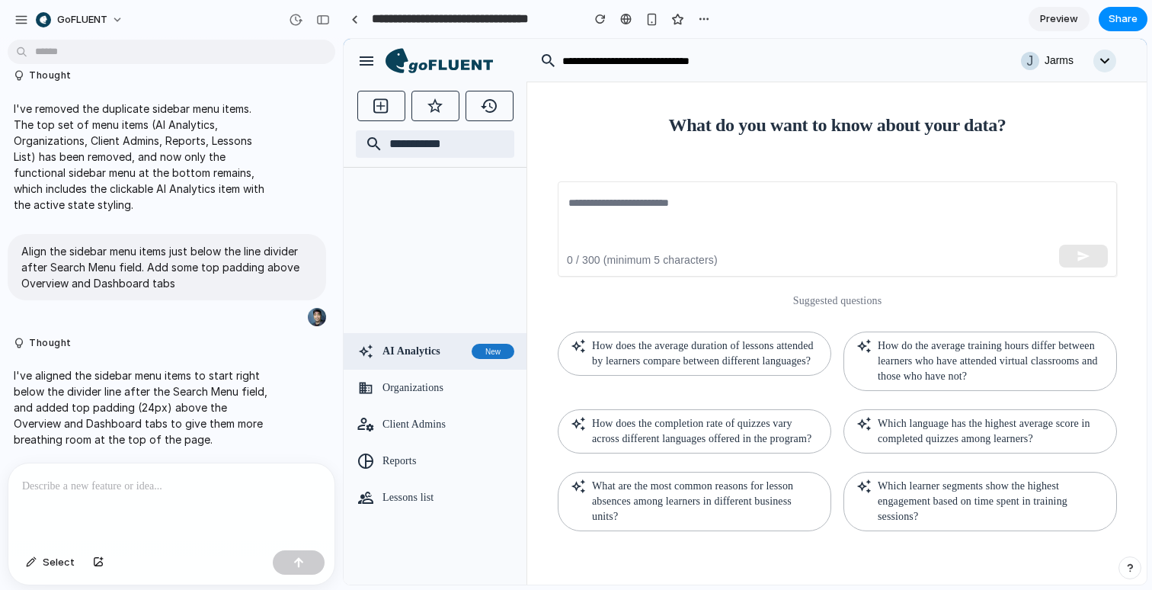
click at [1058, 19] on span "Preview" at bounding box center [1059, 18] width 38 height 15
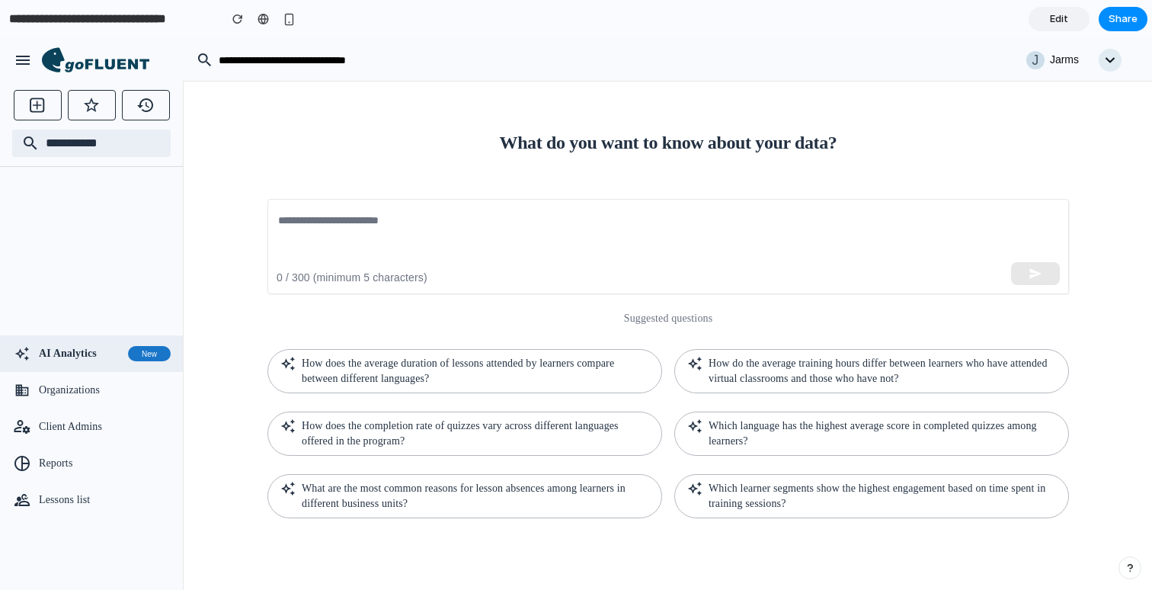
click at [126, 53] on icon at bounding box center [95, 60] width 107 height 26
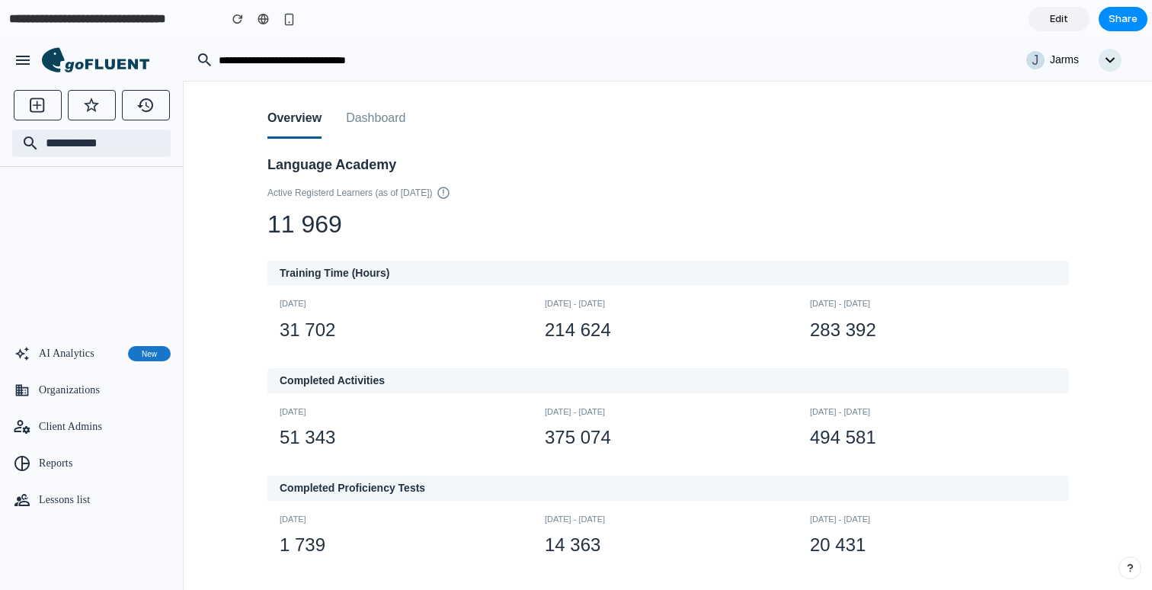
click at [383, 130] on button "Dashboard" at bounding box center [375, 119] width 59 height 39
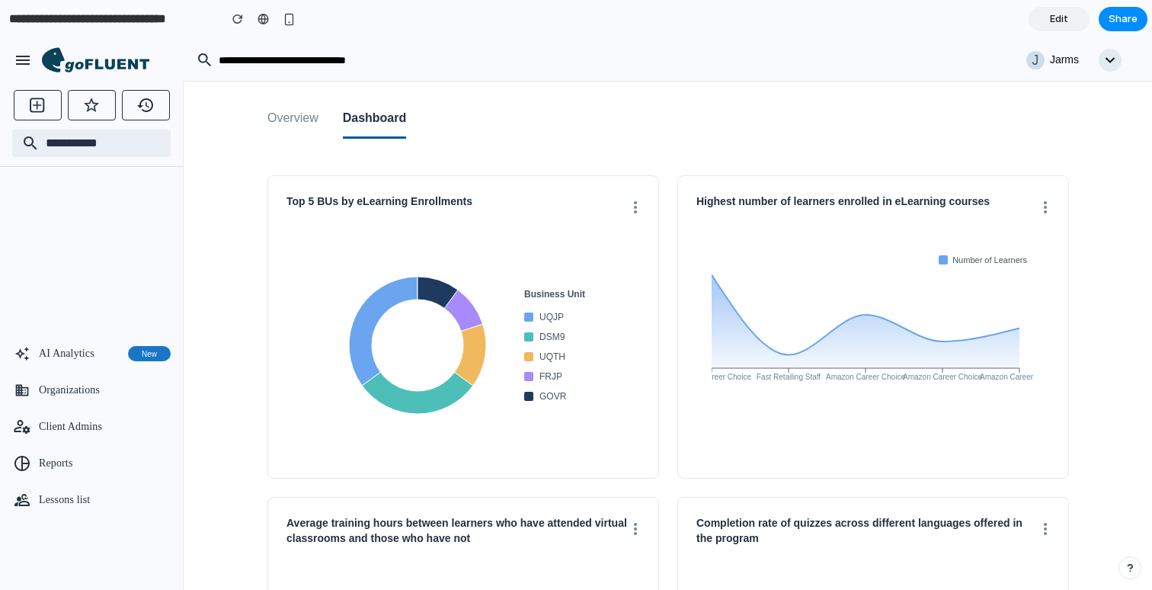
click at [1062, 14] on span "Edit" at bounding box center [1059, 18] width 18 height 15
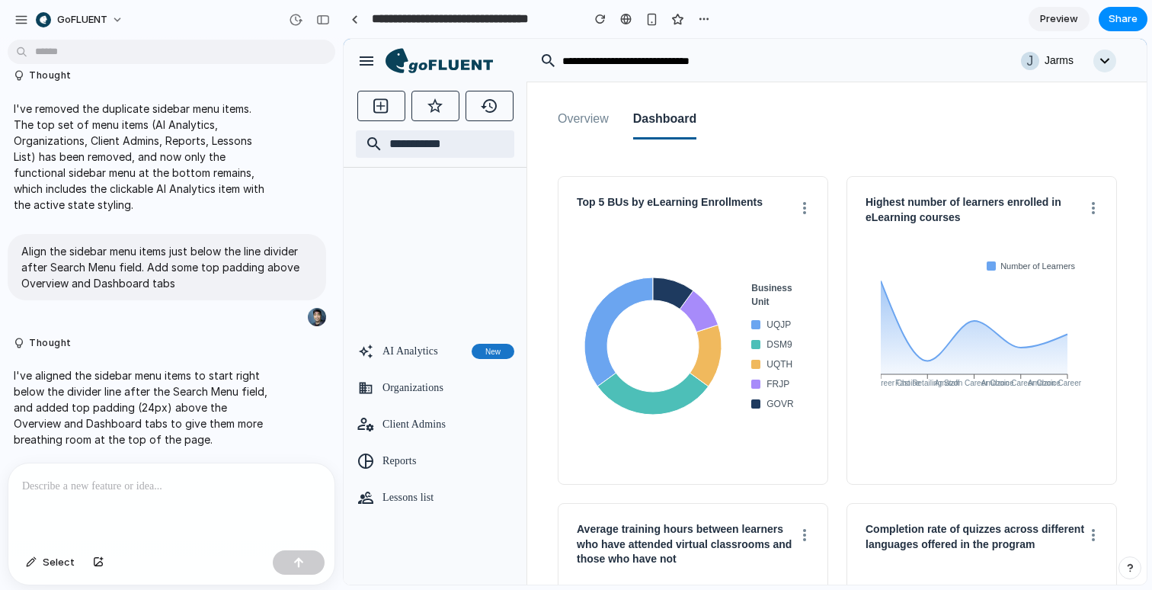
click at [804, 210] on icon at bounding box center [804, 208] width 3 height 12
click at [566, 118] on button "Overview" at bounding box center [583, 120] width 51 height 39
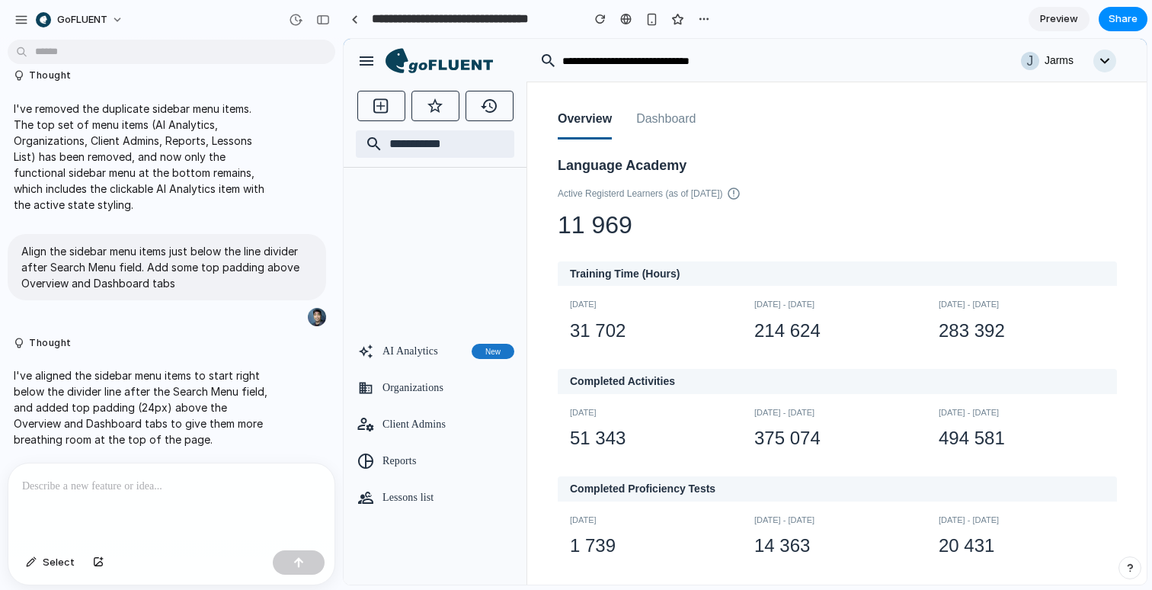
click at [1054, 23] on span "Preview" at bounding box center [1059, 18] width 38 height 15
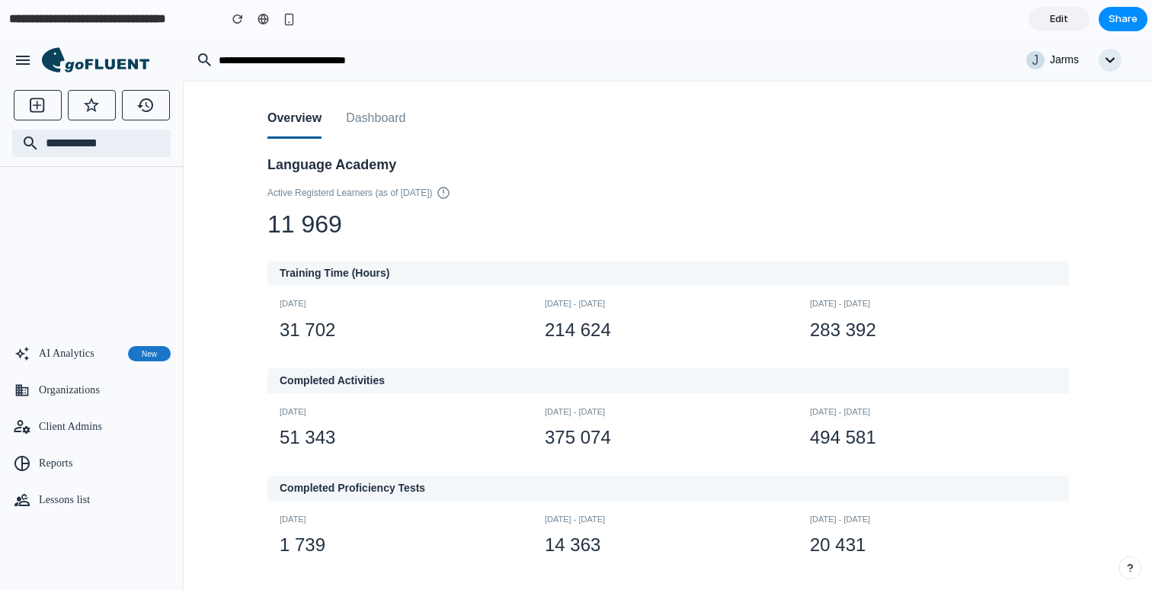
click at [402, 126] on button "Dashboard" at bounding box center [375, 119] width 59 height 39
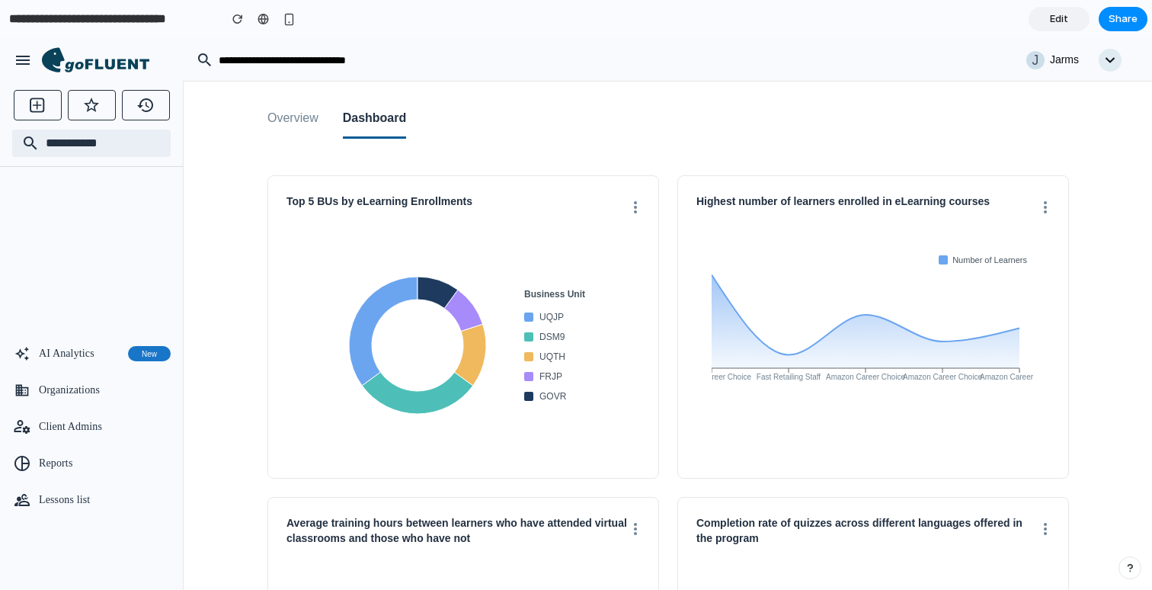
click at [290, 126] on button "Overview" at bounding box center [292, 119] width 51 height 39
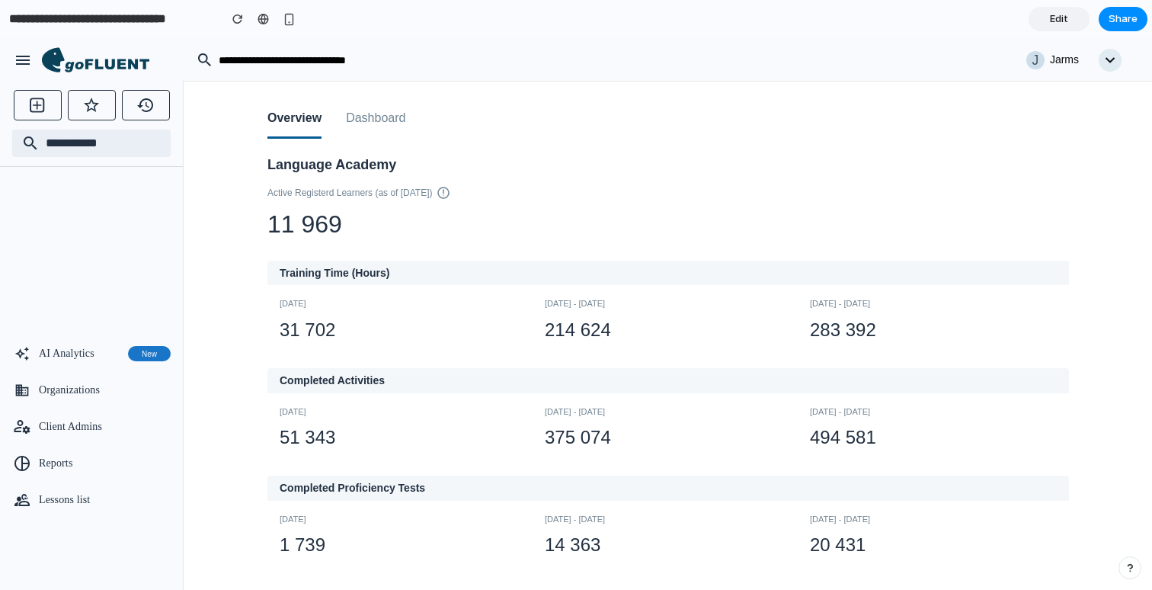
click at [1050, 24] on span "Edit" at bounding box center [1059, 18] width 18 height 15
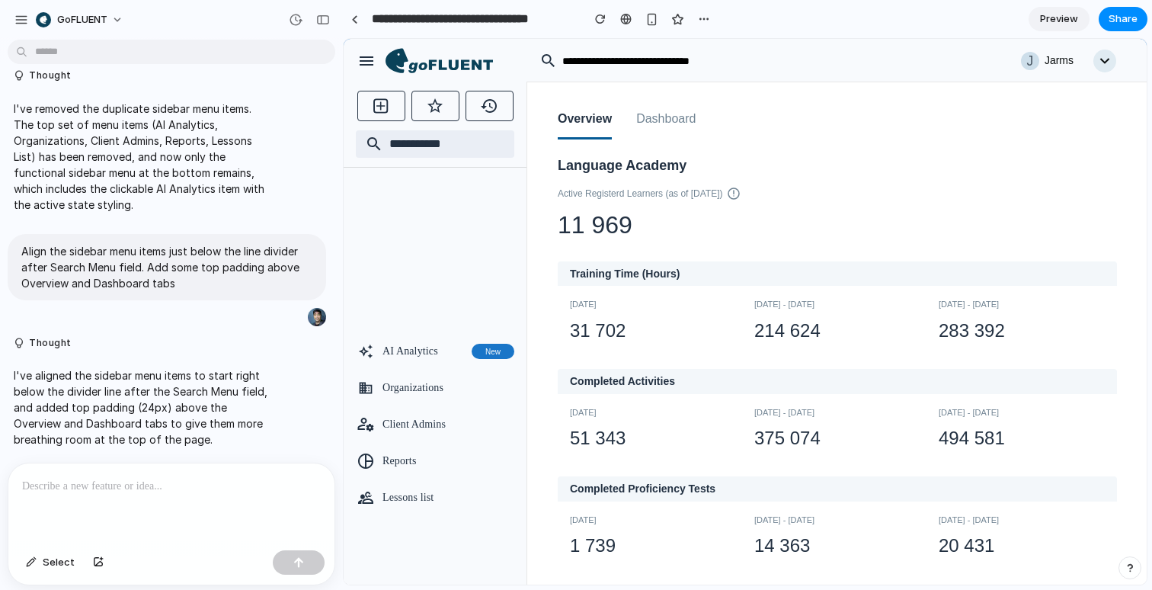
click at [166, 489] on p at bounding box center [171, 486] width 299 height 18
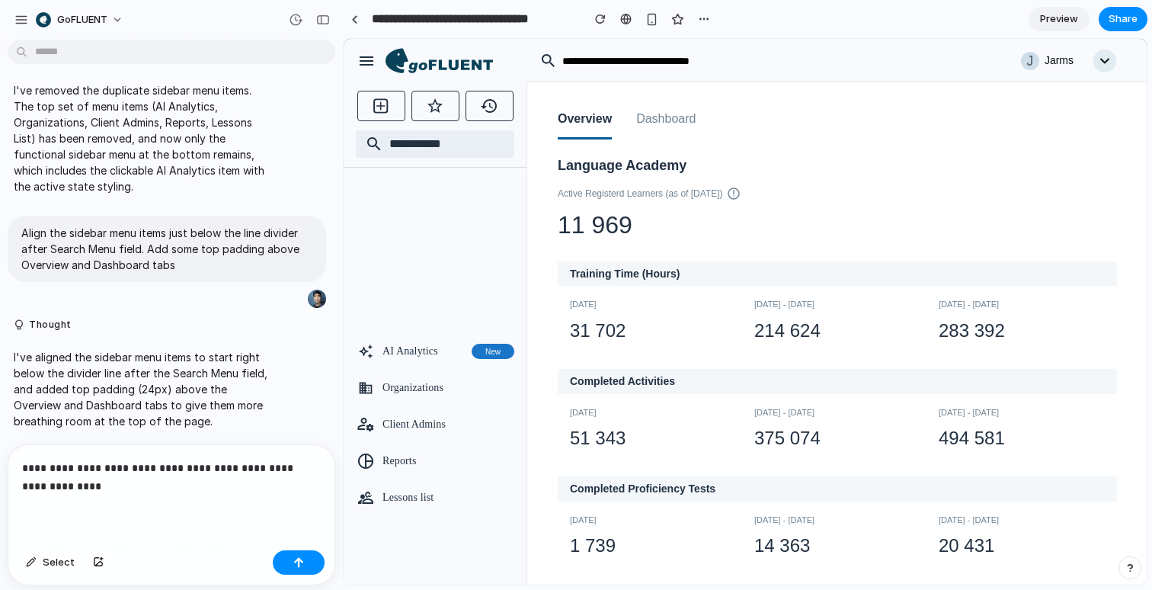
scroll to position [2213, 0]
click at [296, 568] on button "button" at bounding box center [299, 562] width 52 height 24
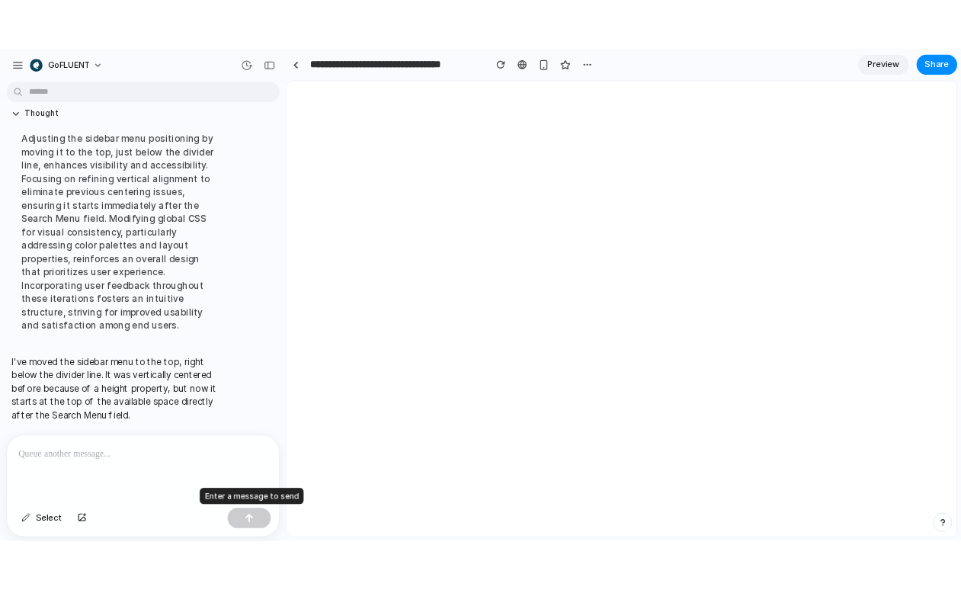
scroll to position [0, 0]
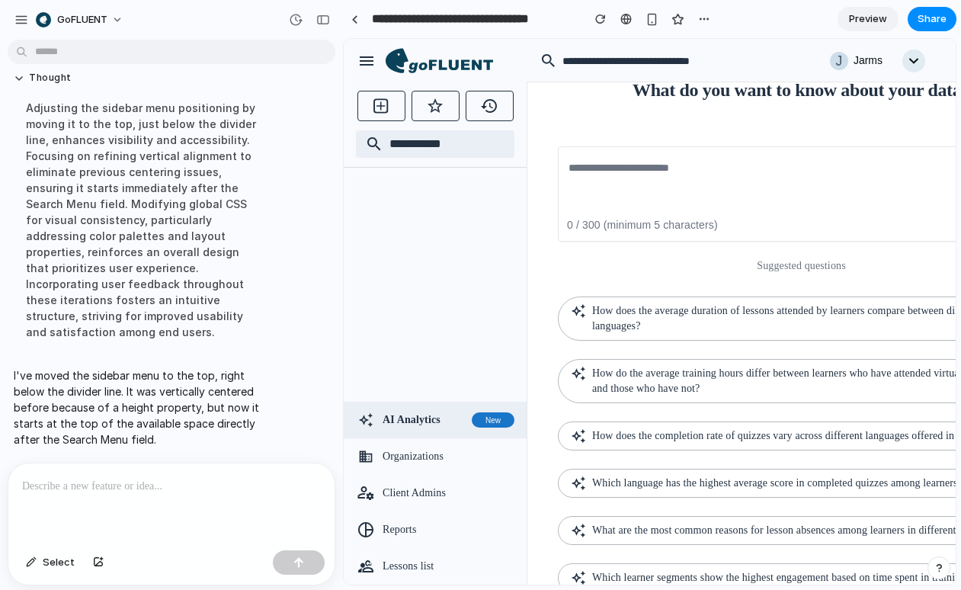
click at [203, 463] on div at bounding box center [171, 503] width 326 height 81
click at [187, 480] on p "**********" at bounding box center [171, 486] width 299 height 18
click at [171, 485] on p "**********" at bounding box center [171, 486] width 299 height 18
click at [136, 485] on p "**********" at bounding box center [171, 486] width 299 height 18
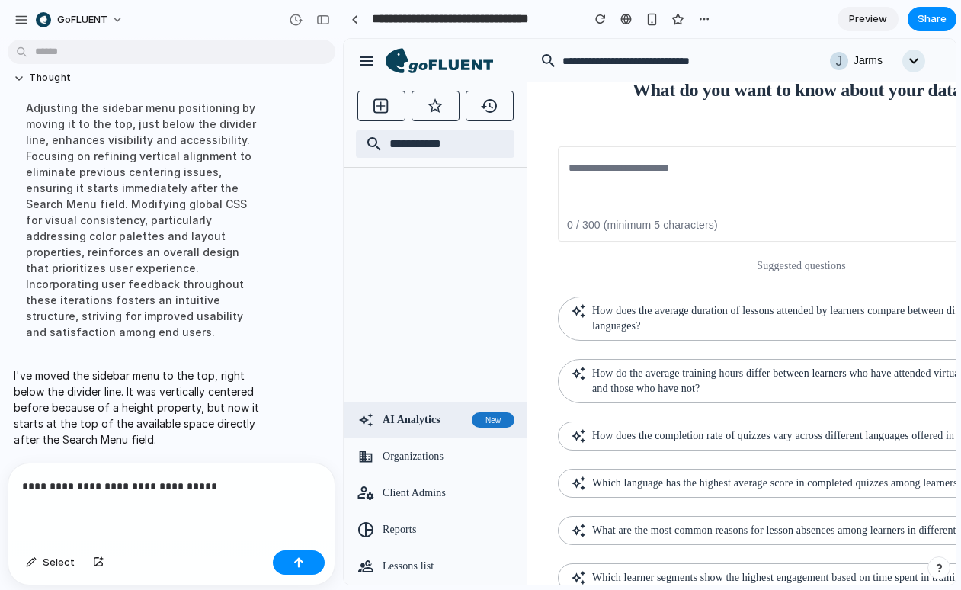
click at [237, 484] on p "**********" at bounding box center [171, 486] width 299 height 18
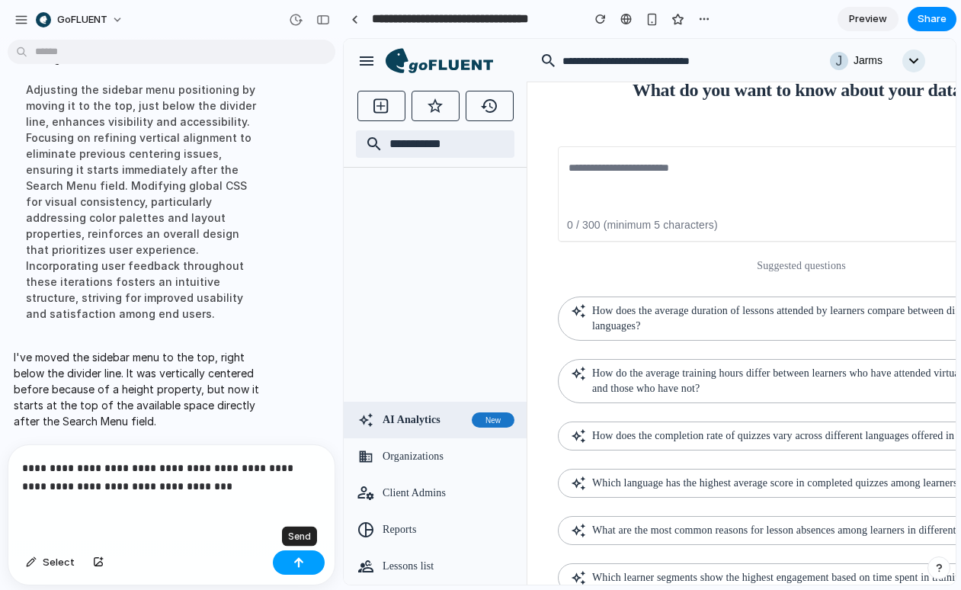
click at [305, 553] on button "button" at bounding box center [299, 562] width 52 height 24
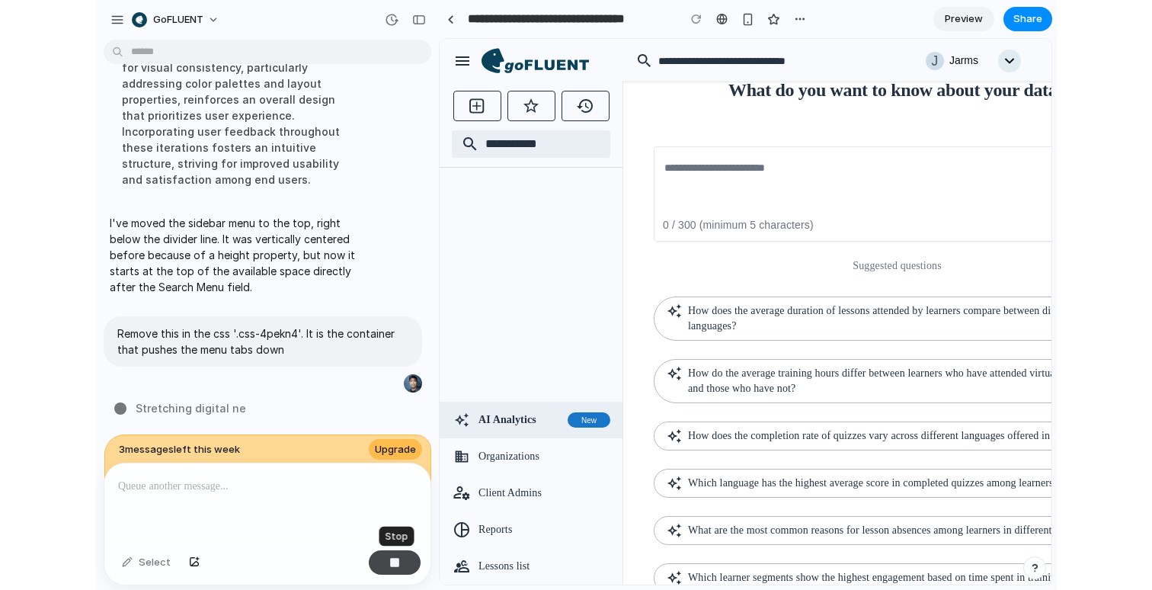
scroll to position [2816, 0]
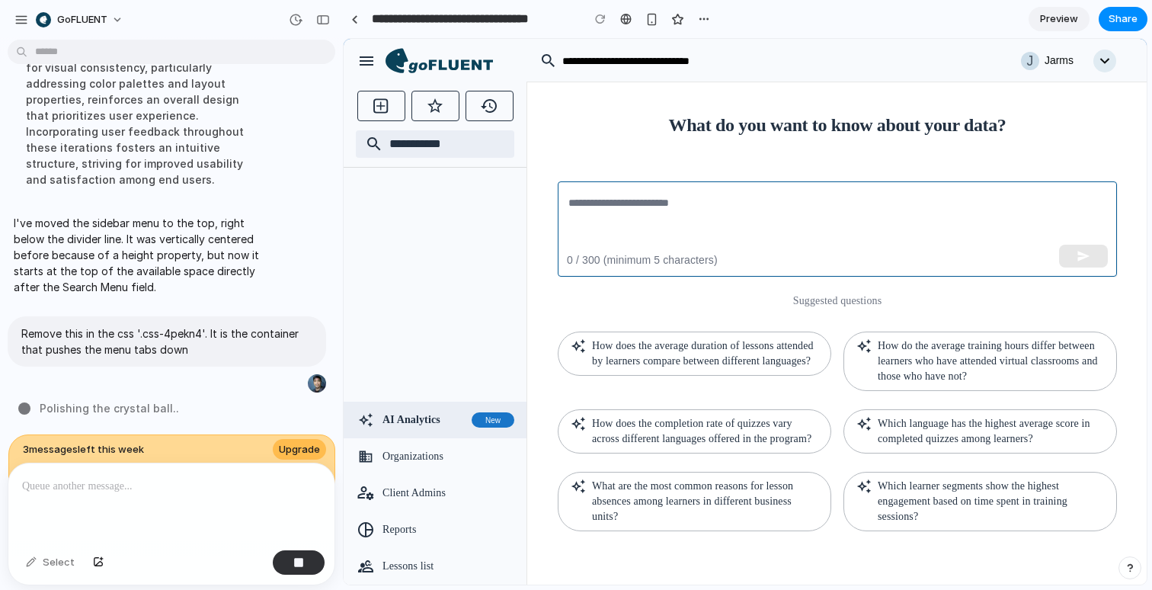
click at [780, 181] on div "​" at bounding box center [837, 228] width 559 height 95
click at [773, 181] on div "​" at bounding box center [837, 228] width 559 height 95
click at [783, 194] on textarea at bounding box center [837, 229] width 538 height 70
paste textarea "**********"
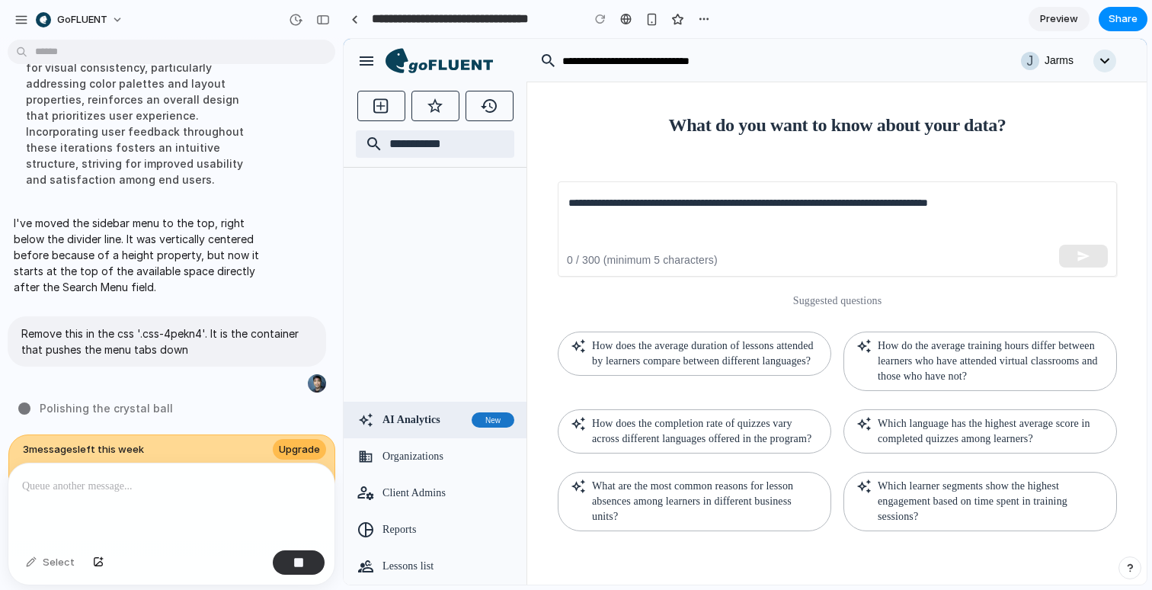
type textarea "**********"
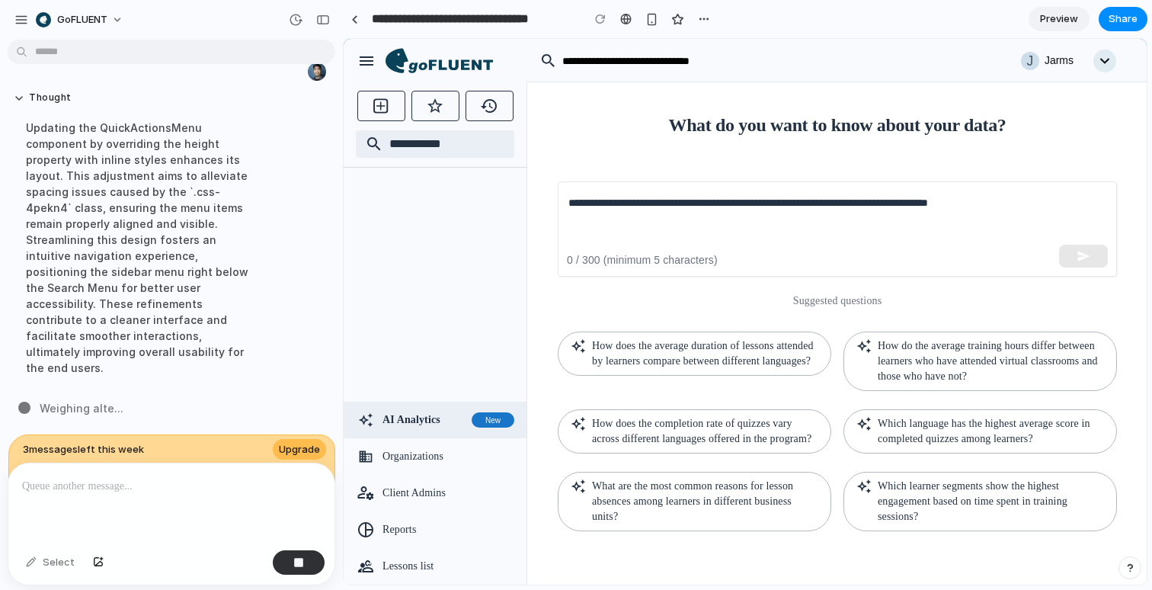
scroll to position [2847, 0]
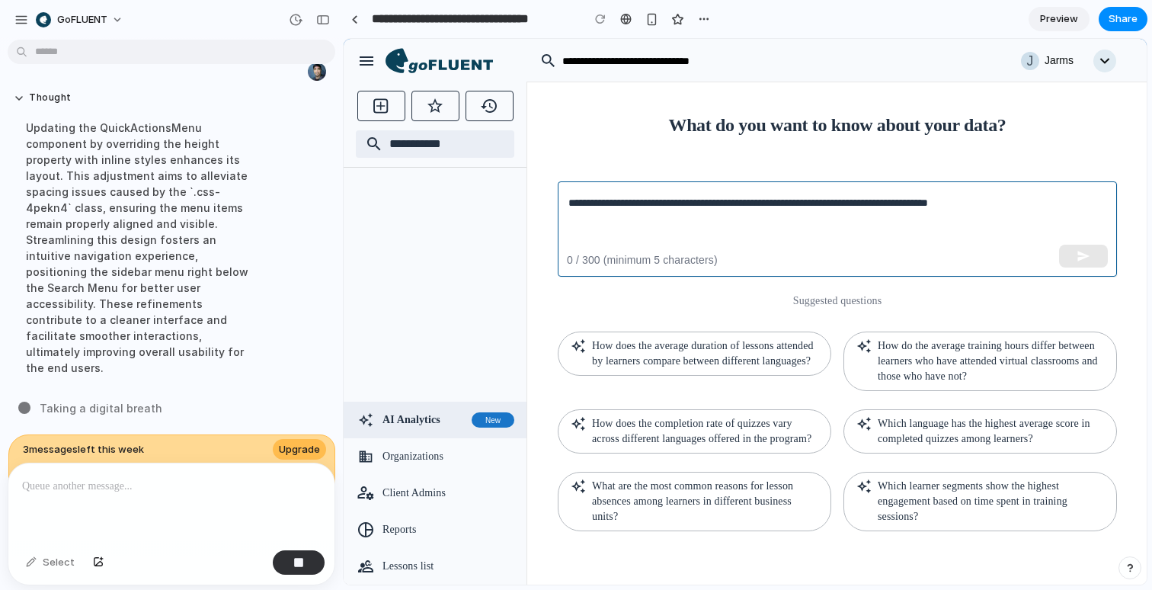
click at [699, 202] on textarea "**********" at bounding box center [837, 229] width 538 height 70
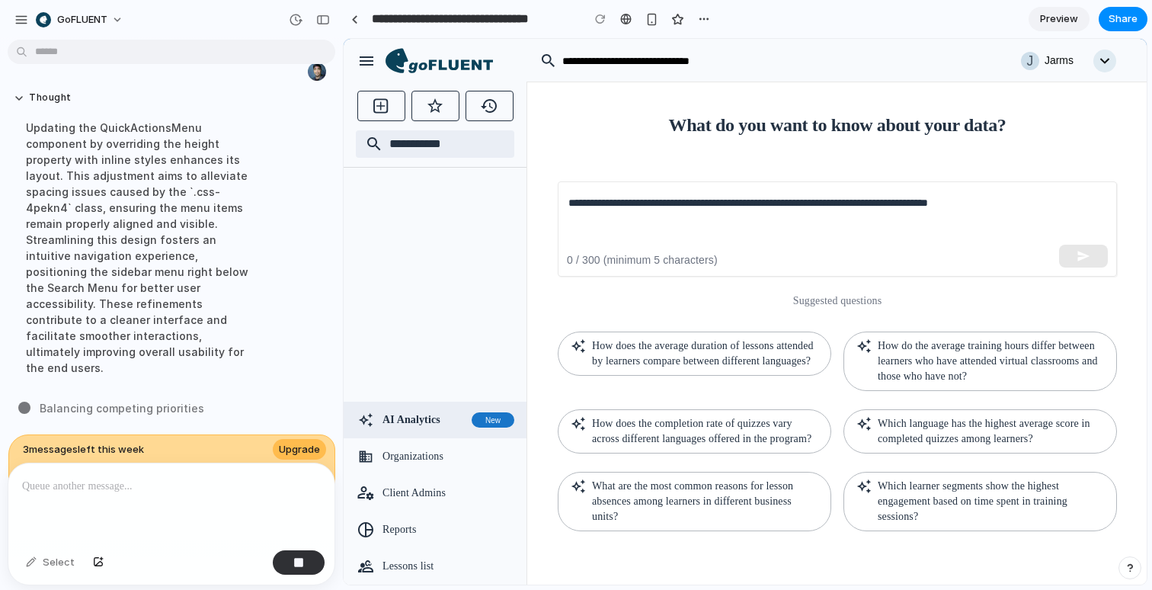
click at [105, 517] on div at bounding box center [171, 503] width 326 height 81
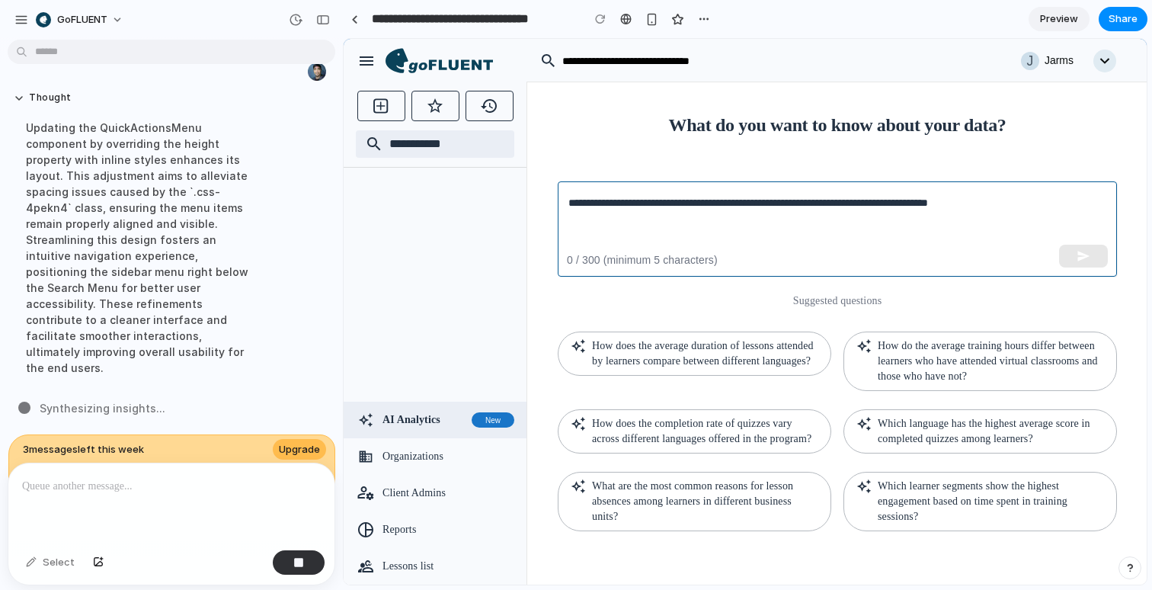
click at [707, 245] on textarea "**********" at bounding box center [837, 229] width 538 height 70
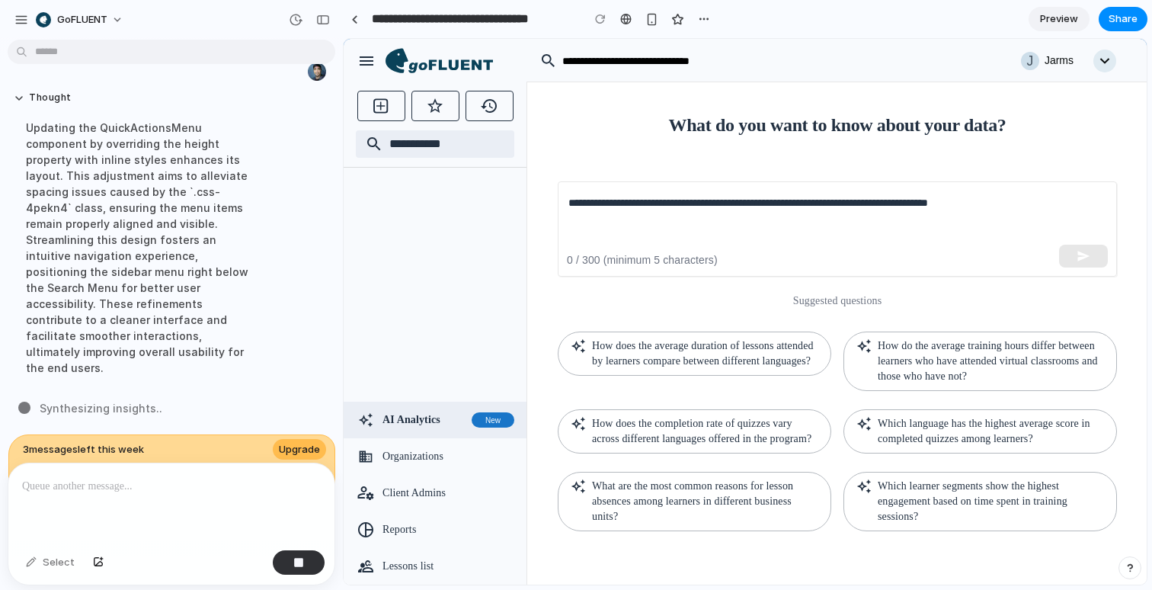
click at [455, 64] on icon at bounding box center [450, 65] width 85 height 13
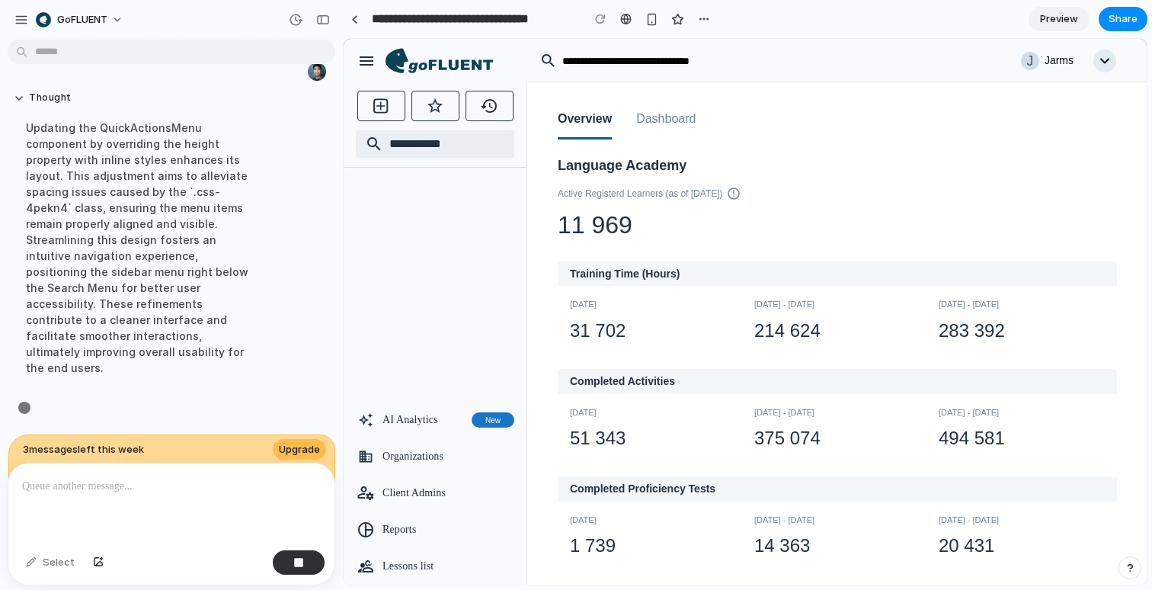
click at [696, 122] on button "Dashboard" at bounding box center [665, 120] width 59 height 39
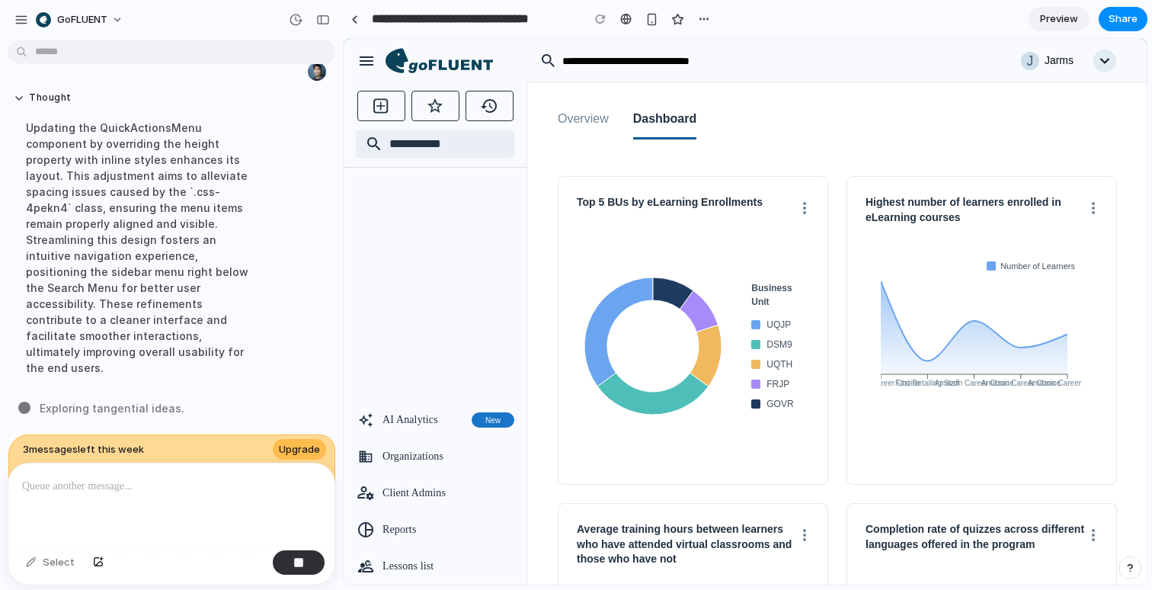
click at [597, 123] on button "Overview" at bounding box center [583, 120] width 51 height 39
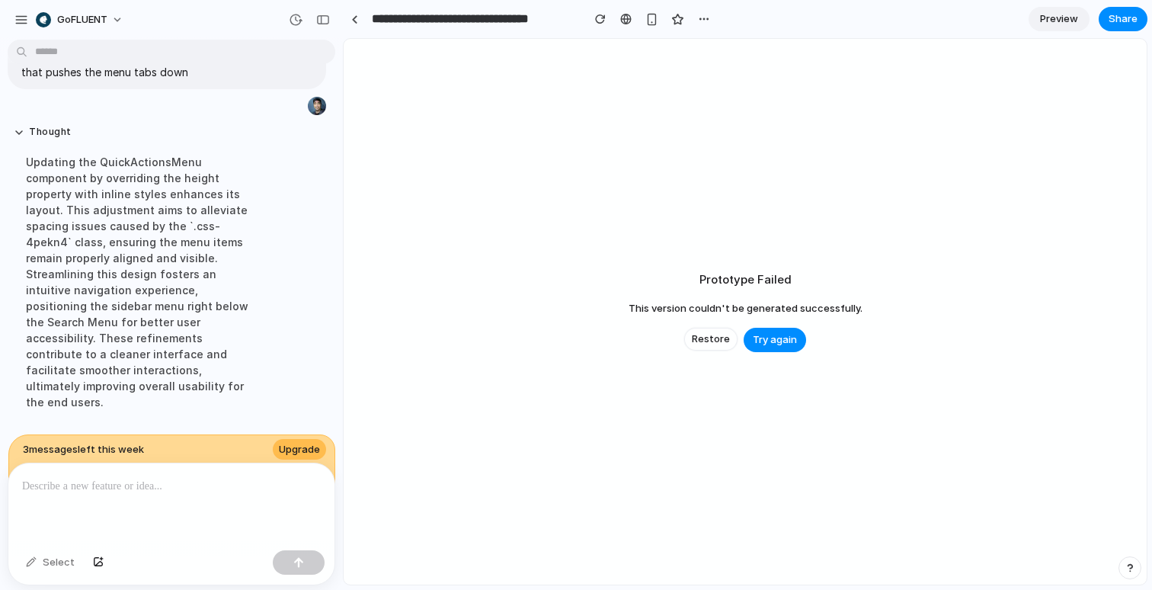
scroll to position [2813, 0]
click at [720, 340] on span "Restore" at bounding box center [711, 338] width 38 height 15
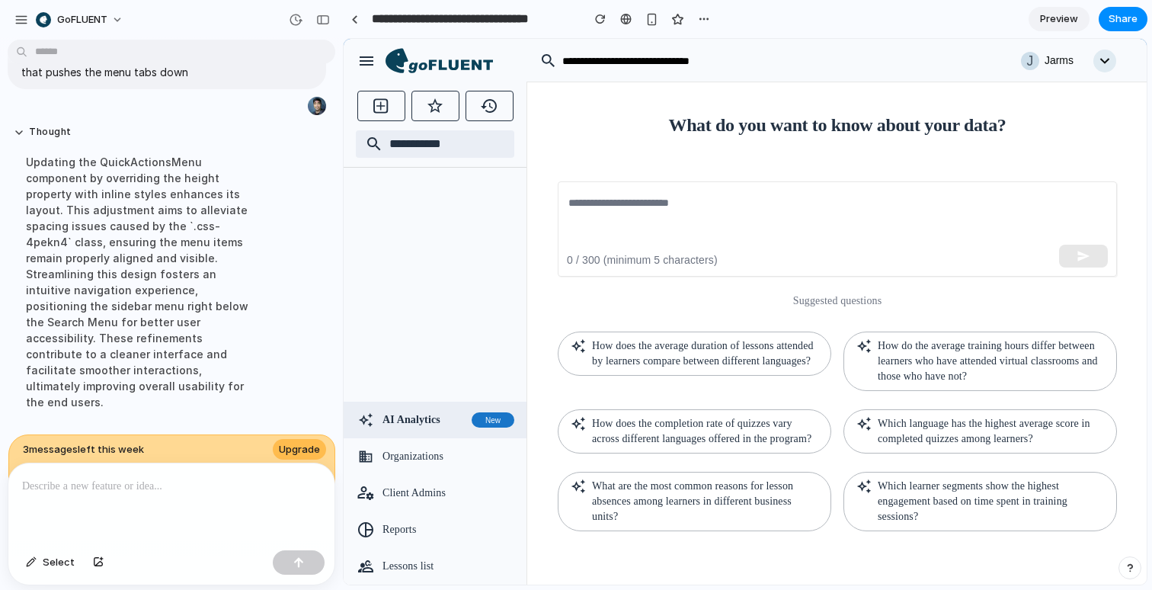
scroll to position [0, 0]
click at [454, 60] on icon at bounding box center [439, 61] width 107 height 26
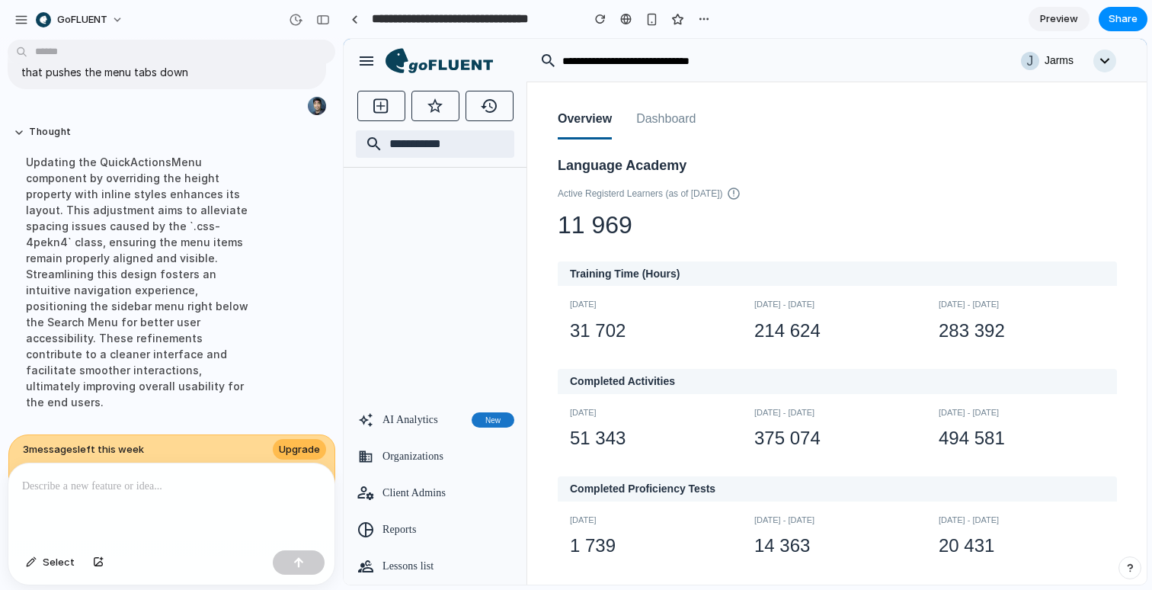
click at [671, 124] on button "Dashboard" at bounding box center [665, 120] width 59 height 39
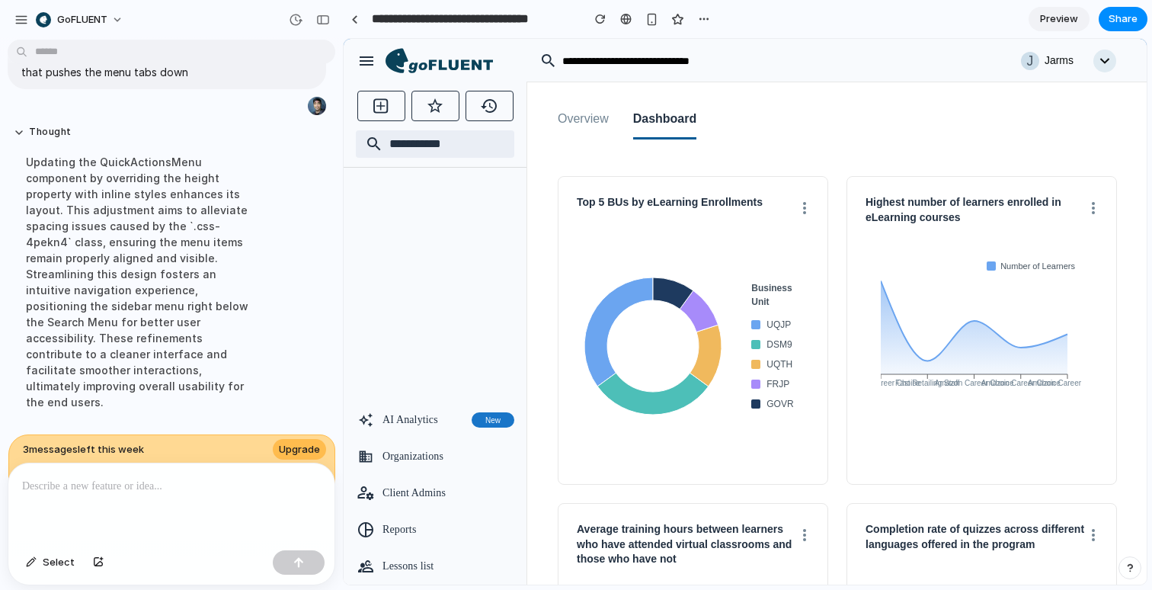
click at [584, 120] on button "Overview" at bounding box center [583, 120] width 51 height 39
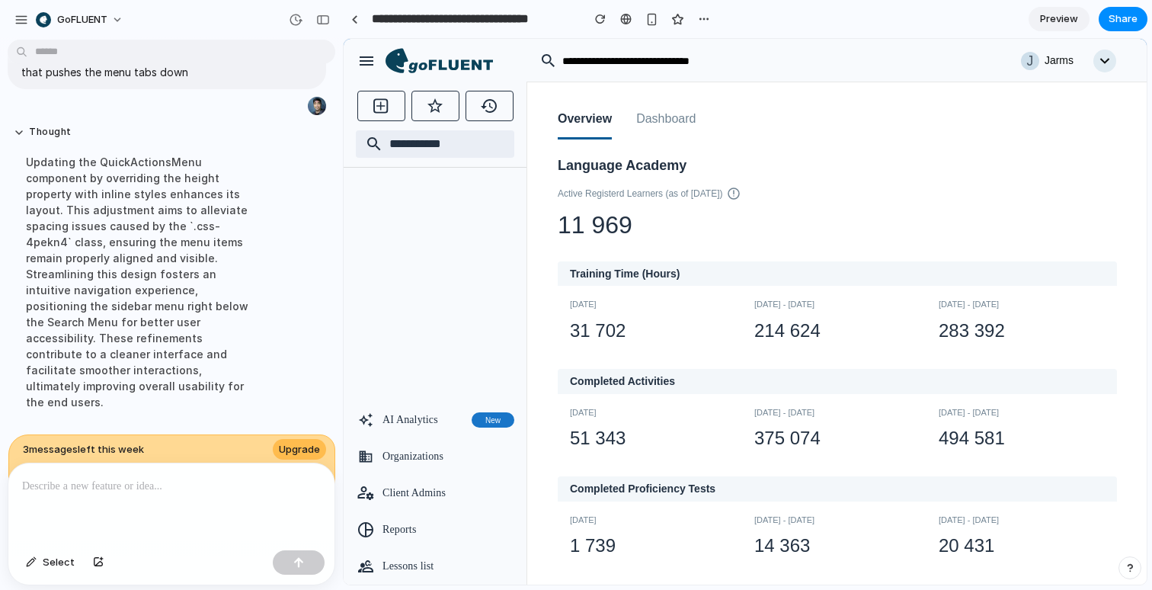
click at [672, 119] on button "Dashboard" at bounding box center [665, 120] width 59 height 39
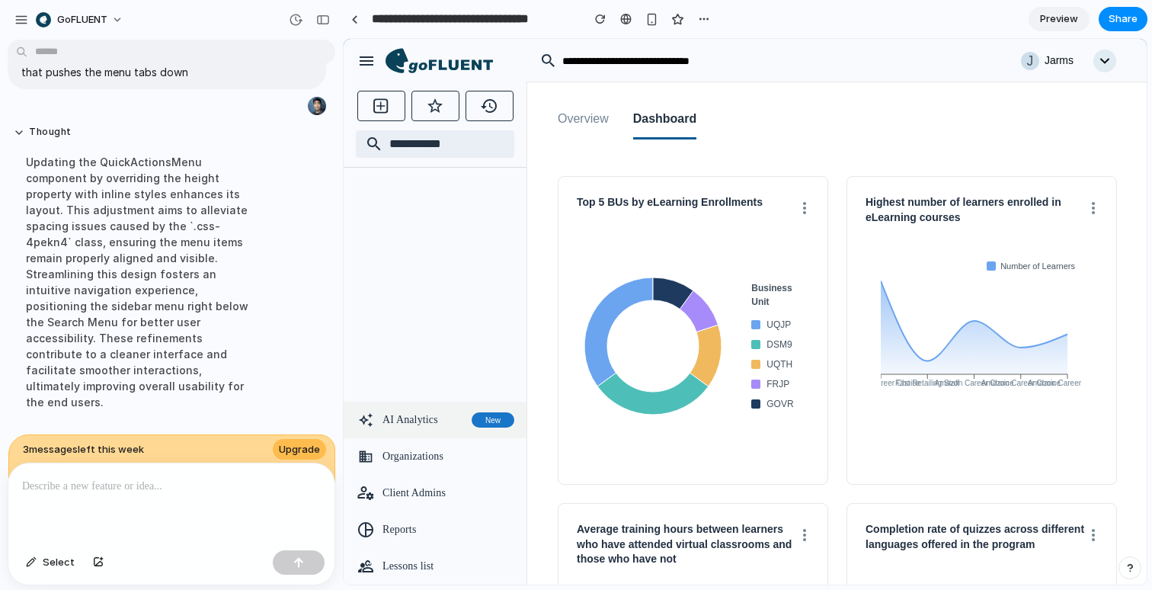
click at [415, 428] on div "AI Analytics New" at bounding box center [449, 419] width 132 height 21
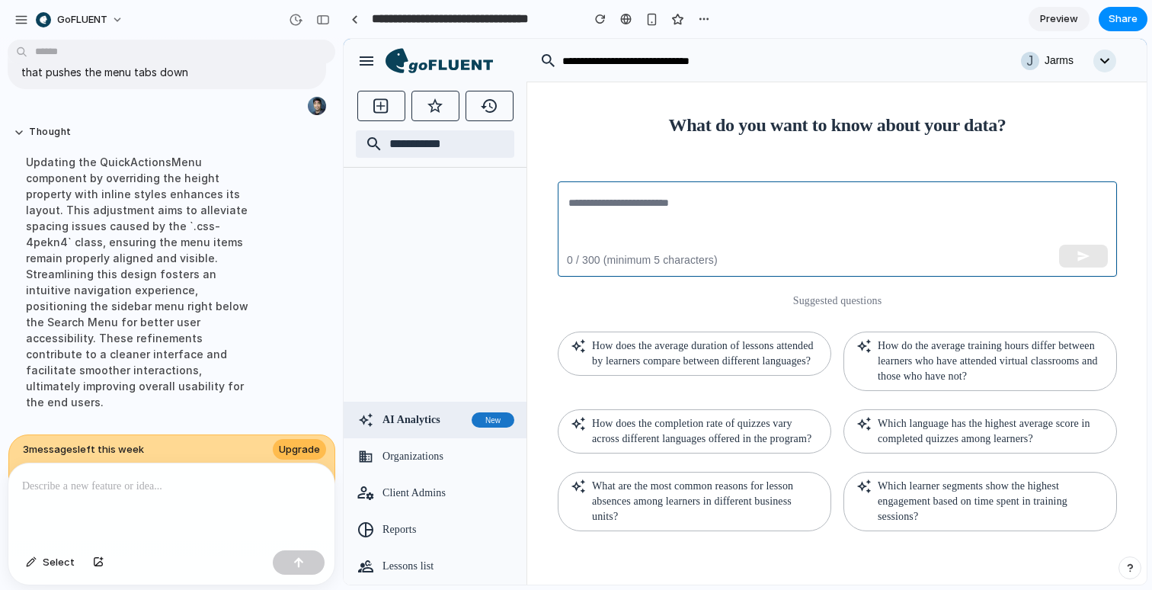
click at [807, 213] on textarea at bounding box center [837, 229] width 538 height 70
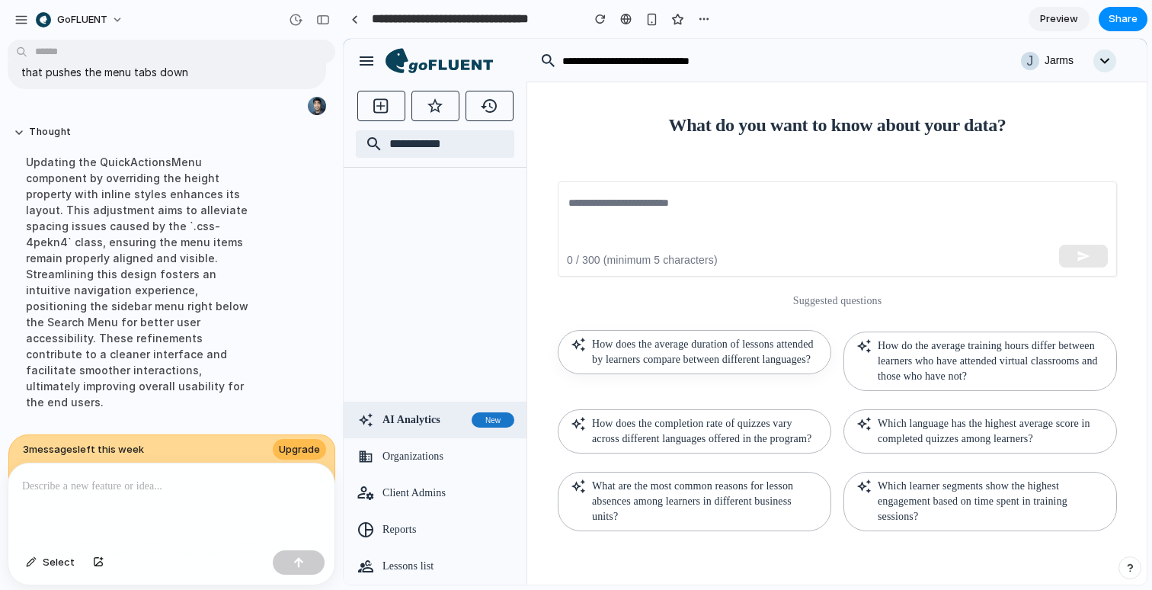
click at [721, 366] on p "How does the average duration of lessons attended by learners compare between d…" at bounding box center [705, 352] width 226 height 30
click at [389, 275] on div "​" at bounding box center [435, 242] width 183 height 320
click at [305, 445] on span "Upgrade" at bounding box center [299, 449] width 41 height 15
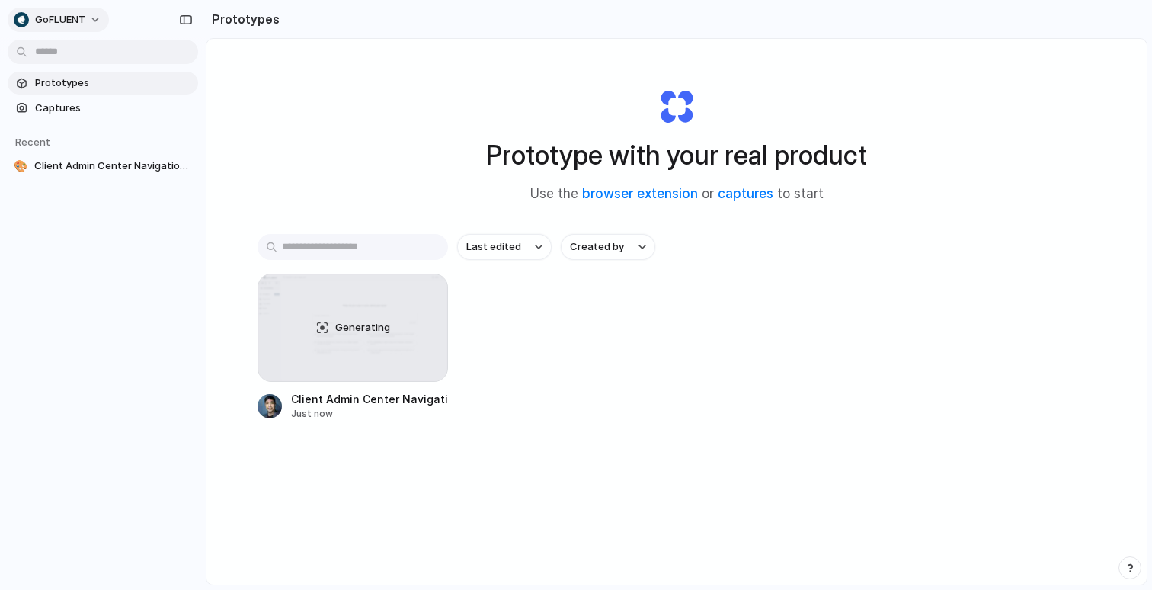
click at [100, 24] on button "goFLUENT" at bounding box center [58, 20] width 101 height 24
click at [87, 57] on li "Settings" at bounding box center [74, 54] width 126 height 24
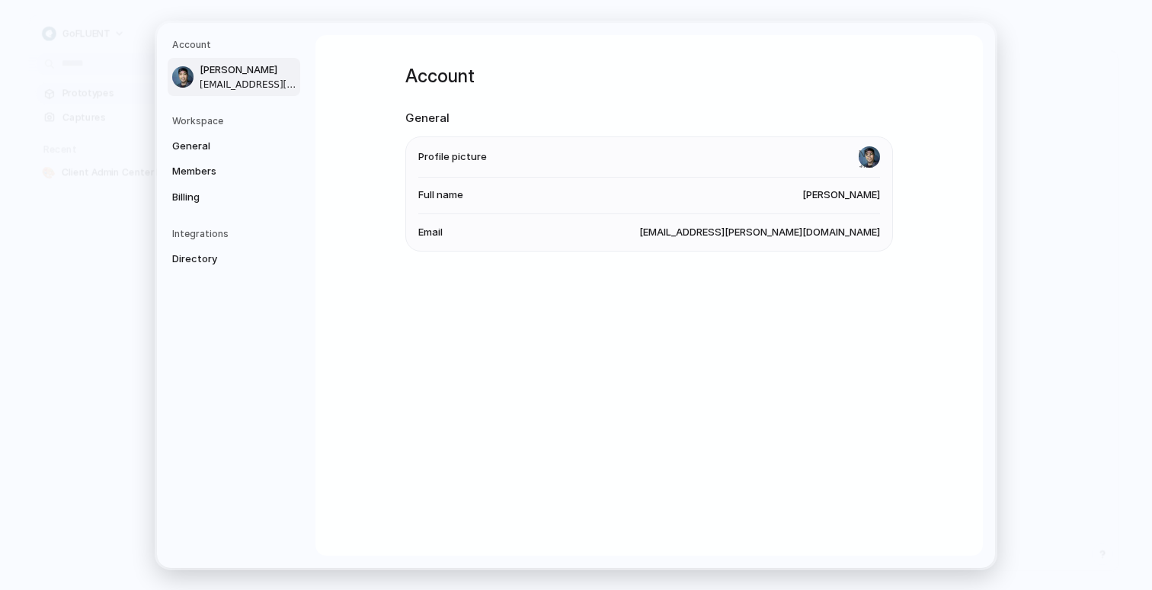
click at [206, 118] on h5 "Workspace" at bounding box center [236, 121] width 128 height 14
click at [199, 145] on span "General" at bounding box center [221, 145] width 98 height 15
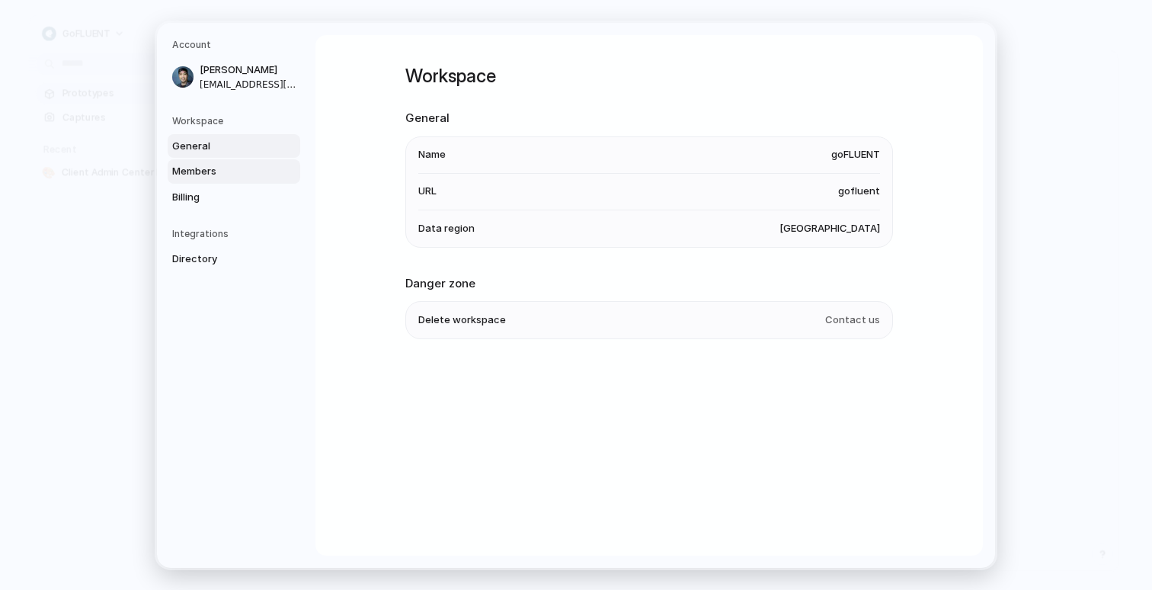
click at [193, 172] on span "Members" at bounding box center [221, 171] width 98 height 15
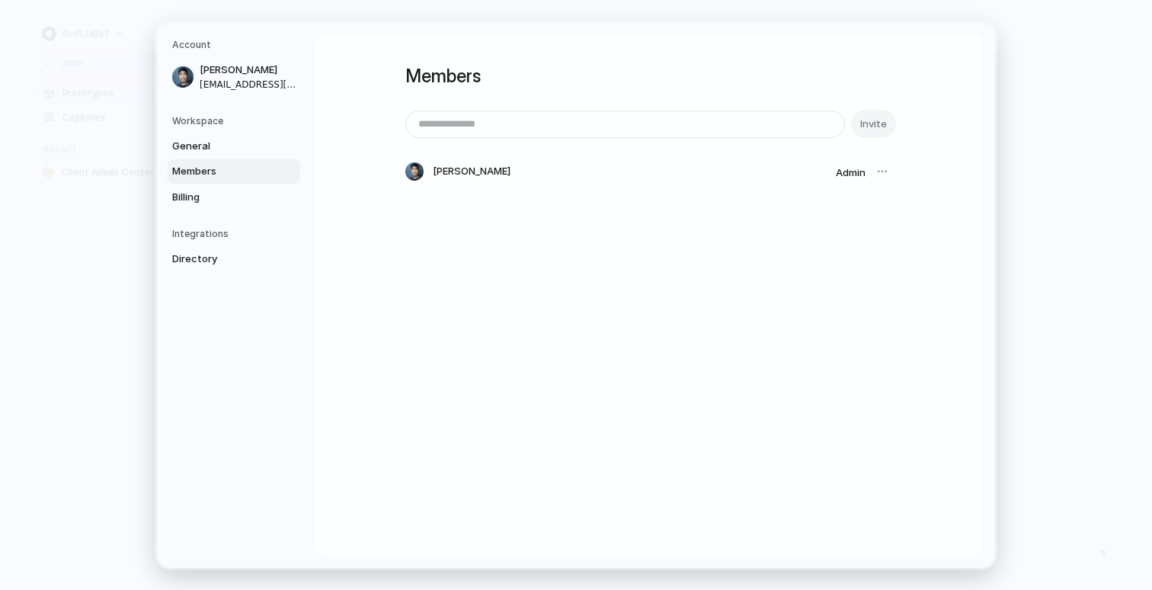
click at [885, 172] on div at bounding box center [882, 171] width 21 height 21
click at [201, 197] on span "Billing" at bounding box center [221, 196] width 98 height 15
